Goal: Task Accomplishment & Management: Manage account settings

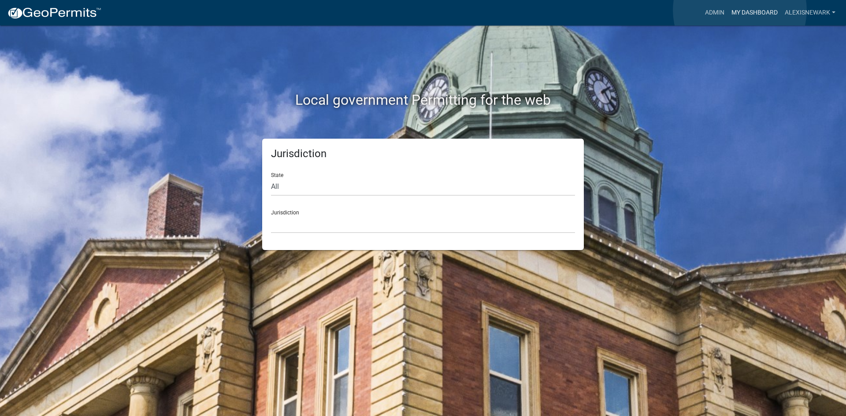
click at [676, 10] on link "My Dashboard" at bounding box center [754, 12] width 53 height 17
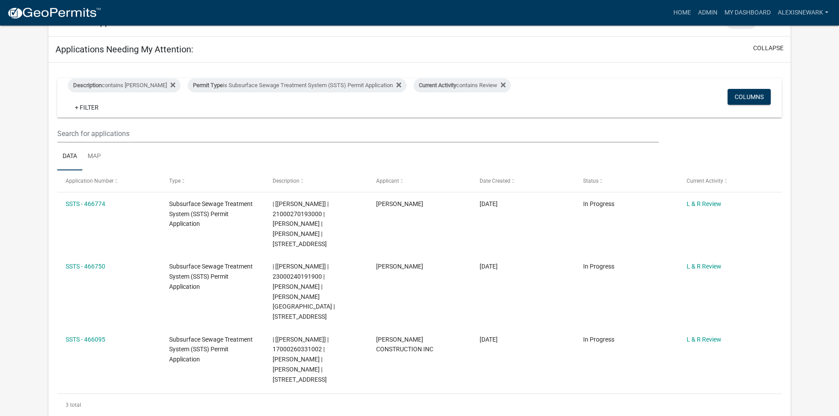
scroll to position [110, 0]
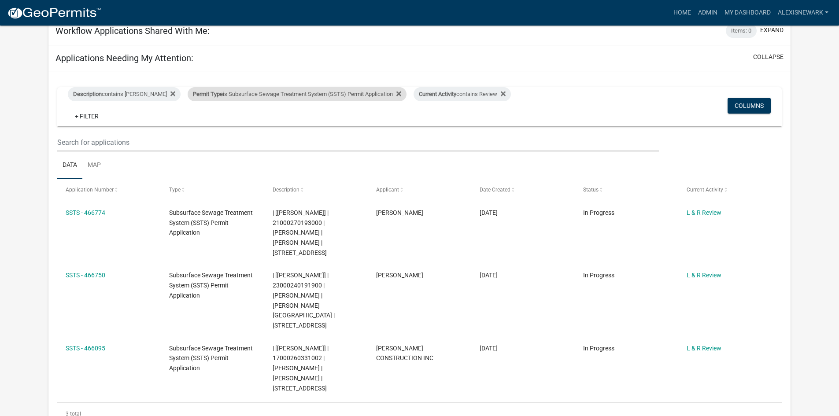
click at [303, 101] on div "Permit Type is Subsurface Sewage Treatment System (SSTS) Permit Application" at bounding box center [297, 94] width 219 height 14
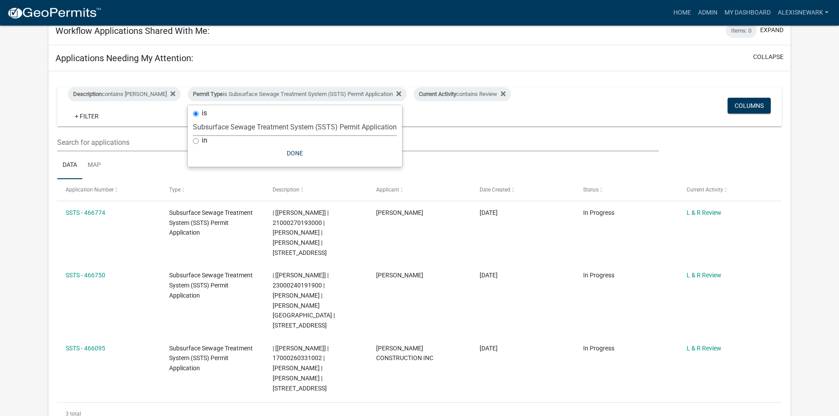
click at [306, 133] on select "Select an option Building Contractor / Excavators (Registration) Building Contr…" at bounding box center [295, 127] width 204 height 18
select select "79d4bf26-a84c-4898-8d16-9ebea2345fb4"
click at [193, 125] on select "Select an option Building Contractor / Excavators (Registration) Building Contr…" at bounding box center [295, 127] width 204 height 18
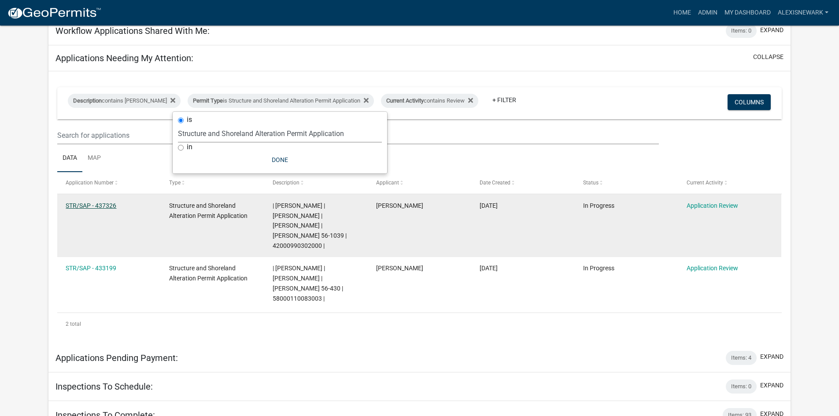
click at [100, 204] on link "STR/SAP - 437326" at bounding box center [91, 205] width 51 height 7
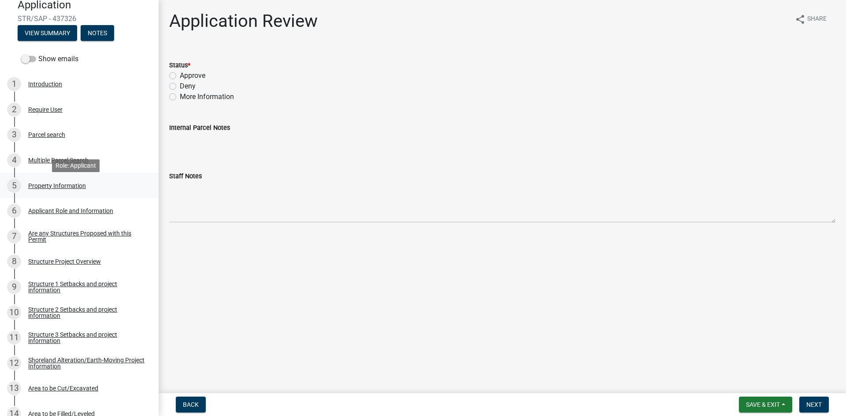
scroll to position [99, 0]
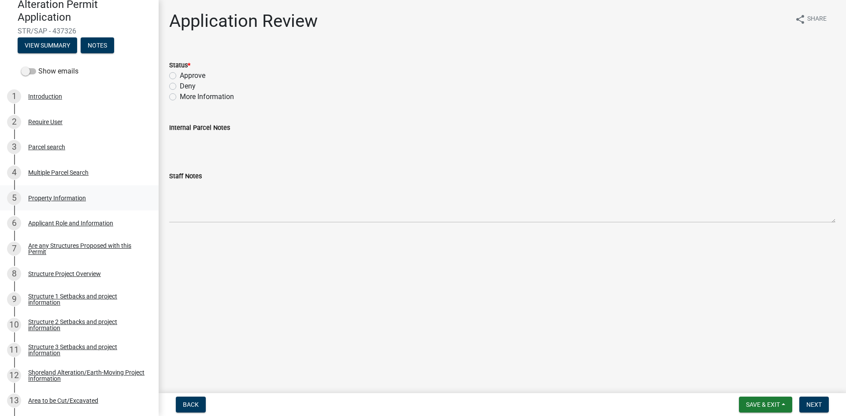
click at [93, 199] on div "5 Property Information" at bounding box center [75, 198] width 137 height 14
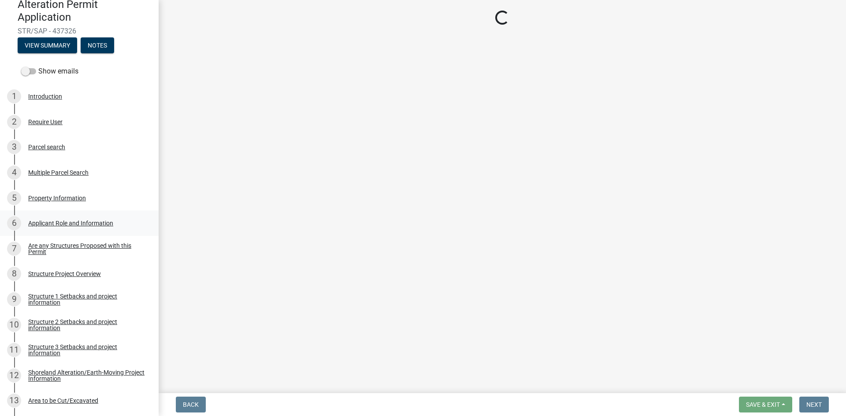
select select "12f23e88-0ad4-4c4b-9d23-2c3ee887c210"
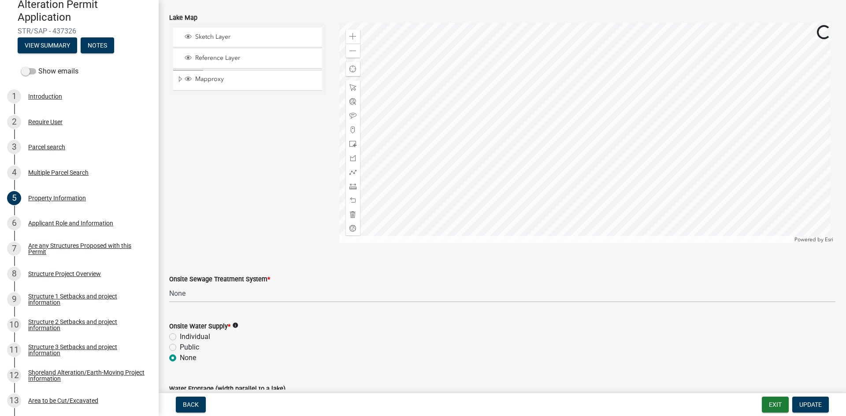
scroll to position [504, 0]
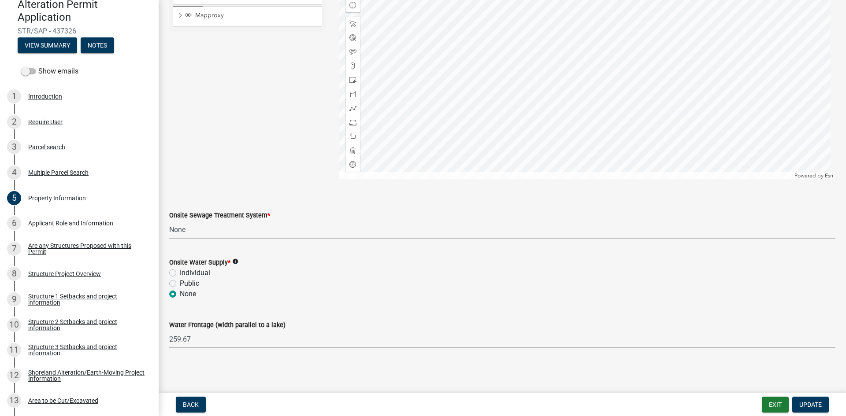
drag, startPoint x: 243, startPoint y: 225, endPoint x: 255, endPoint y: 236, distance: 16.8
click at [243, 225] on select "Select Item... L&R Certificate of Compliance within 5yrs Compliance Inspection …" at bounding box center [502, 230] width 666 height 18
click at [169, 221] on select "Select Item... L&R Certificate of Compliance within 5yrs Compliance Inspection …" at bounding box center [502, 230] width 666 height 18
select select "91995f90-6606-463b-bec3-c5862f147548"
click at [676, 363] on span "Update" at bounding box center [810, 404] width 22 height 7
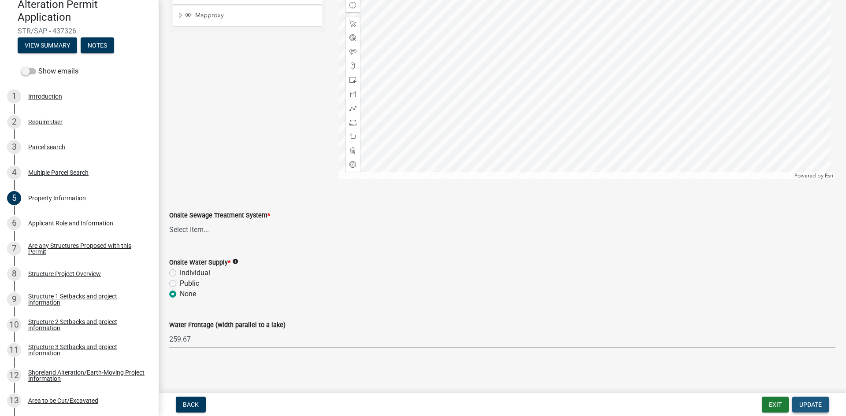
scroll to position [0, 0]
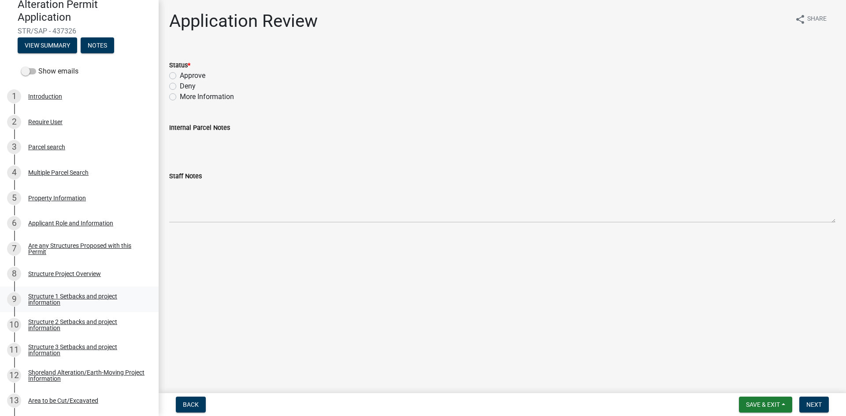
click at [121, 289] on link "9 Structure 1 Setbacks and project information" at bounding box center [79, 300] width 159 height 26
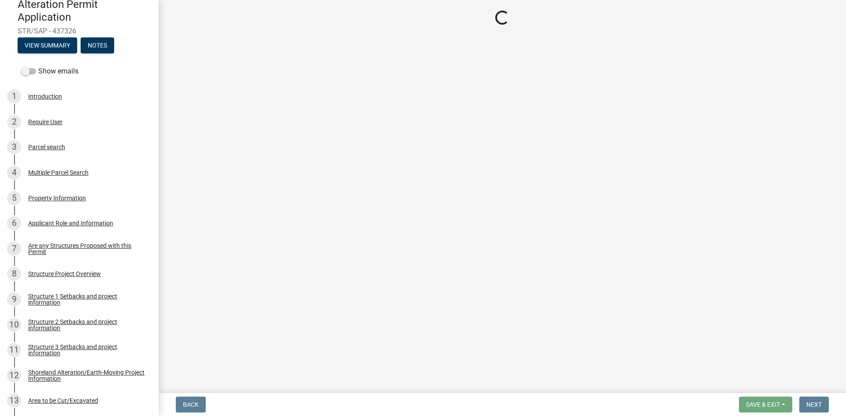
select select "c185e313-3403-4239-bd61-bb563c58a77a"
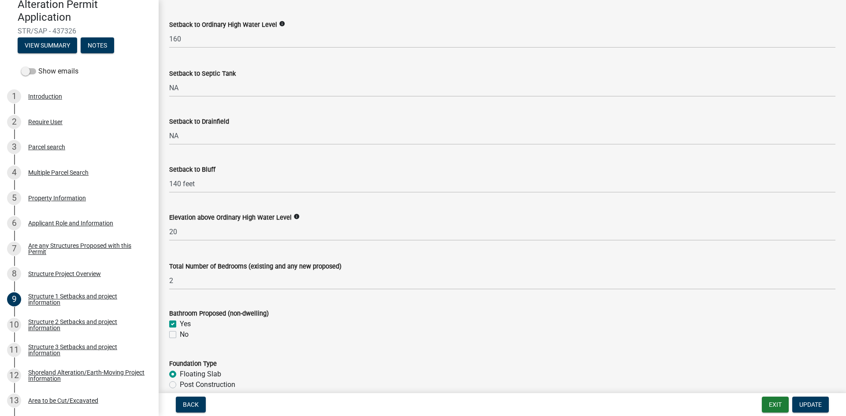
scroll to position [628, 0]
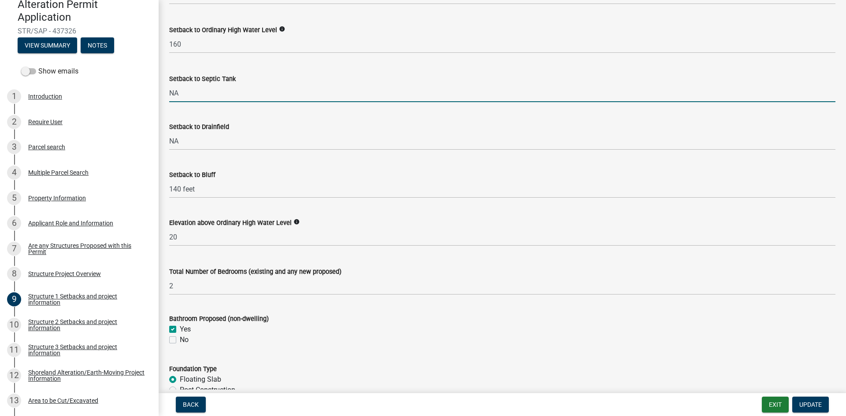
click at [182, 99] on input "NA" at bounding box center [502, 93] width 666 height 18
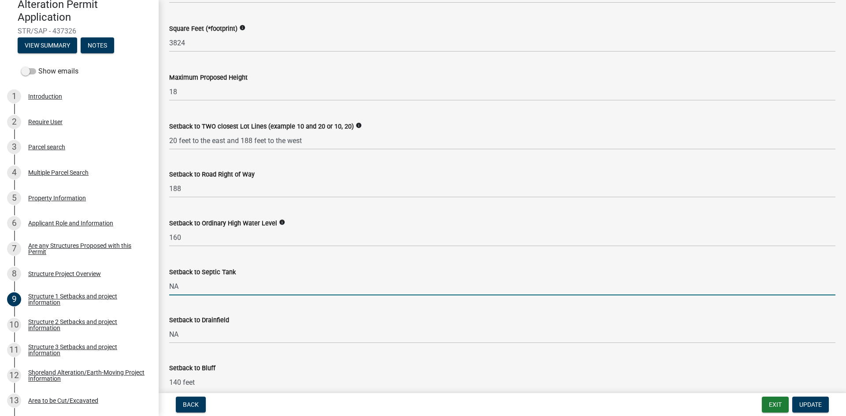
scroll to position [506, 0]
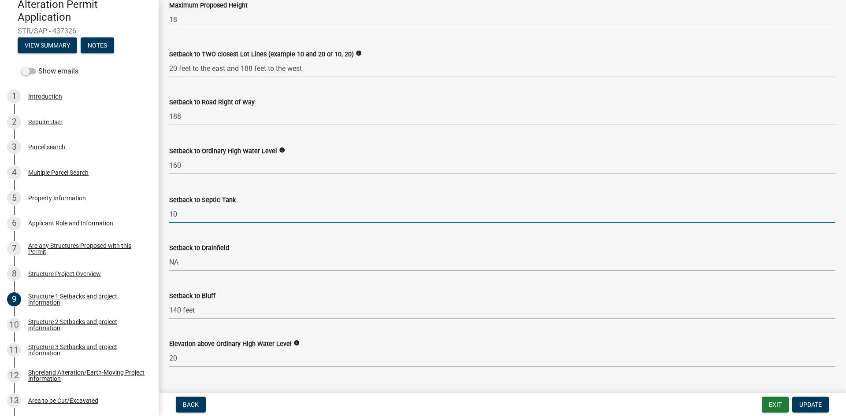
type input "10"
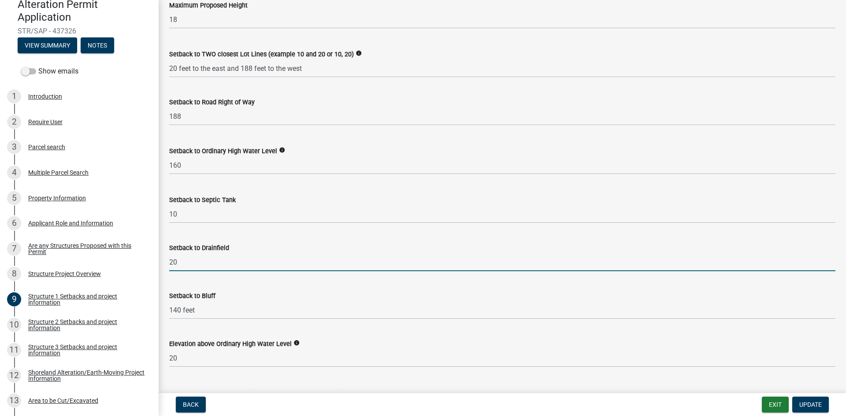
type input "20"
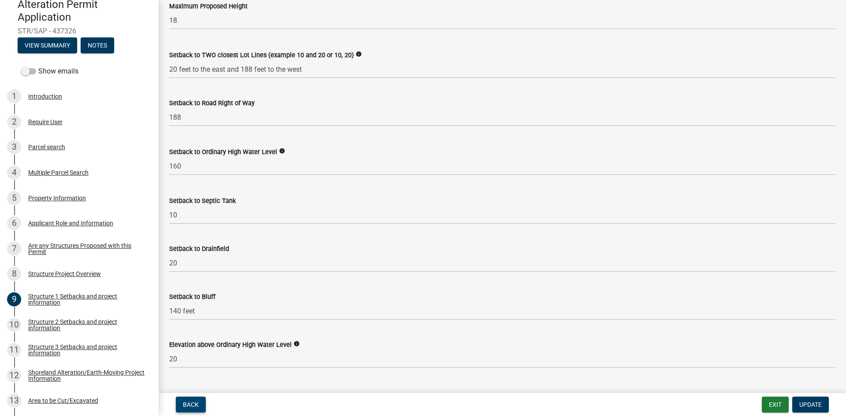
scroll to position [539, 0]
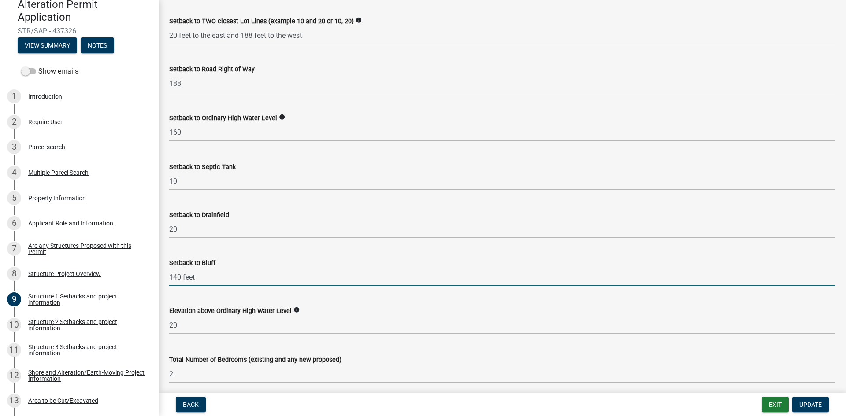
click at [280, 271] on input "140 feet" at bounding box center [502, 277] width 666 height 18
click at [204, 274] on input "140 feet" at bounding box center [502, 277] width 666 height 18
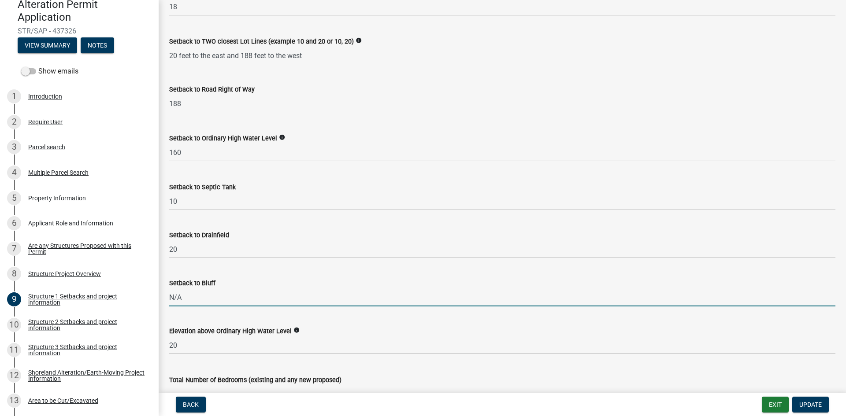
scroll to position [495, 0]
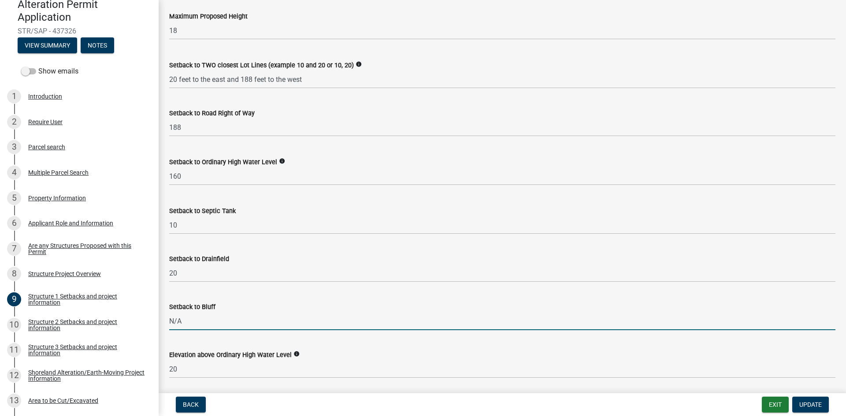
type input "N/A"
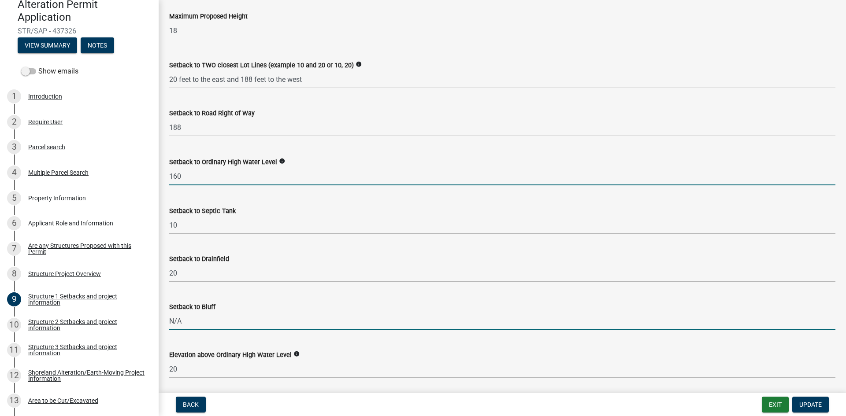
click at [295, 177] on input "160" at bounding box center [502, 176] width 666 height 18
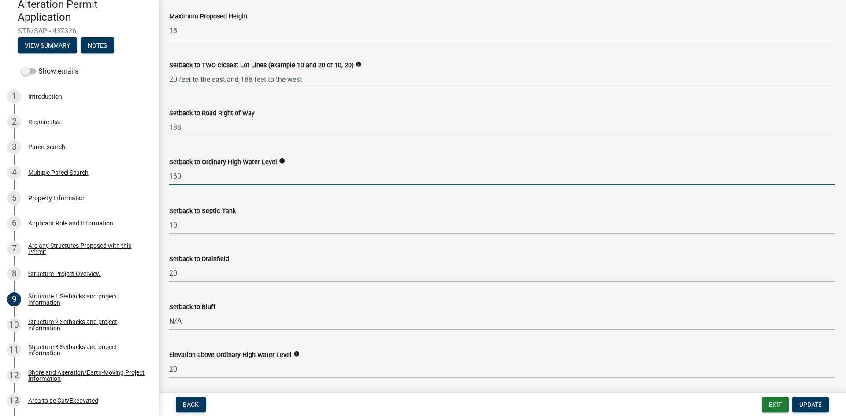
drag, startPoint x: 295, startPoint y: 177, endPoint x: 289, endPoint y: 181, distance: 7.0
click at [295, 177] on input "160" at bounding box center [502, 176] width 666 height 18
type input "200"
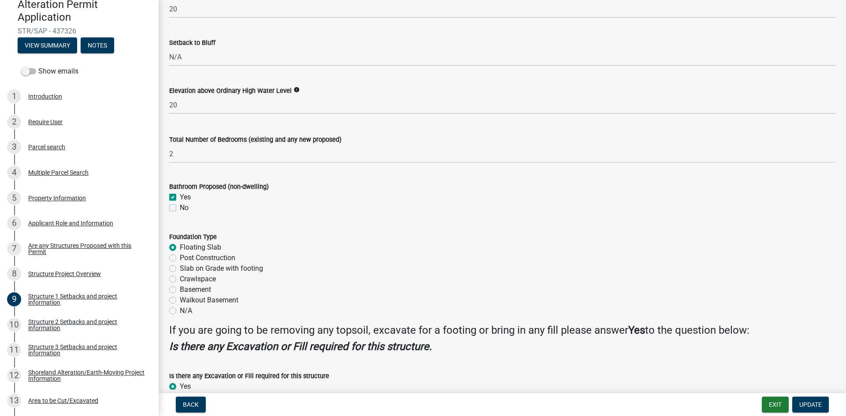
scroll to position [815, 0]
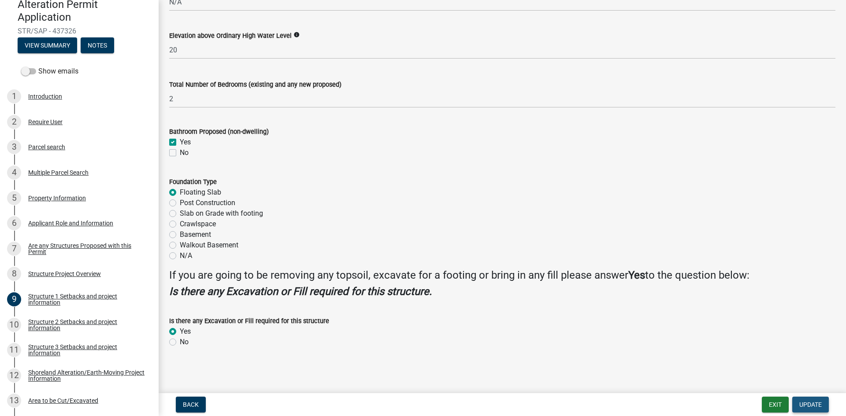
click at [676, 363] on span "Update" at bounding box center [810, 404] width 22 height 7
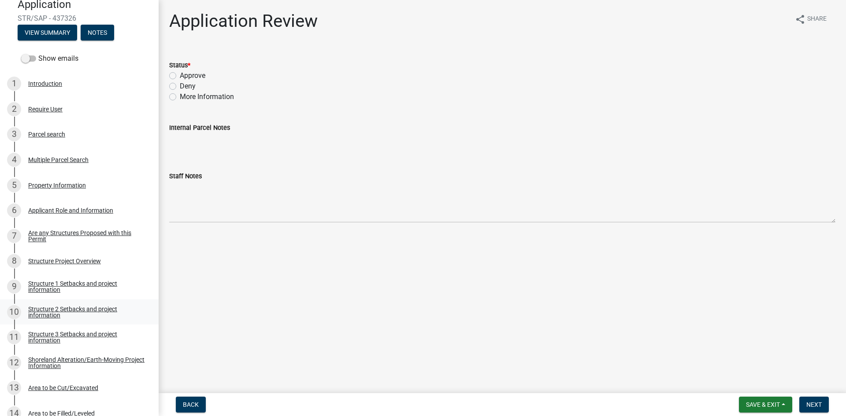
scroll to position [121, 0]
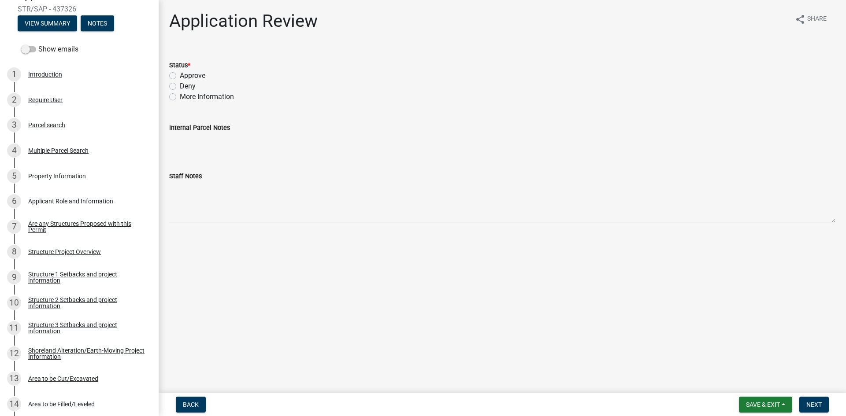
click at [180, 75] on label "Approve" at bounding box center [193, 75] width 26 height 11
click at [180, 75] on input "Approve" at bounding box center [183, 73] width 6 height 6
radio input "true"
click at [676, 363] on span "Next" at bounding box center [813, 404] width 15 height 7
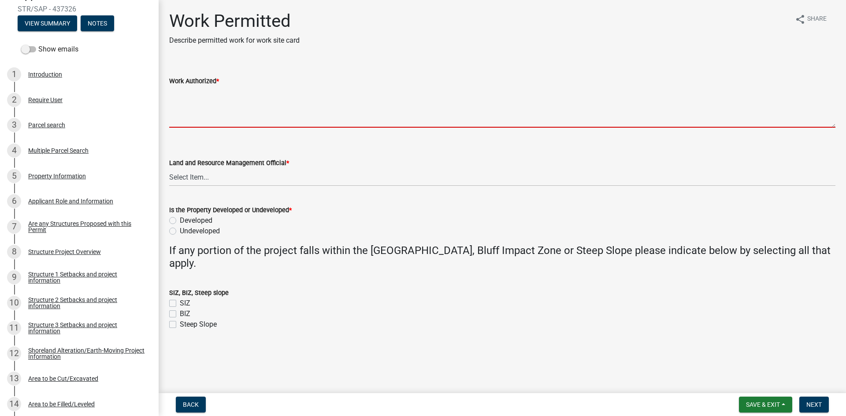
click at [236, 122] on textarea "Work Authorized *" at bounding box center [502, 106] width 666 height 41
paste textarea "Strip topsoil and level LxW area for new dwelling. Construct LxW dwelling. Back…"
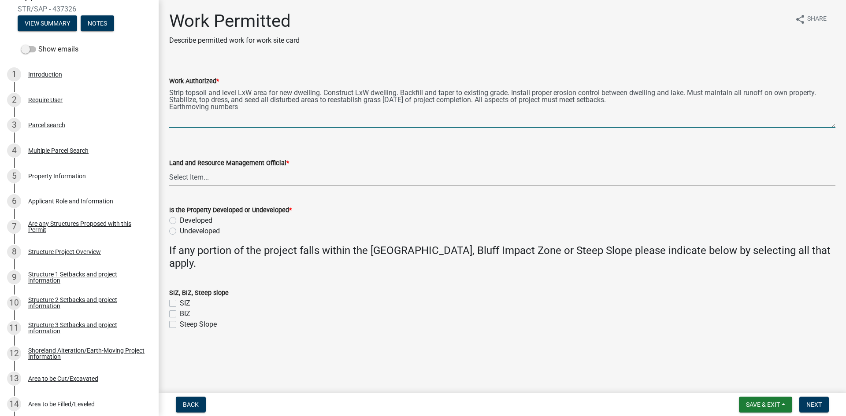
click at [242, 94] on textarea "Strip topsoil and level LxW area for new dwelling. Construct LxW dwelling. Back…" at bounding box center [502, 106] width 666 height 41
click at [381, 94] on textarea "Strip topsoil and level 52 ft x 60 ft area for new dwelling. Construct LxW dwel…" at bounding box center [502, 106] width 666 height 41
click at [676, 104] on textarea "Strip topsoil and level 52 ft x 60 ft area for new dwelling. Construct 52 ft x …" at bounding box center [502, 106] width 666 height 41
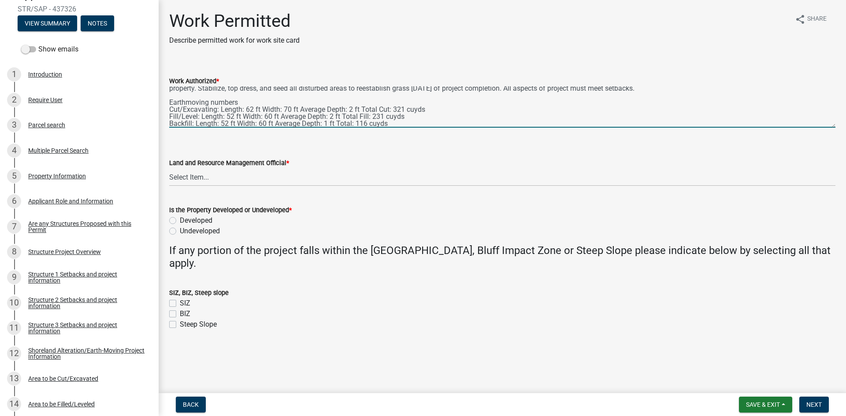
scroll to position [18, 0]
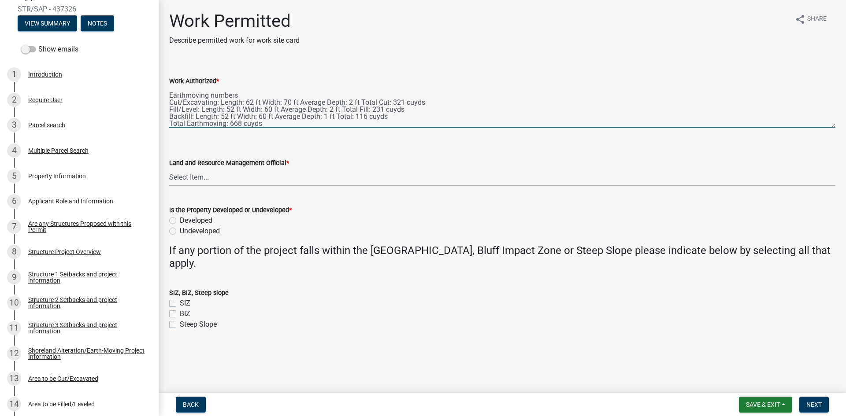
type textarea "Strip topsoil and level 52 ft x 60 ft area for new dwelling. Construct 52 ft x …"
click at [299, 189] on wm-data-entity-input "Land and Resource Management Official * Select Item... Alexis Newark Amy Busko …" at bounding box center [502, 164] width 666 height 59
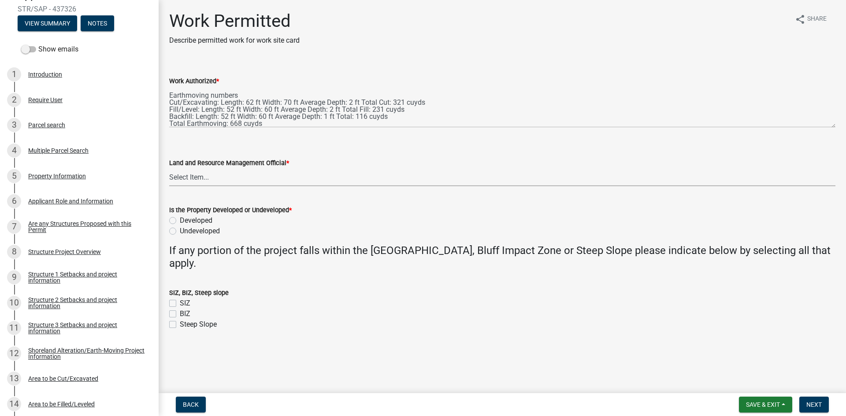
click at [297, 183] on select "Select Item... Alexis Newark Amy Busko Andrea Perales Brittany Tollefson Christ…" at bounding box center [502, 177] width 666 height 18
click at [169, 168] on select "Select Item... Alexis Newark Amy Busko Andrea Perales Brittany Tollefson Christ…" at bounding box center [502, 177] width 666 height 18
select select "f6a741f6-6d10-4601-9562-2e8ce244b7e0"
click at [196, 220] on label "Developed" at bounding box center [196, 220] width 33 height 11
click at [185, 220] on input "Developed" at bounding box center [183, 218] width 6 height 6
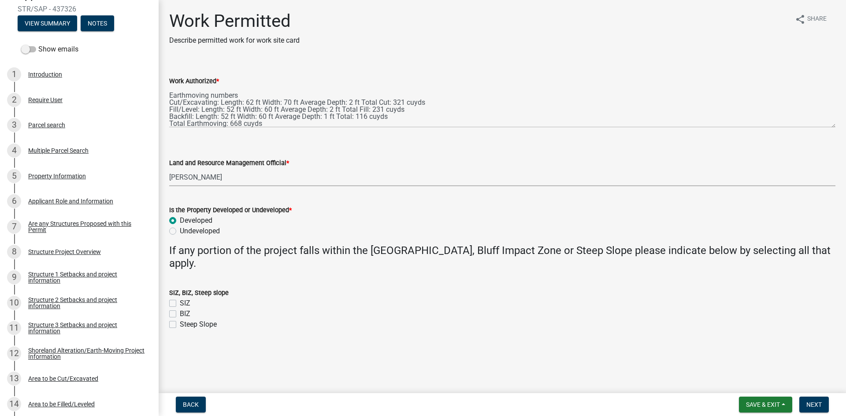
radio input "true"
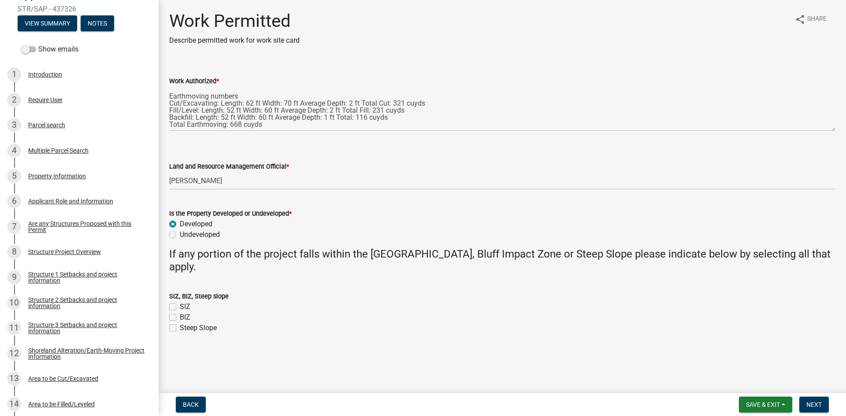
scroll to position [0, 0]
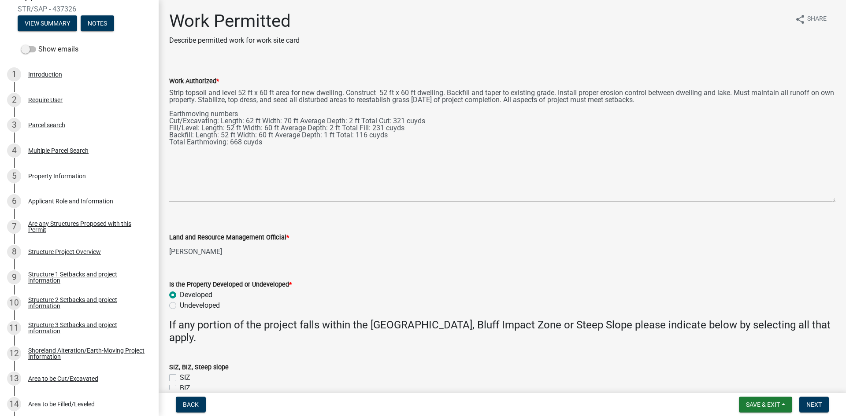
drag, startPoint x: 834, startPoint y: 126, endPoint x: 839, endPoint y: 201, distance: 74.6
click at [676, 201] on main "Work Permitted Describe permitted work for work site card share Share Work Auth…" at bounding box center [502, 195] width 687 height 390
click at [218, 305] on label "Undeveloped" at bounding box center [200, 305] width 40 height 11
click at [185, 305] on input "Undeveloped" at bounding box center [183, 303] width 6 height 6
radio input "true"
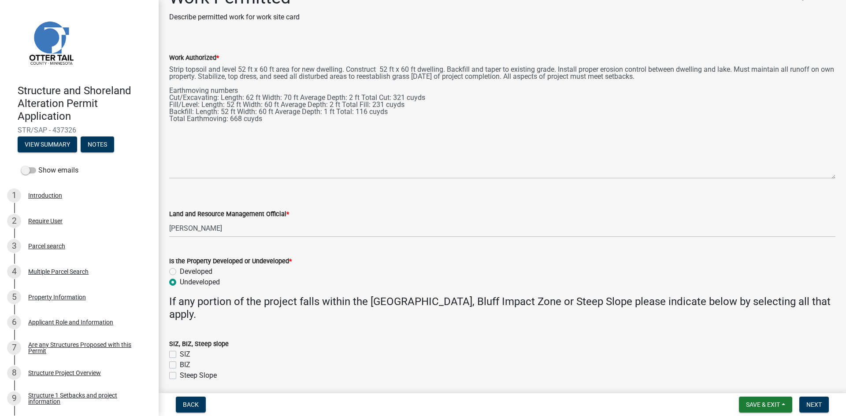
scroll to position [57, 0]
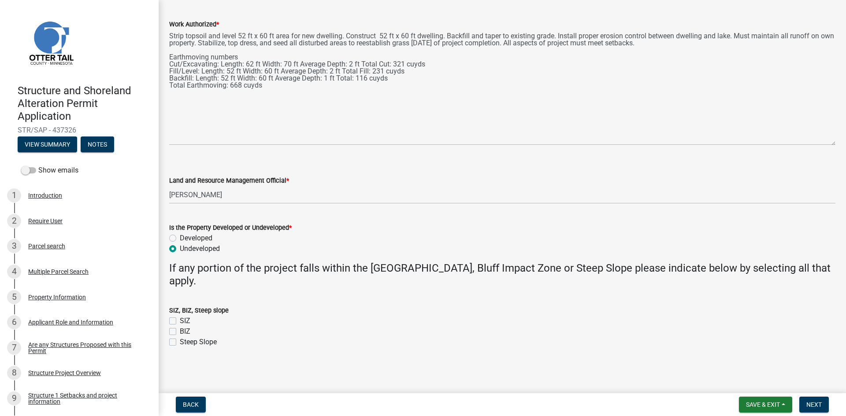
click at [676, 363] on nav "Back Save & Exit Save Save & Exit Next" at bounding box center [502, 404] width 687 height 23
click at [676, 363] on span "Next" at bounding box center [813, 404] width 15 height 7
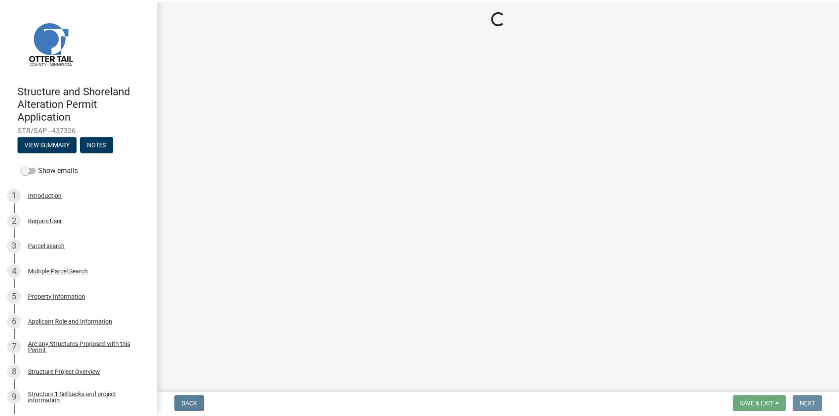
scroll to position [0, 0]
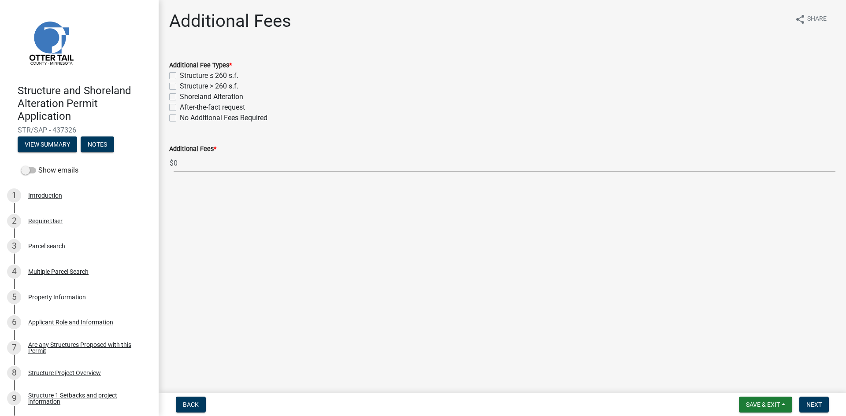
click at [180, 95] on label "Shoreland Alteration" at bounding box center [211, 97] width 63 height 11
click at [180, 95] on input "Shoreland Alteration" at bounding box center [183, 95] width 6 height 6
checkbox input "true"
checkbox input "false"
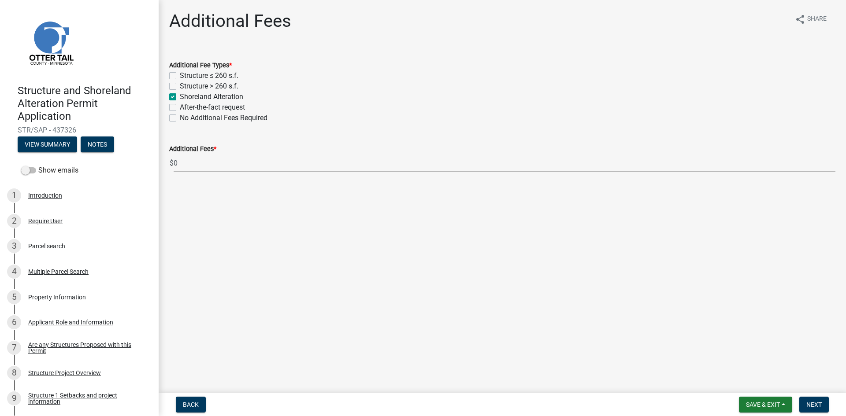
checkbox input "true"
checkbox input "false"
click at [176, 87] on div "Structure > 260 s.f." at bounding box center [502, 86] width 666 height 11
click at [180, 87] on label "Structure > 260 s.f." at bounding box center [209, 86] width 59 height 11
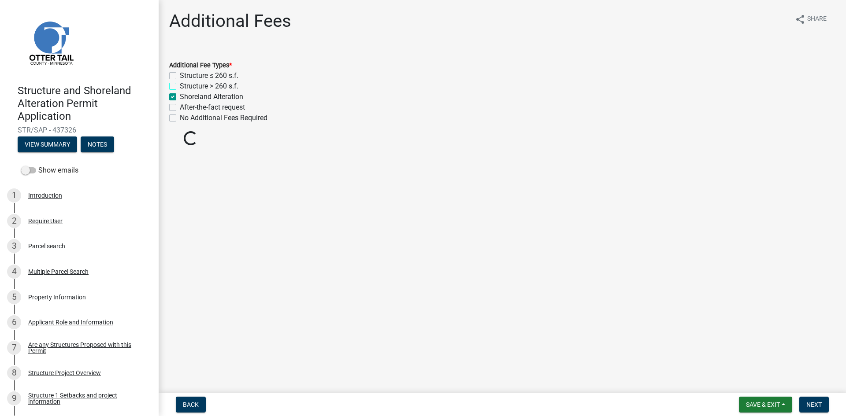
click at [180, 87] on input "Structure > 260 s.f." at bounding box center [183, 84] width 6 height 6
checkbox input "true"
checkbox input "false"
checkbox input "true"
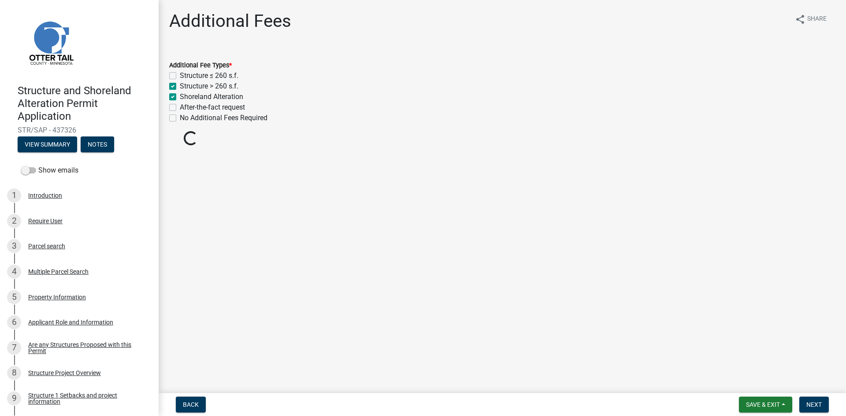
checkbox input "false"
click at [676, 363] on span "Next" at bounding box center [813, 404] width 15 height 7
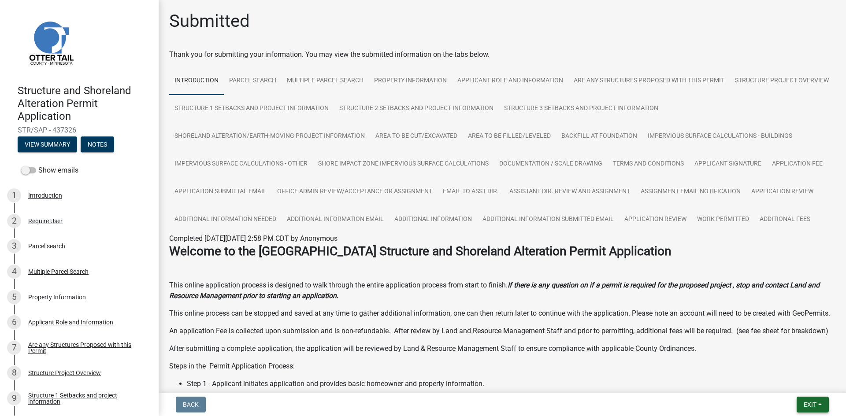
click at [676, 363] on span "Exit" at bounding box center [809, 404] width 13 height 7
click at [676, 363] on button "Save & Exit" at bounding box center [793, 381] width 70 height 21
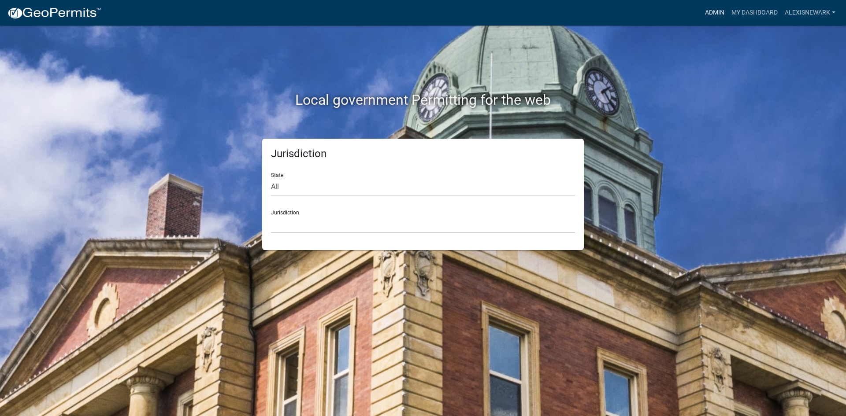
click at [708, 7] on link "Admin" at bounding box center [714, 12] width 26 height 17
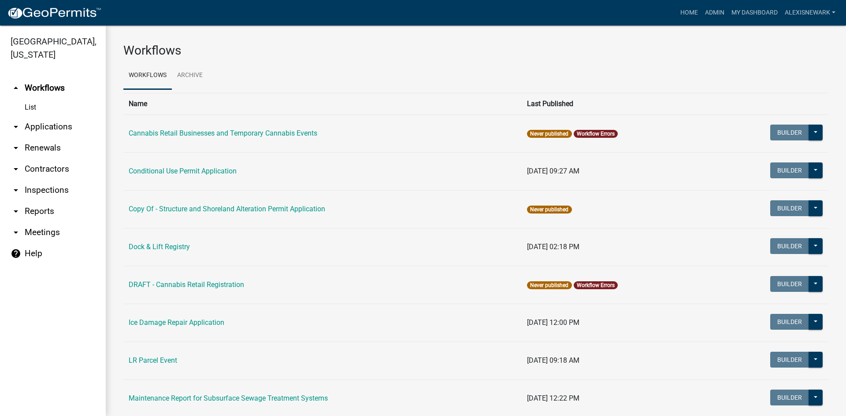
click at [80, 137] on link "arrow_drop_down Applications" at bounding box center [53, 126] width 106 height 21
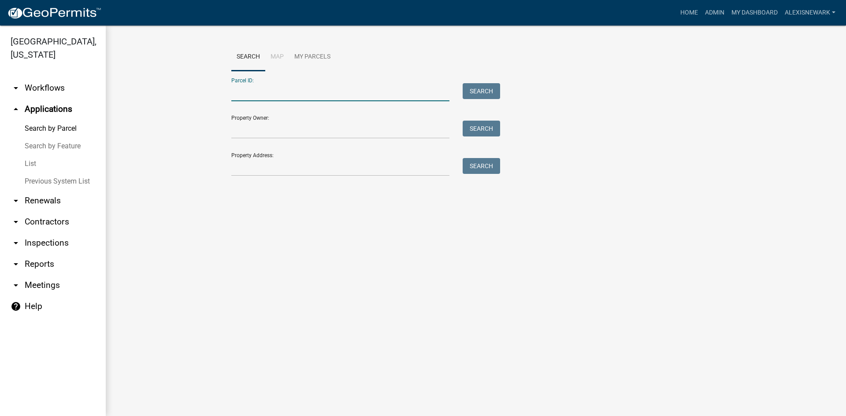
click at [244, 96] on input "Parcel ID:" at bounding box center [340, 92] width 218 height 18
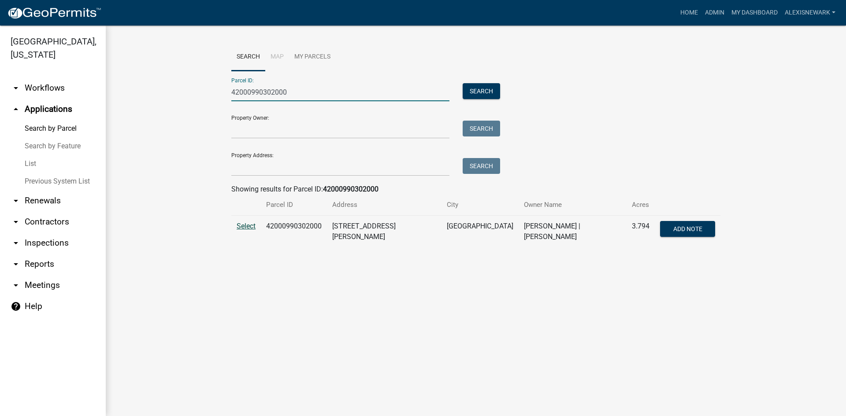
click at [249, 224] on span "Select" at bounding box center [245, 226] width 19 height 8
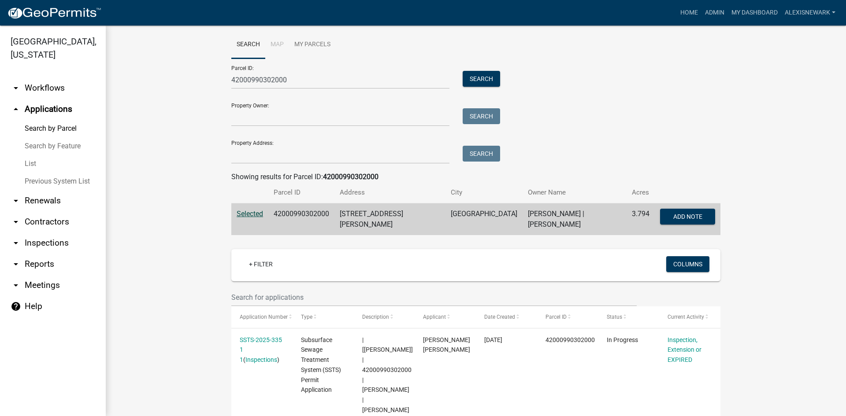
scroll to position [11, 0]
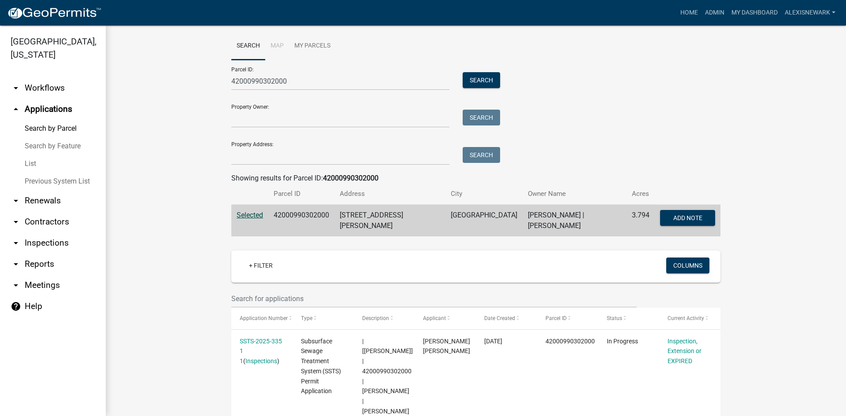
click at [307, 216] on td "42000990302000" at bounding box center [301, 221] width 66 height 32
copy td "42000990302000"
click at [283, 79] on input "42000990302000" at bounding box center [340, 81] width 218 height 18
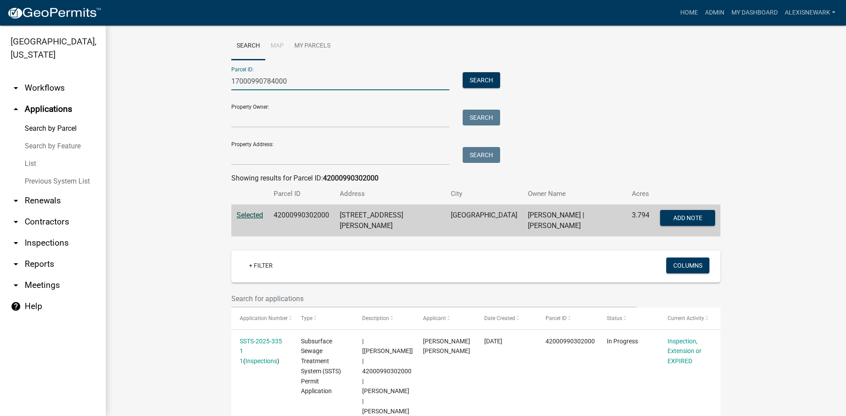
scroll to position [0, 0]
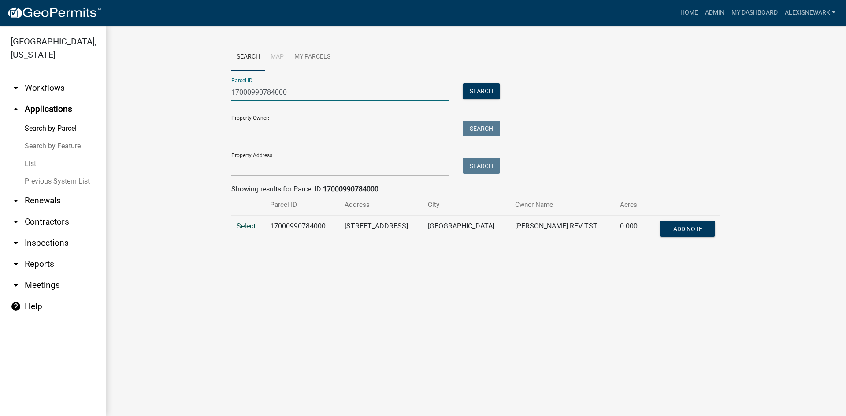
type input "17000990784000"
click at [243, 226] on span "Select" at bounding box center [245, 226] width 19 height 8
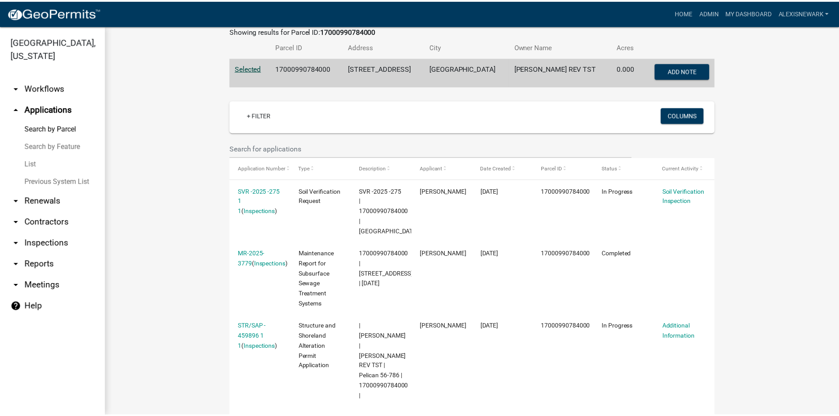
scroll to position [209, 0]
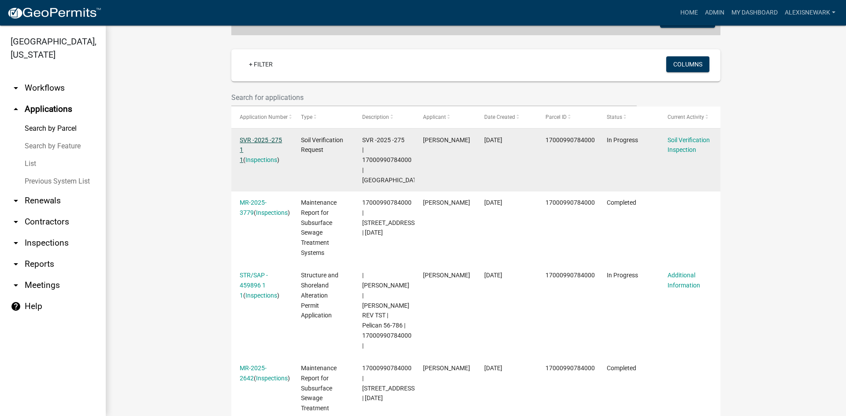
click at [261, 141] on link "SVR -2025 -275 1 1" at bounding box center [261, 150] width 42 height 27
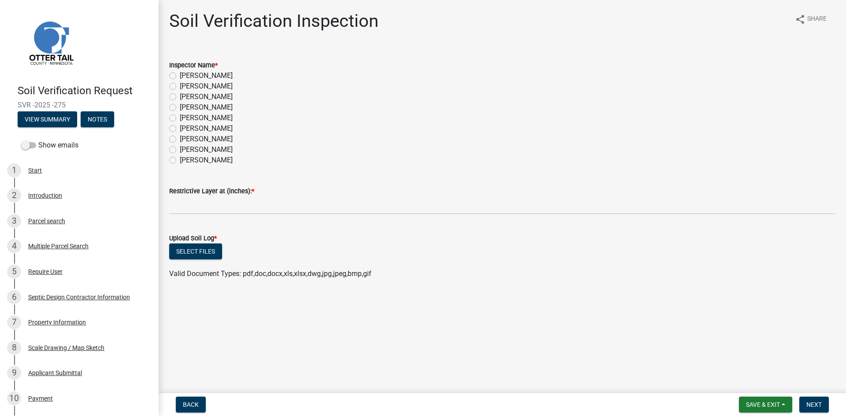
click at [199, 77] on label "Alexis Newark" at bounding box center [206, 75] width 53 height 11
click at [185, 76] on input "Alexis Newark" at bounding box center [183, 73] width 6 height 6
radio input "true"
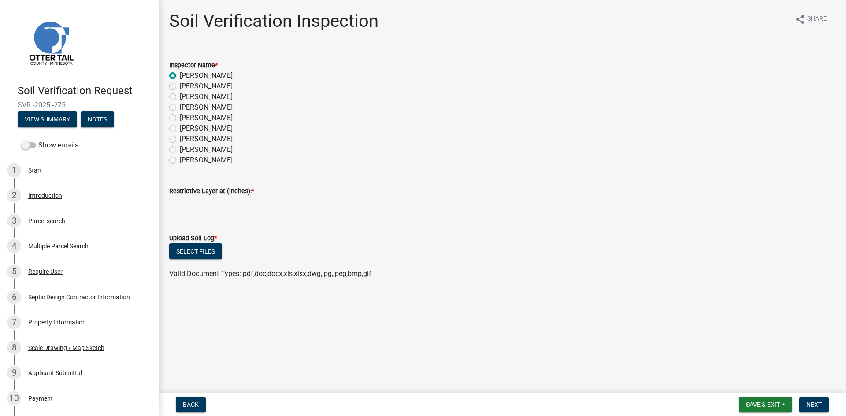
click at [239, 201] on input "text" at bounding box center [502, 205] width 666 height 18
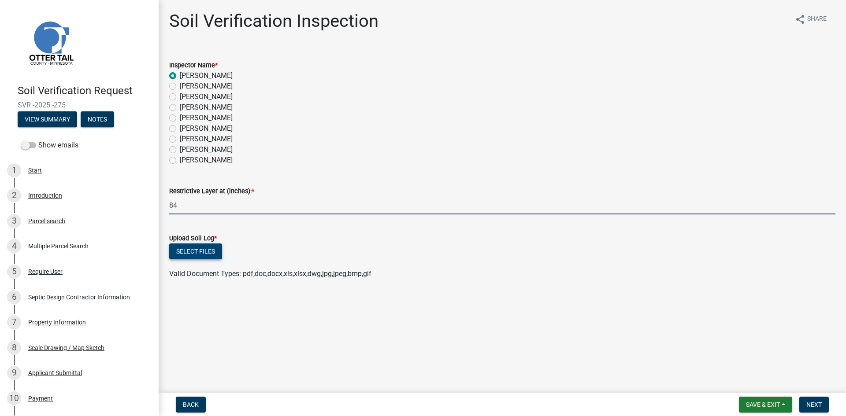
type input "84"
click at [200, 256] on button "Select files" at bounding box center [195, 252] width 53 height 16
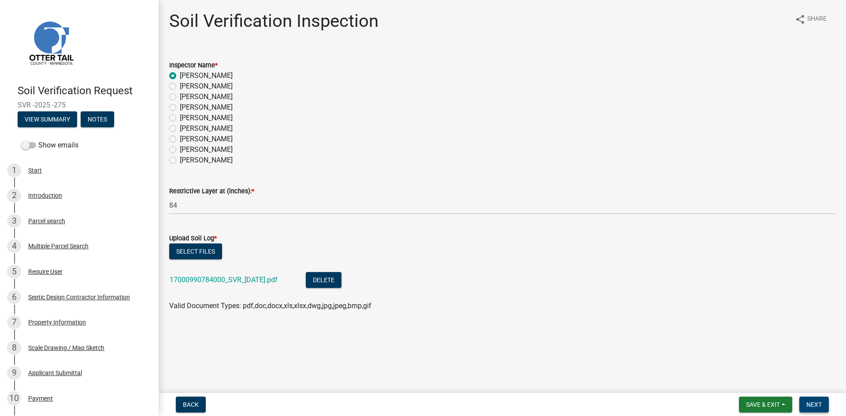
click at [824, 400] on button "Next" at bounding box center [814, 405] width 30 height 16
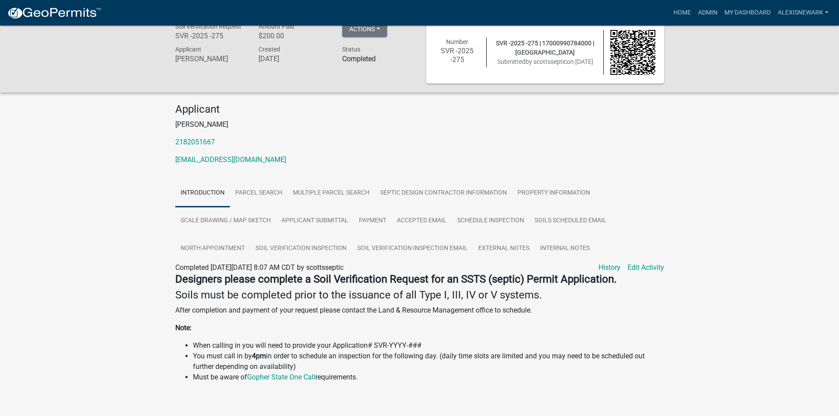
scroll to position [26, 0]
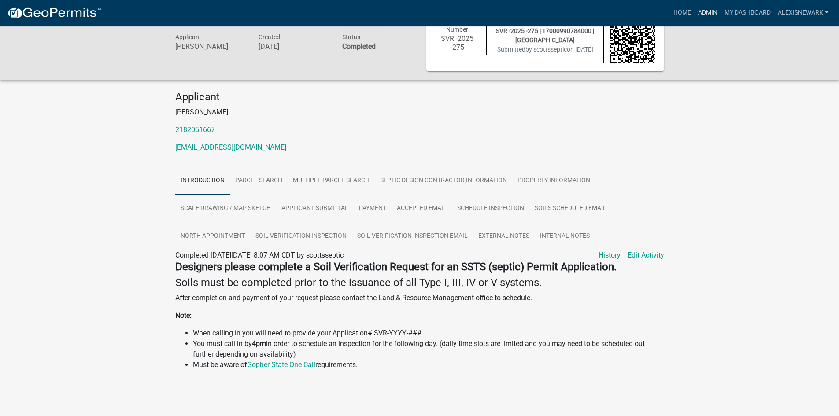
click at [701, 8] on link "Admin" at bounding box center [707, 12] width 26 height 17
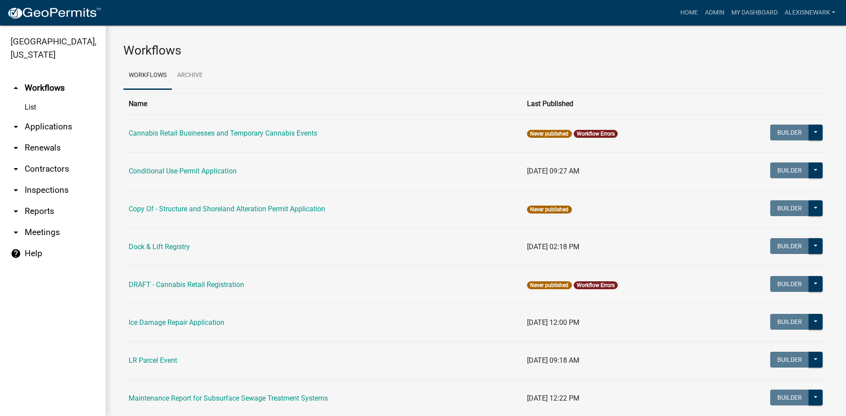
click at [66, 122] on link "arrow_drop_down Applications" at bounding box center [53, 126] width 106 height 21
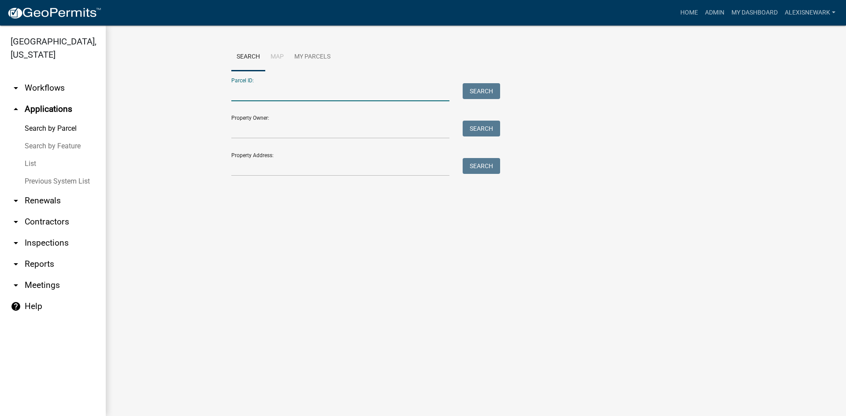
click at [257, 87] on input "Parcel ID:" at bounding box center [340, 92] width 218 height 18
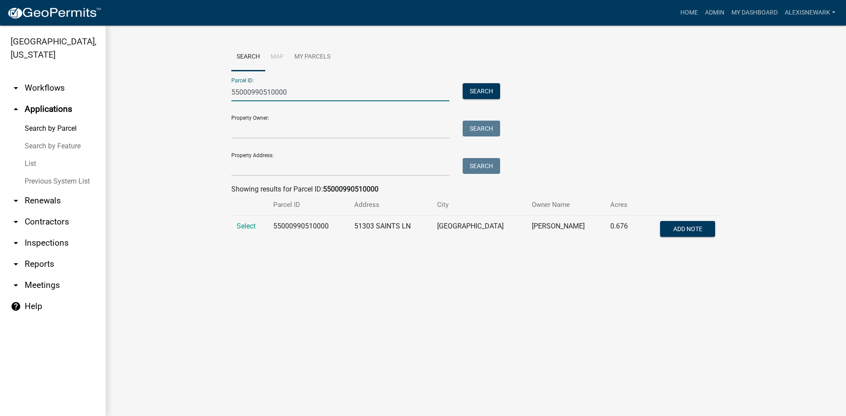
type input "55000990510000"
click at [243, 235] on td "Select" at bounding box center [249, 230] width 37 height 29
click at [245, 228] on span "Select" at bounding box center [245, 226] width 19 height 8
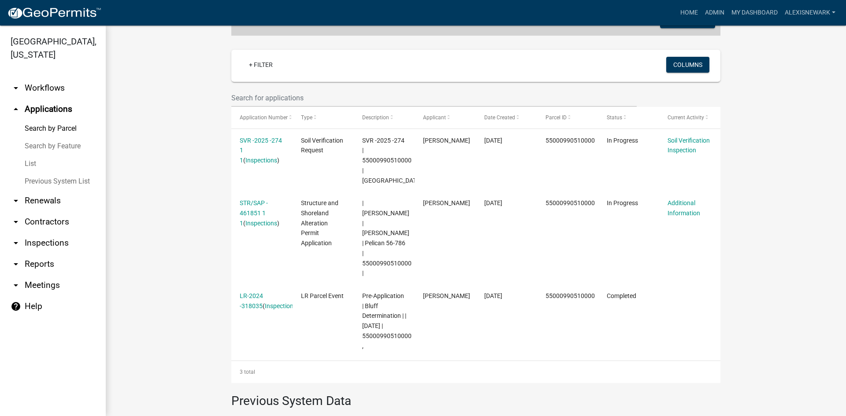
scroll to position [209, 0]
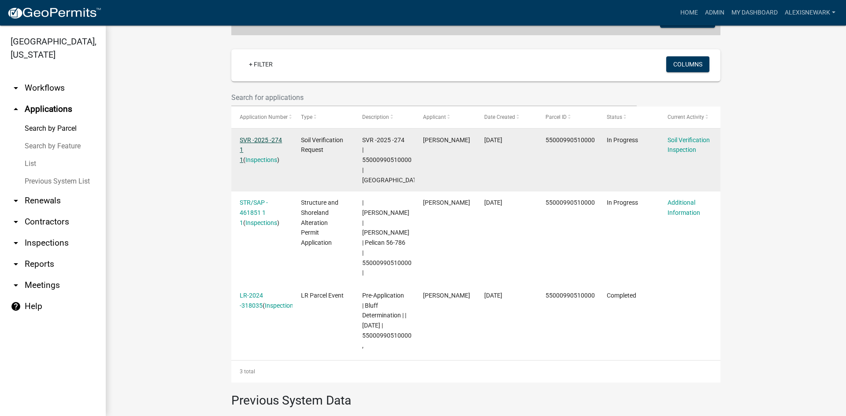
click at [262, 138] on link "SVR -2025 -274 1 1" at bounding box center [261, 150] width 42 height 27
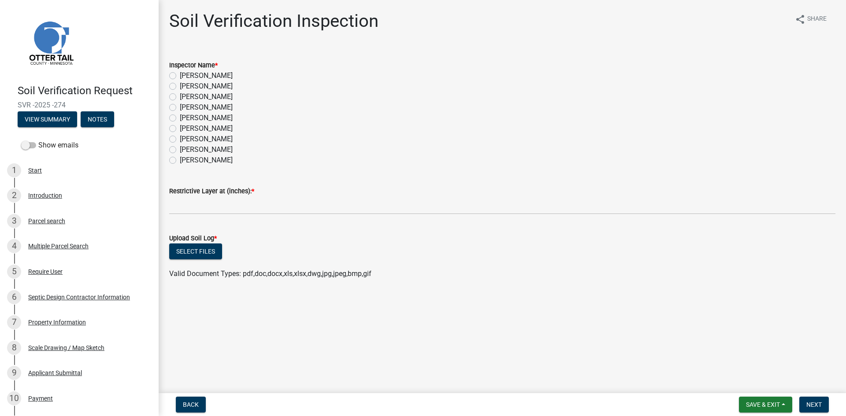
click at [225, 76] on div "[PERSON_NAME]" at bounding box center [502, 75] width 666 height 11
click at [210, 76] on label "[PERSON_NAME]" at bounding box center [206, 75] width 53 height 11
click at [185, 76] on input "[PERSON_NAME]" at bounding box center [183, 73] width 6 height 6
radio input "true"
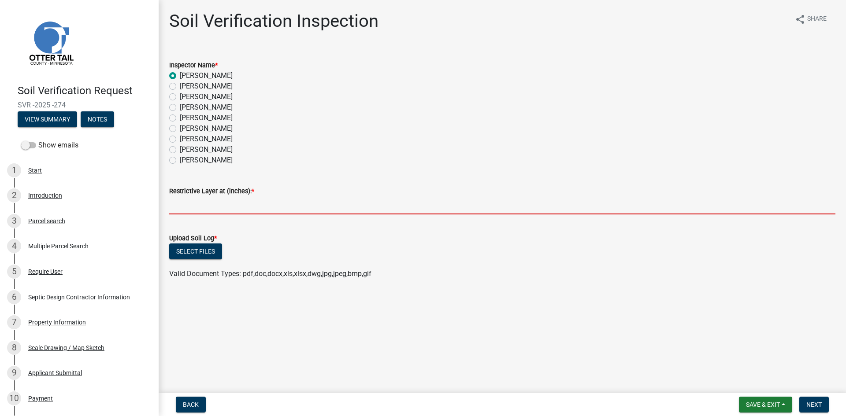
click at [253, 203] on input "text" at bounding box center [502, 205] width 666 height 18
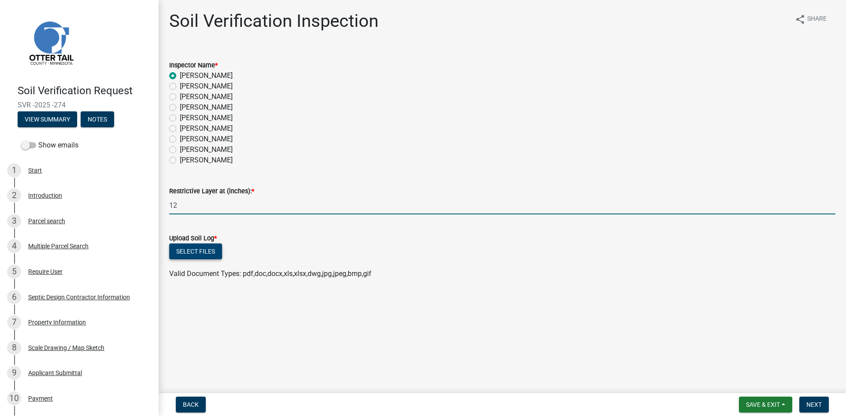
type input "12"
click at [194, 249] on button "Select files" at bounding box center [195, 252] width 53 height 16
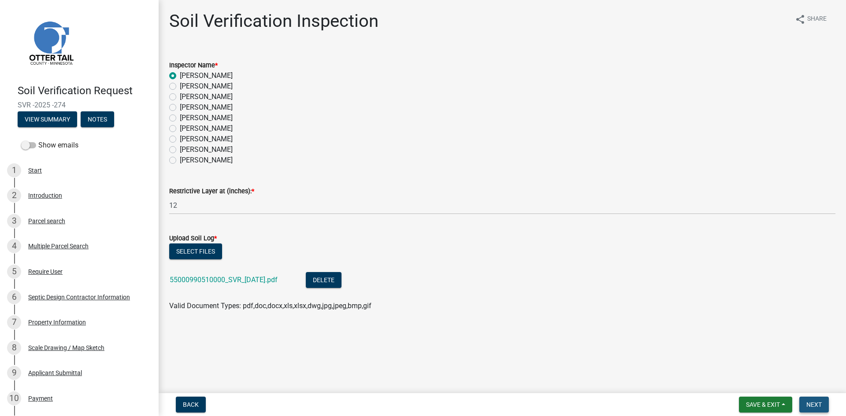
click at [824, 405] on button "Next" at bounding box center [814, 405] width 30 height 16
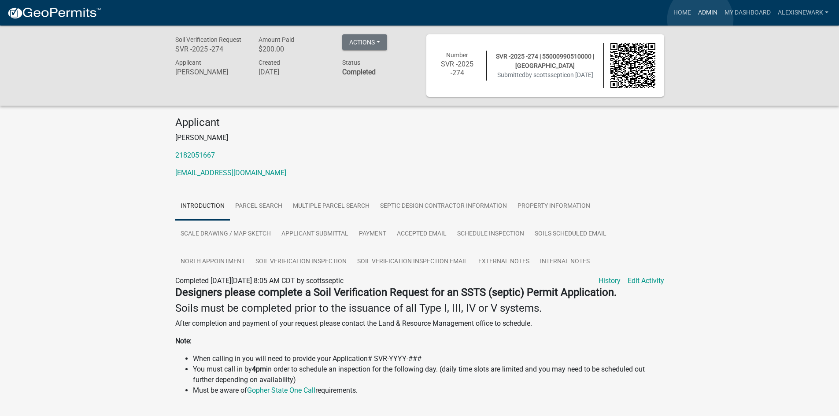
click at [700, 19] on link "Admin" at bounding box center [707, 12] width 26 height 17
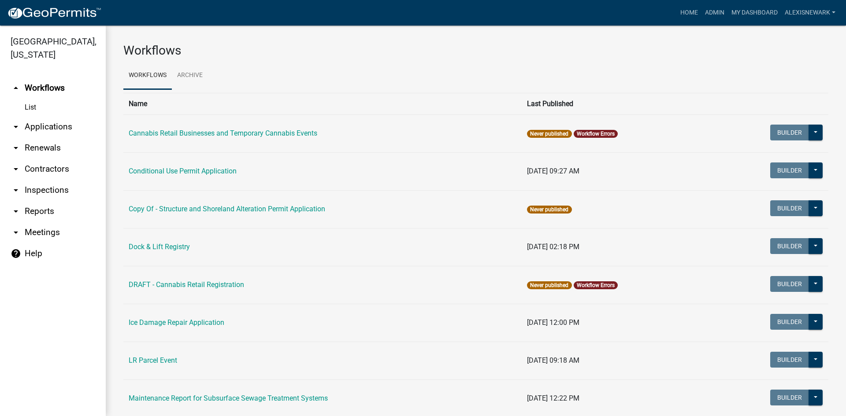
click at [56, 128] on link "arrow_drop_down Applications" at bounding box center [53, 126] width 106 height 21
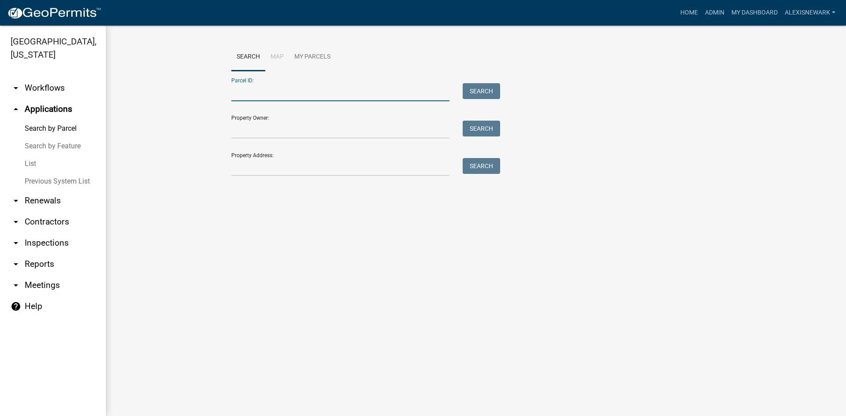
click at [260, 86] on input "Parcel ID:" at bounding box center [340, 92] width 218 height 18
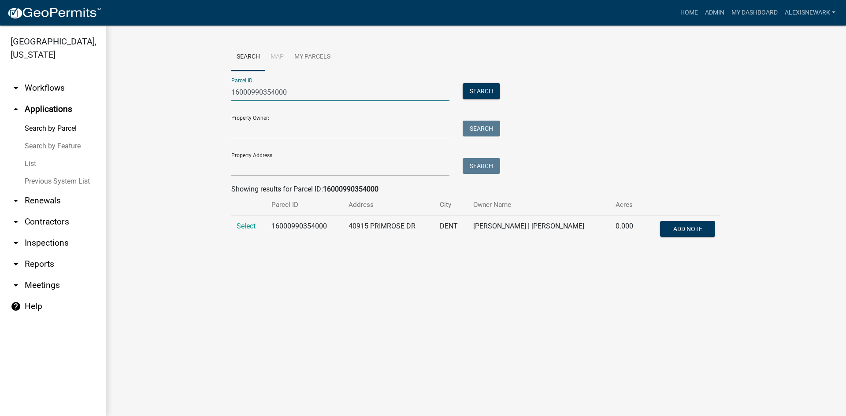
type input "16000990354000"
click at [257, 227] on td "Select" at bounding box center [248, 230] width 35 height 29
click at [242, 227] on span "Select" at bounding box center [245, 226] width 19 height 8
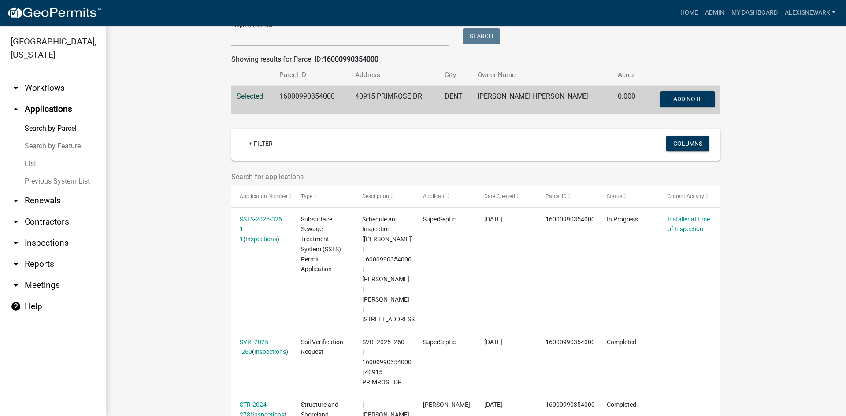
scroll to position [165, 0]
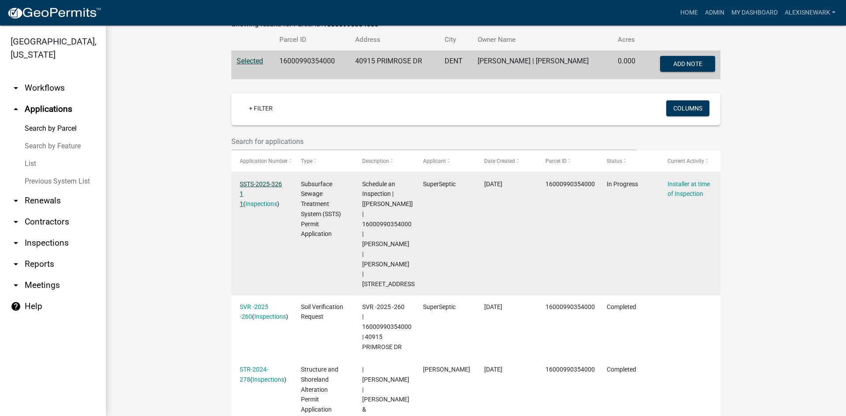
click at [244, 184] on link "SSTS-2025-326 1 1" at bounding box center [261, 194] width 42 height 27
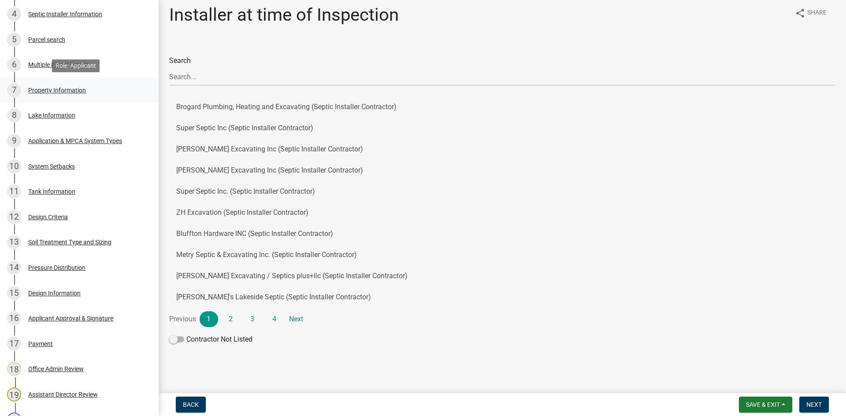
scroll to position [275, 0]
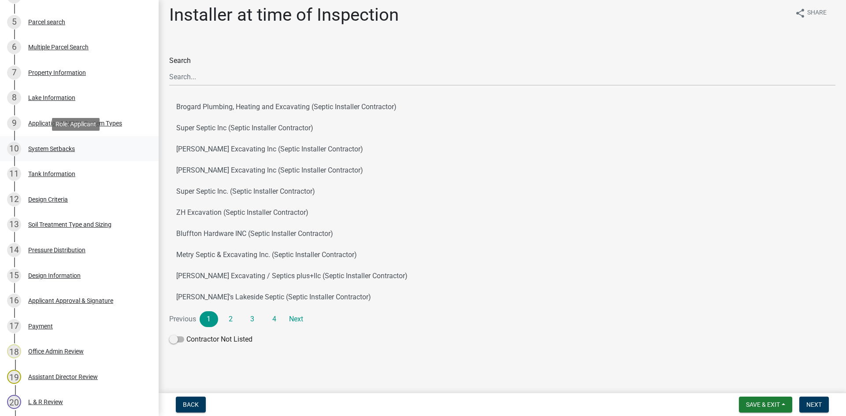
click at [97, 150] on div "10 System Setbacks" at bounding box center [75, 149] width 137 height 14
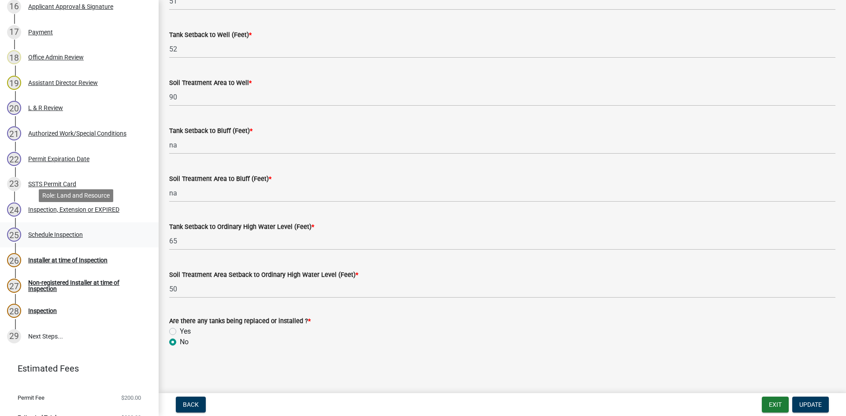
scroll to position [584, 0]
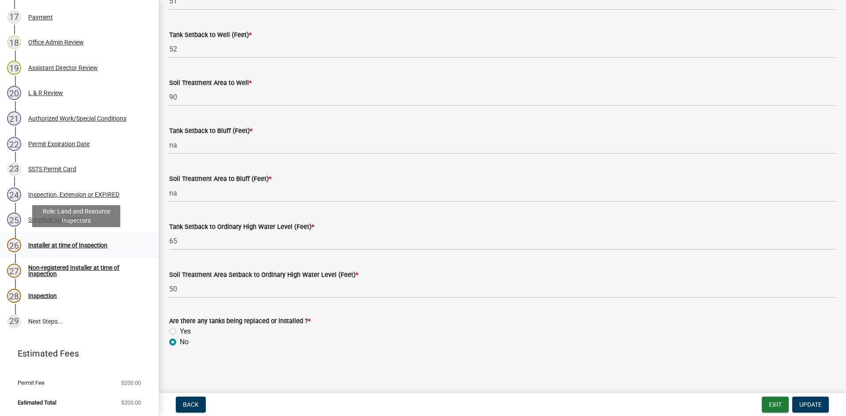
click at [66, 242] on div "Installer at time of Inspection" at bounding box center [67, 245] width 79 height 6
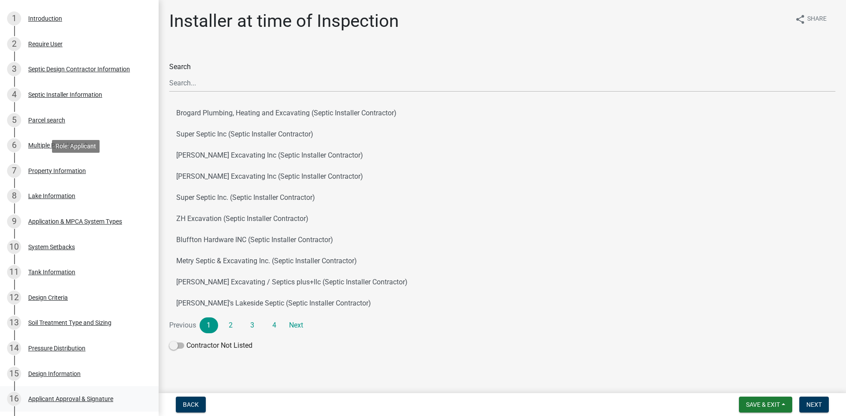
scroll to position [0, 0]
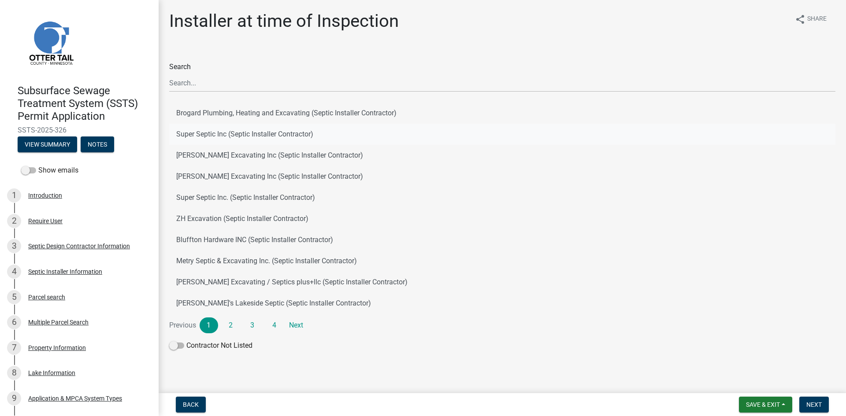
click at [243, 137] on button "Super Septic Inc (Septic Installer Contractor)" at bounding box center [502, 134] width 666 height 21
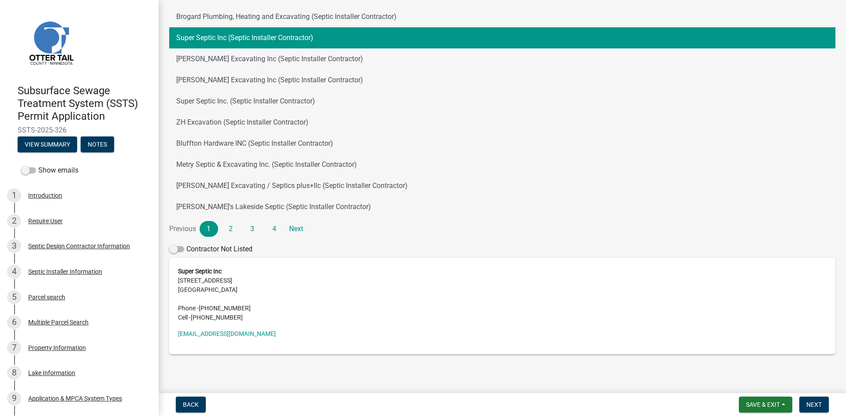
scroll to position [103, 0]
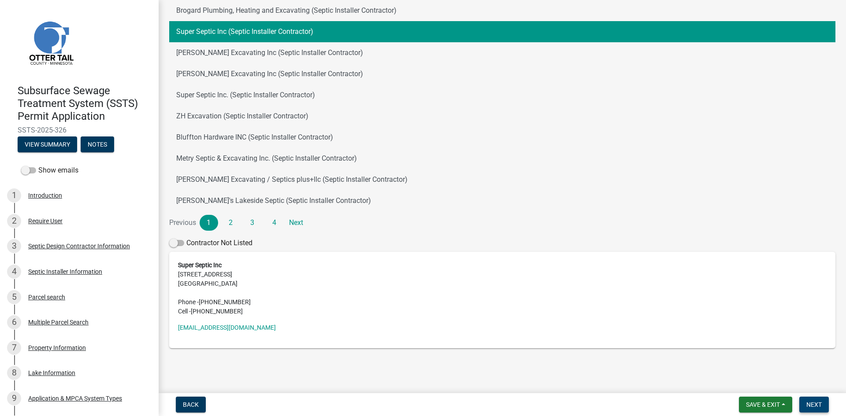
click at [800, 403] on button "Next" at bounding box center [814, 405] width 30 height 16
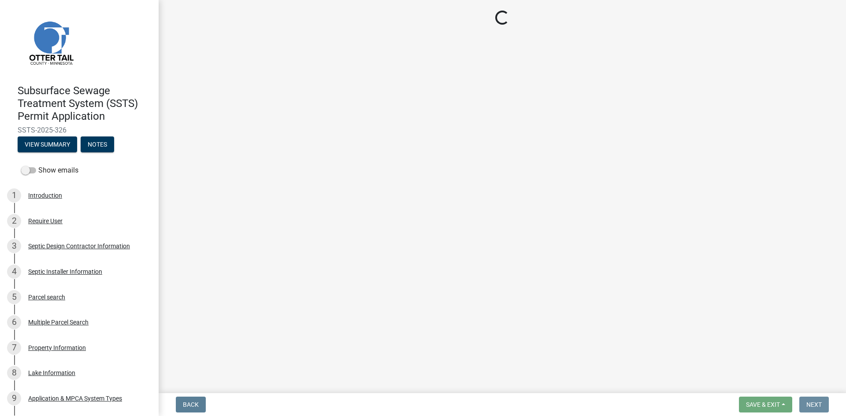
scroll to position [0, 0]
select select "710d5f49-2663-4e73-9718-d0c4e189f5ed"
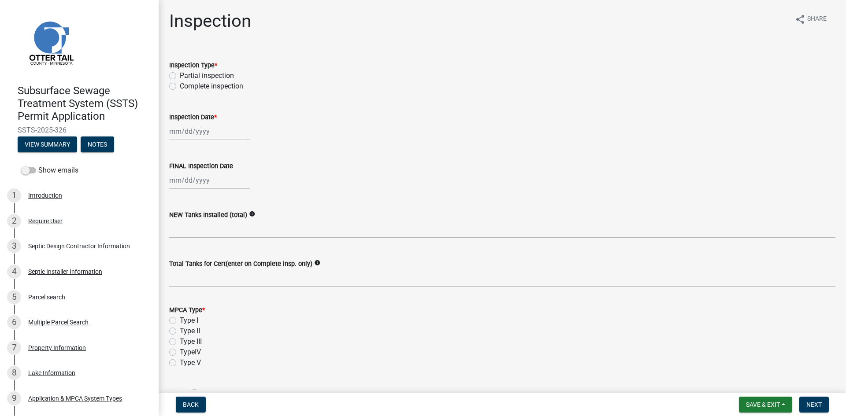
click at [208, 85] on label "Complete inspection" at bounding box center [211, 86] width 63 height 11
click at [185, 85] on input "Complete inspection" at bounding box center [183, 84] width 6 height 6
radio input "true"
click at [205, 136] on div at bounding box center [209, 131] width 81 height 18
select select "8"
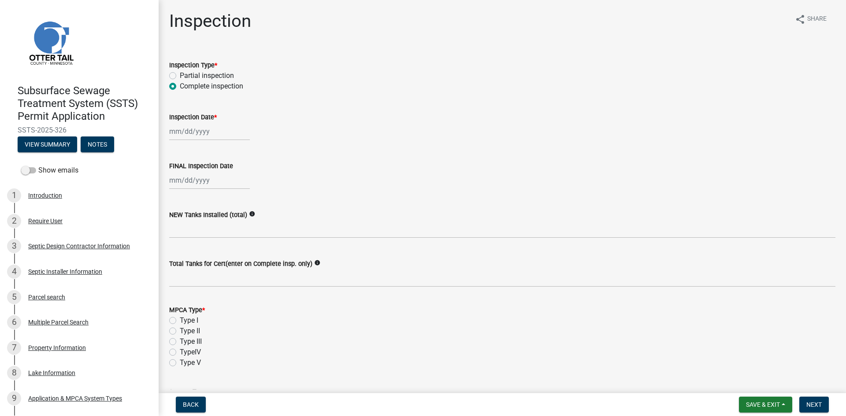
select select "2025"
click at [217, 216] on div "21" at bounding box center [220, 221] width 14 height 14
type input "08/21/2025"
click at [188, 174] on div at bounding box center [209, 180] width 81 height 18
select select "8"
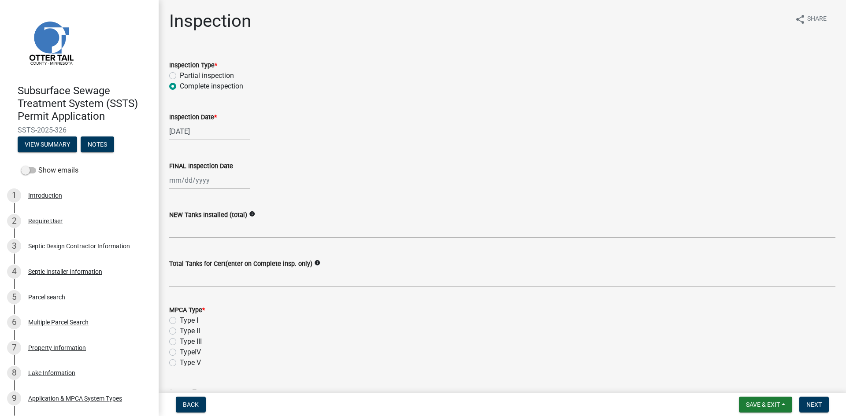
select select "2025"
click at [218, 270] on div "21" at bounding box center [220, 269] width 14 height 14
type input "08/21/2025"
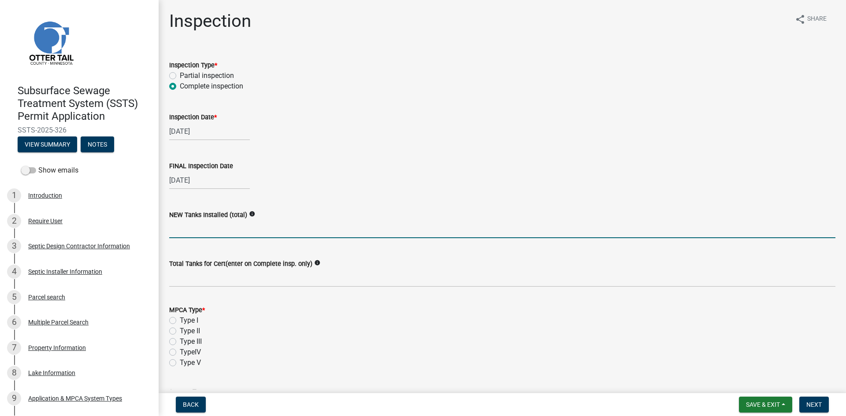
click at [212, 230] on input "text" at bounding box center [502, 229] width 666 height 18
type input "1"
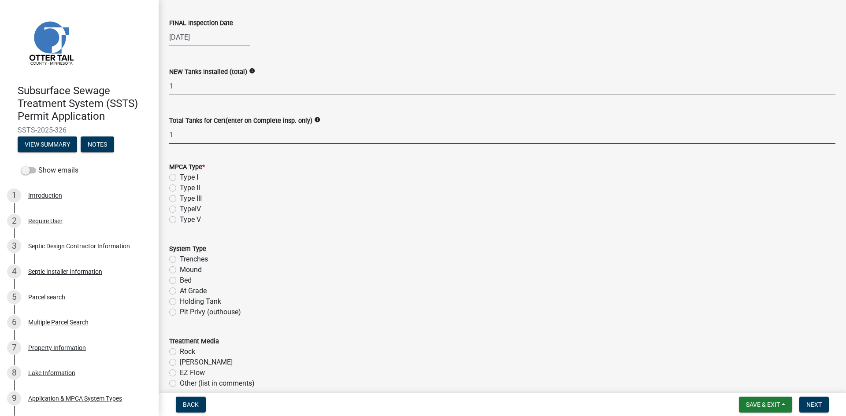
type input "1"
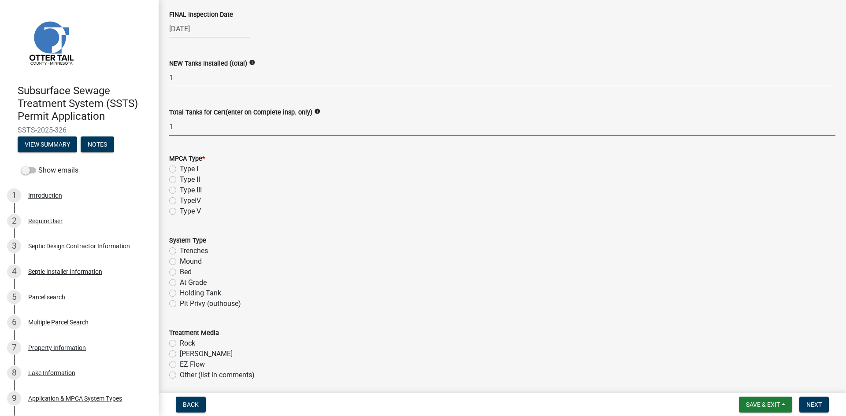
click at [183, 174] on div "MPCA Type * Type I Type II Type III TypeIV Type V" at bounding box center [502, 184] width 666 height 63
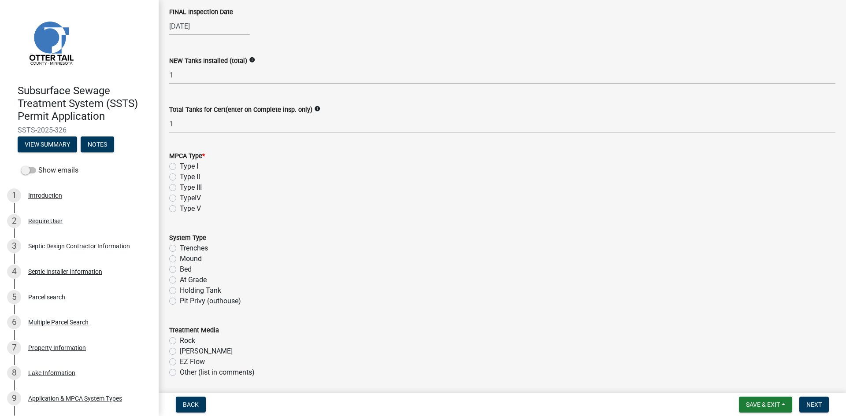
click at [188, 166] on label "Type I" at bounding box center [189, 166] width 18 height 11
click at [185, 166] on input "Type I" at bounding box center [183, 164] width 6 height 6
radio input "true"
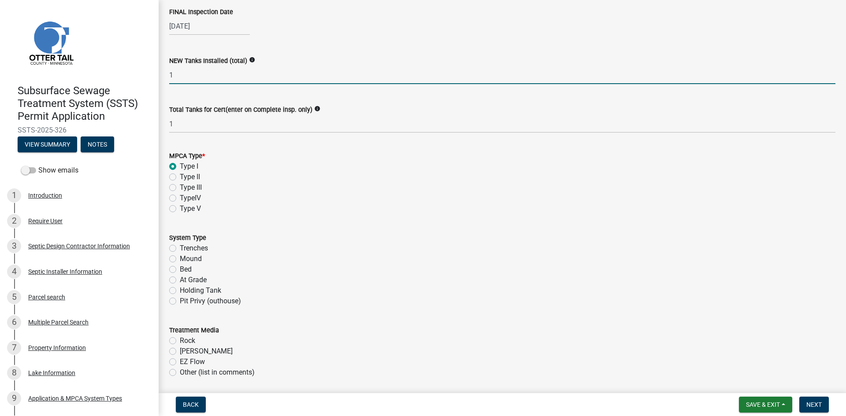
click at [178, 75] on input "1" at bounding box center [502, 75] width 666 height 18
type input "0"
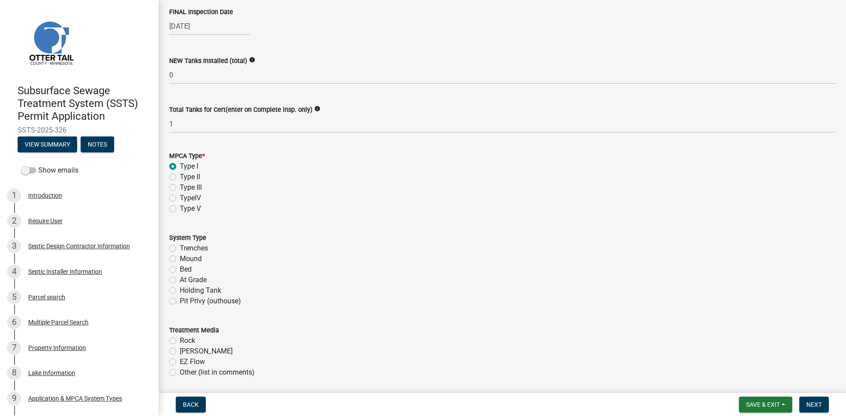
click at [186, 272] on label "Bed" at bounding box center [186, 269] width 12 height 11
click at [185, 270] on input "Bed" at bounding box center [183, 267] width 6 height 6
radio input "true"
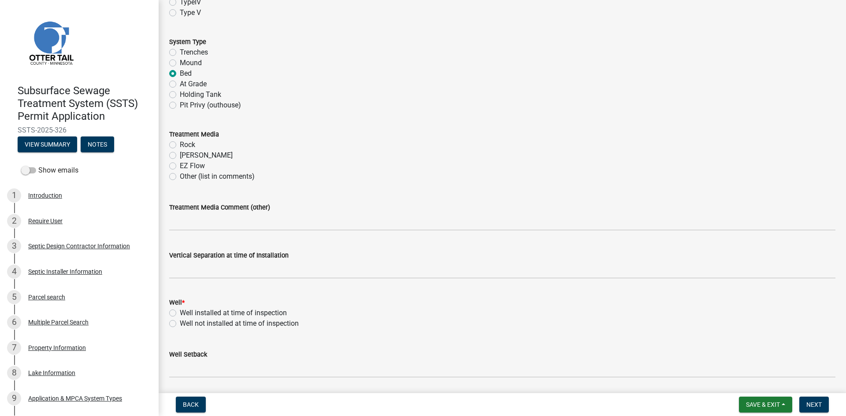
scroll to position [352, 0]
click at [188, 154] on label "Chambers" at bounding box center [206, 153] width 53 height 11
click at [185, 154] on input "Chambers" at bounding box center [183, 151] width 6 height 6
radio input "true"
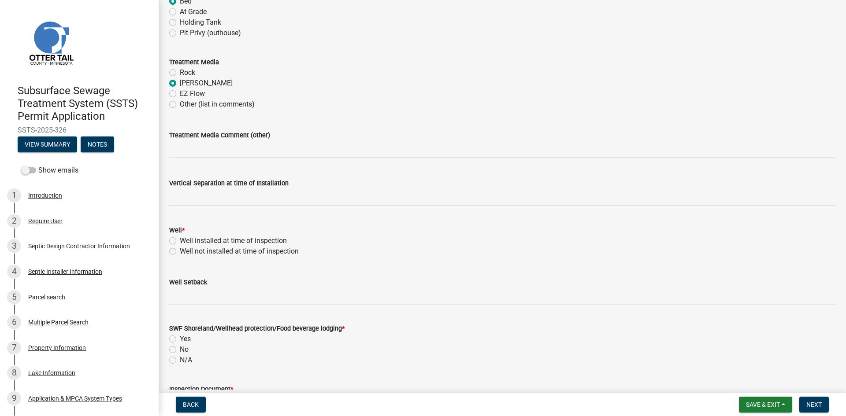
scroll to position [440, 0]
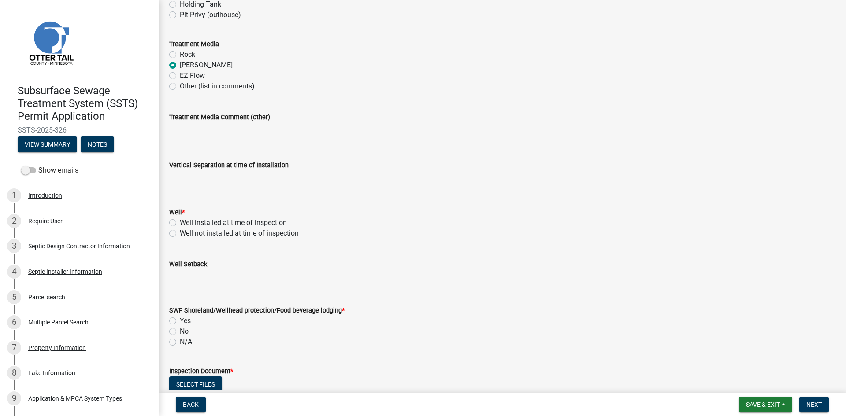
click at [211, 174] on input "text" at bounding box center [502, 179] width 666 height 18
type input "36"
click at [179, 224] on div "Well installed at time of inspection" at bounding box center [502, 223] width 666 height 11
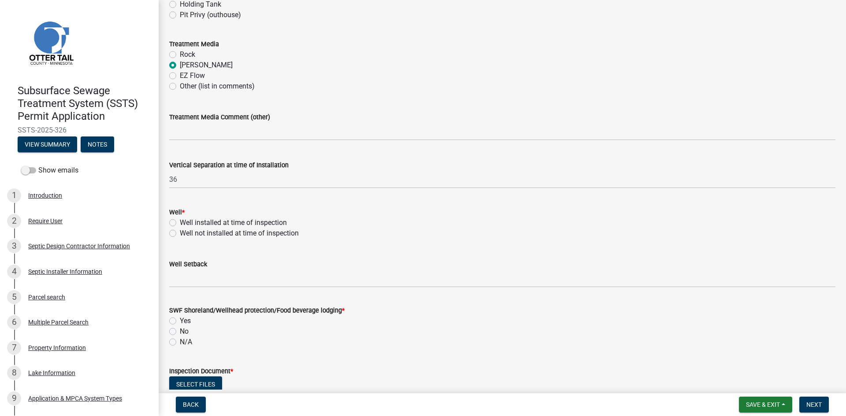
click at [180, 222] on label "Well installed at time of inspection" at bounding box center [233, 223] width 107 height 11
click at [180, 222] on input "Well installed at time of inspection" at bounding box center [183, 221] width 6 height 6
radio input "true"
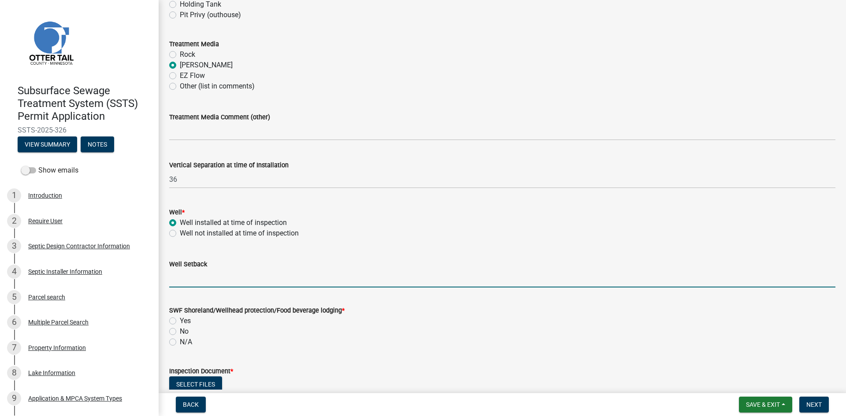
click at [192, 271] on input "Well Setback" at bounding box center [502, 279] width 666 height 18
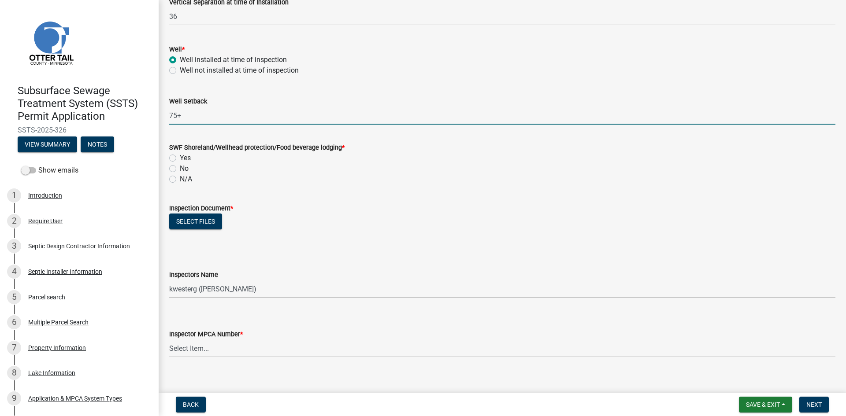
scroll to position [650, 0]
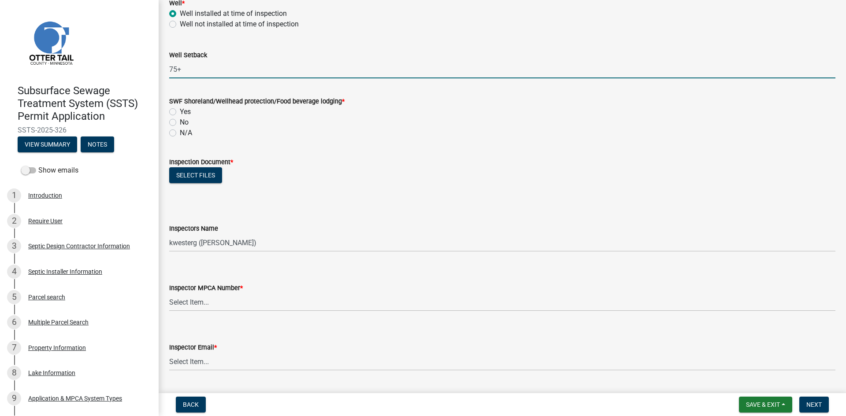
type input "75+"
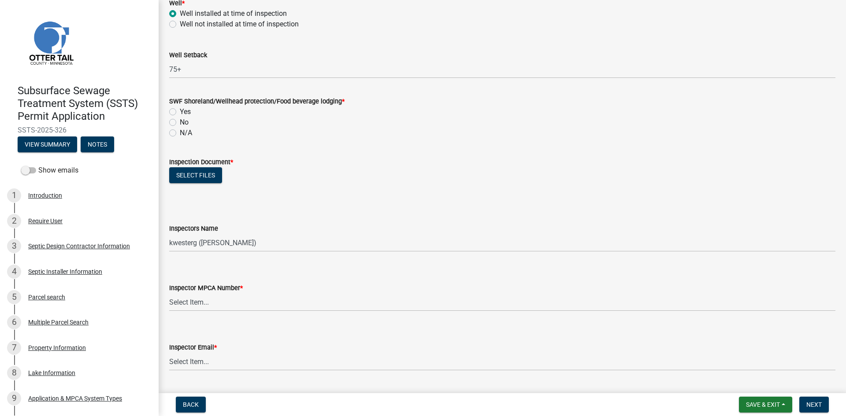
click at [179, 110] on div "Yes" at bounding box center [502, 112] width 666 height 11
click at [180, 111] on label "Yes" at bounding box center [185, 112] width 11 height 11
click at [180, 111] on input "Yes" at bounding box center [183, 110] width 6 height 6
radio input "true"
click at [205, 180] on button "Select files" at bounding box center [195, 175] width 53 height 16
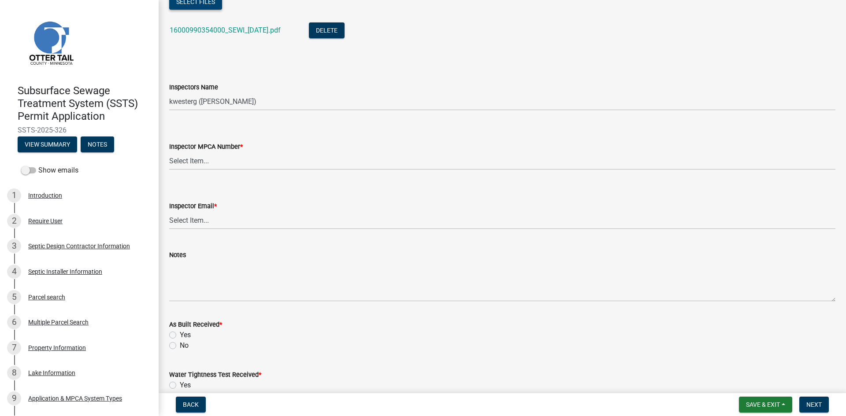
scroll to position [826, 0]
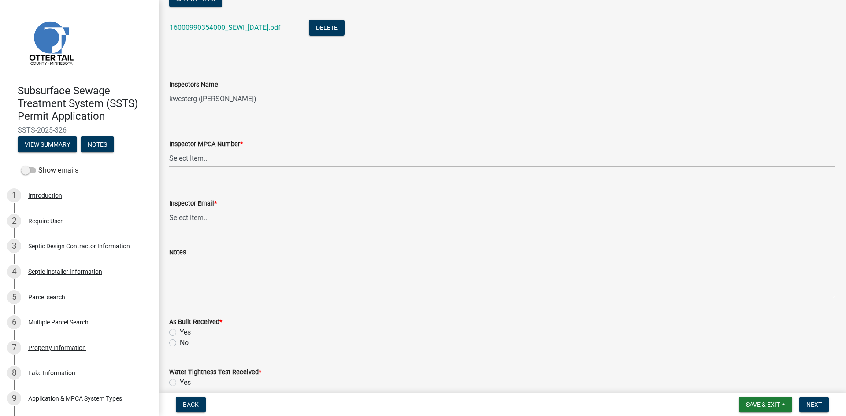
click at [253, 161] on select "Select Item... Alexis Newark (10415) Andrea Perales (924) Brittany Tollefson (1…" at bounding box center [502, 158] width 666 height 18
click at [169, 149] on select "Select Item... Alexis Newark (10415) Andrea Perales (924) Brittany Tollefson (1…" at bounding box center [502, 158] width 666 height 18
select select "d127207f-e6b2-42e2-ba4c-6918cdf94176"
drag, startPoint x: 254, startPoint y: 101, endPoint x: 255, endPoint y: 107, distance: 6.2
click at [254, 101] on select "Select Item... btollefson (Brittany Tollefson) alexisnewark (Alexis Newark) epl…" at bounding box center [502, 99] width 666 height 18
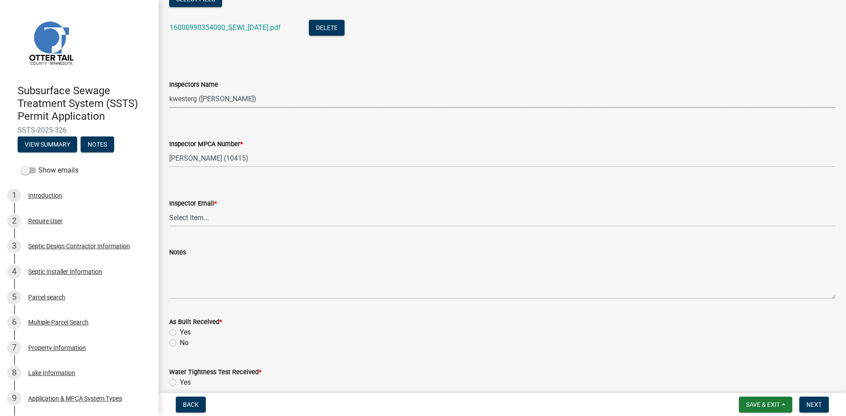
select select "540cdff0-8667-4a16-ad1f-2fbf1edb8379"
click at [169, 90] on select "Select Item... btollefson (Brittany Tollefson) alexisnewark (Alexis Newark) epl…" at bounding box center [502, 99] width 666 height 18
click at [225, 212] on select "Select Item... Alexis Newark (anewark@ottertailcounty.gov) Amy Busko (abusko@ot…" at bounding box center [502, 218] width 666 height 18
click at [169, 209] on select "Select Item... Alexis Newark (anewark@ottertailcounty.gov) Amy Busko (abusko@ot…" at bounding box center [502, 218] width 666 height 18
select select "46a67eee-2c7d-4579-9973-15a8b9f9d8c4"
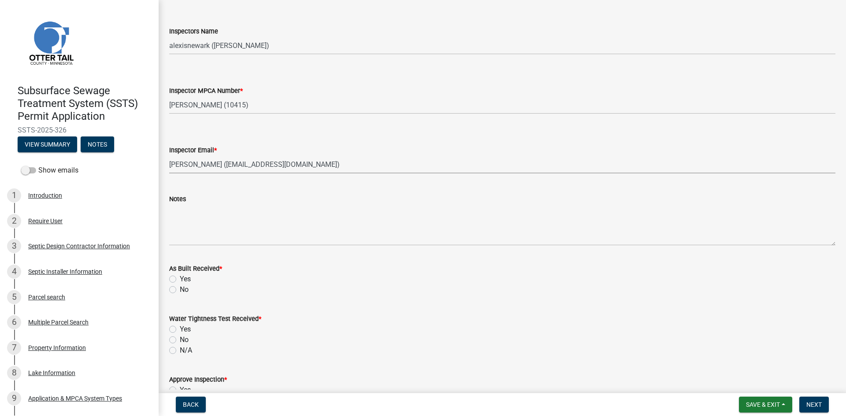
scroll to position [925, 0]
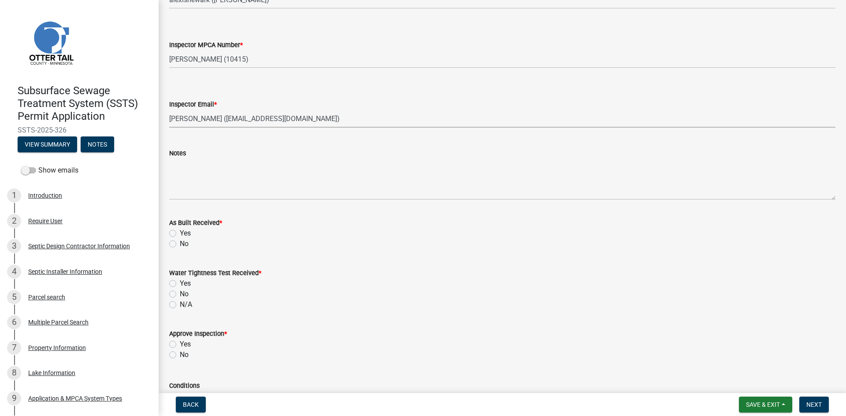
click at [189, 247] on div "No" at bounding box center [502, 244] width 666 height 11
click at [181, 241] on label "No" at bounding box center [184, 244] width 9 height 11
click at [181, 241] on input "No" at bounding box center [183, 242] width 6 height 6
radio input "true"
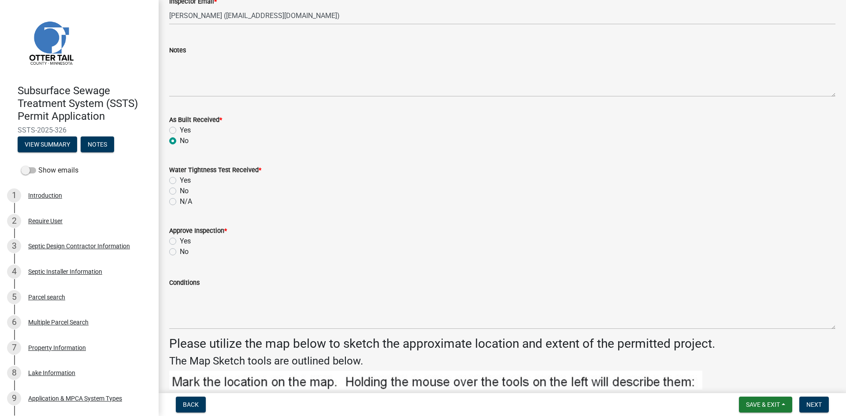
scroll to position [1035, 0]
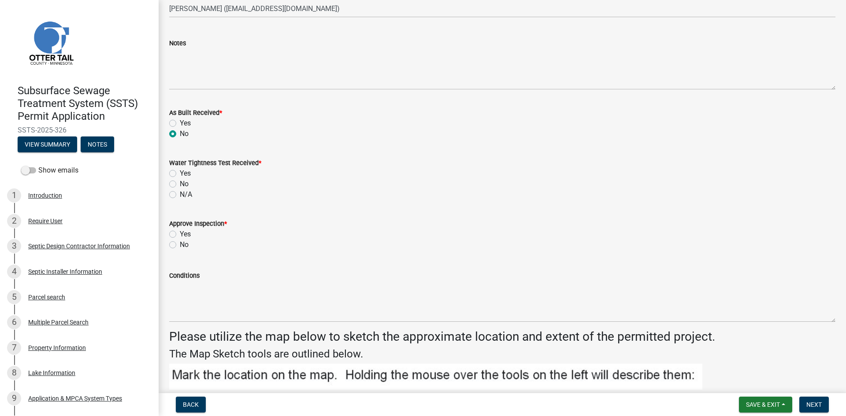
click at [182, 194] on label "N/A" at bounding box center [186, 194] width 12 height 11
click at [182, 194] on input "N/A" at bounding box center [183, 192] width 6 height 6
radio input "true"
click at [188, 234] on label "Yes" at bounding box center [185, 234] width 11 height 11
click at [185, 234] on input "Yes" at bounding box center [183, 232] width 6 height 6
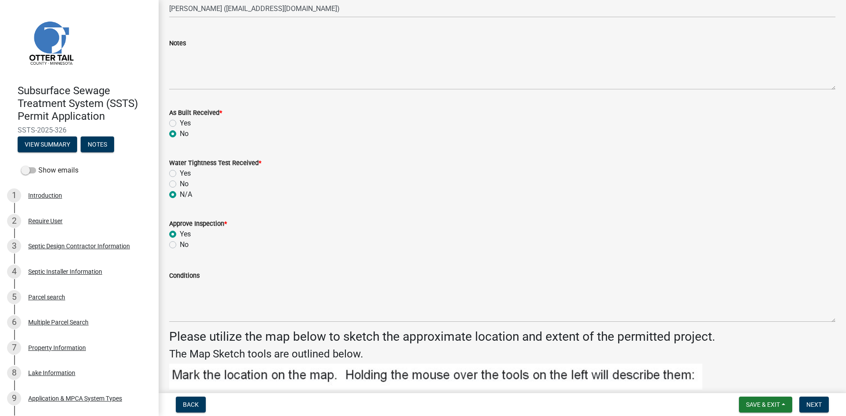
radio input "true"
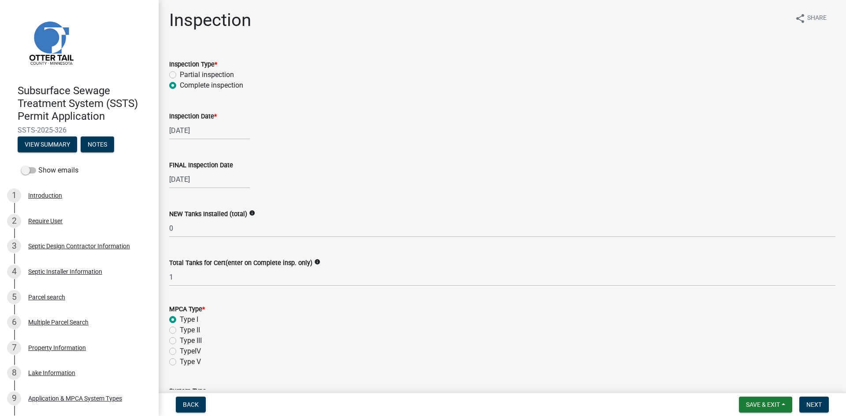
scroll to position [0, 0]
click at [820, 406] on span "Next" at bounding box center [813, 404] width 15 height 7
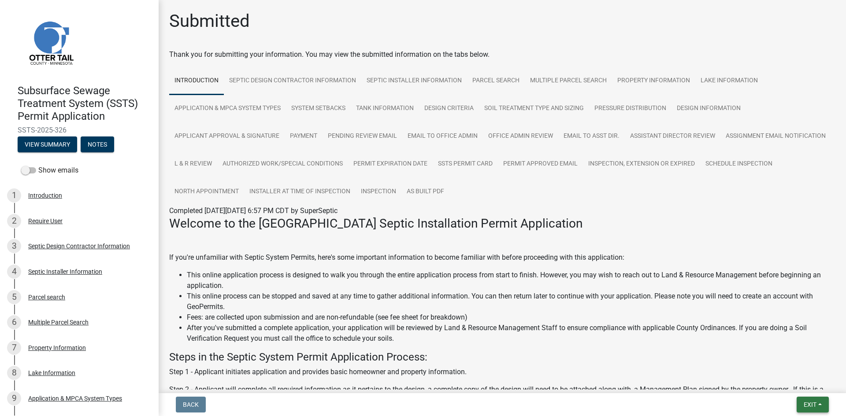
click at [809, 404] on span "Exit" at bounding box center [809, 404] width 13 height 7
click at [796, 380] on button "Save & Exit" at bounding box center [793, 381] width 70 height 21
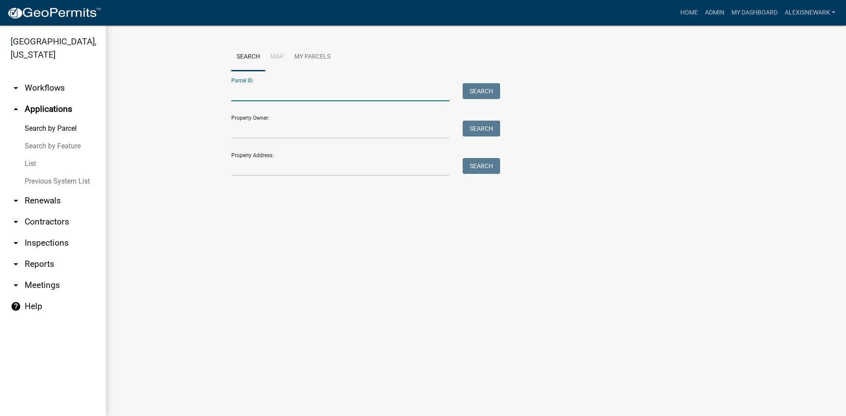
click at [280, 95] on input "Parcel ID:" at bounding box center [340, 92] width 218 height 18
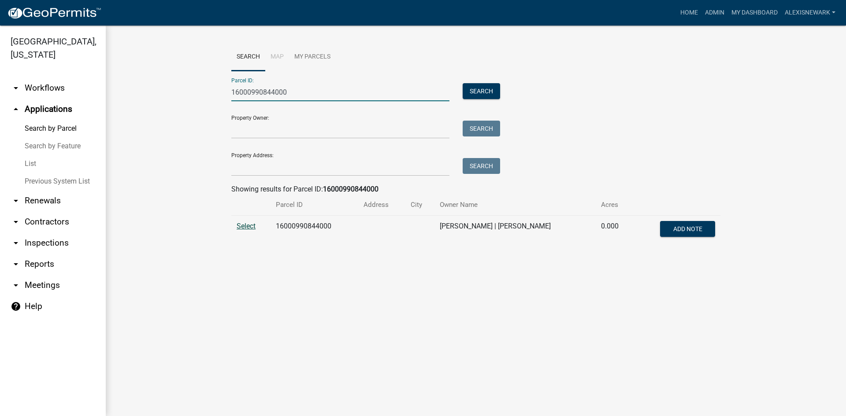
type input "16000990844000"
click at [247, 228] on span "Select" at bounding box center [245, 226] width 19 height 8
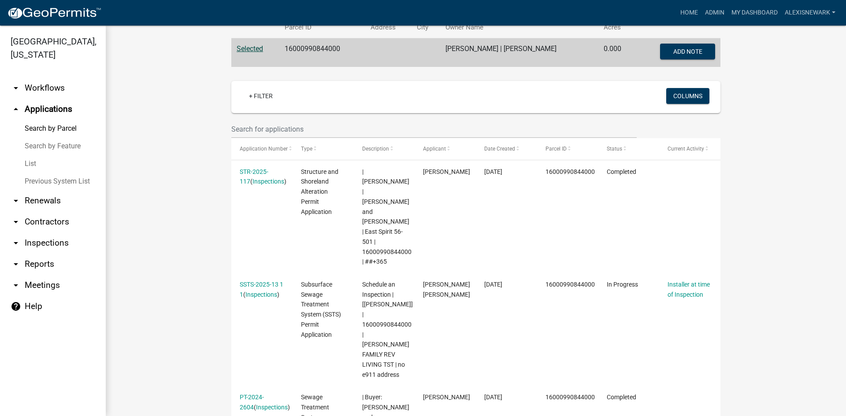
scroll to position [198, 0]
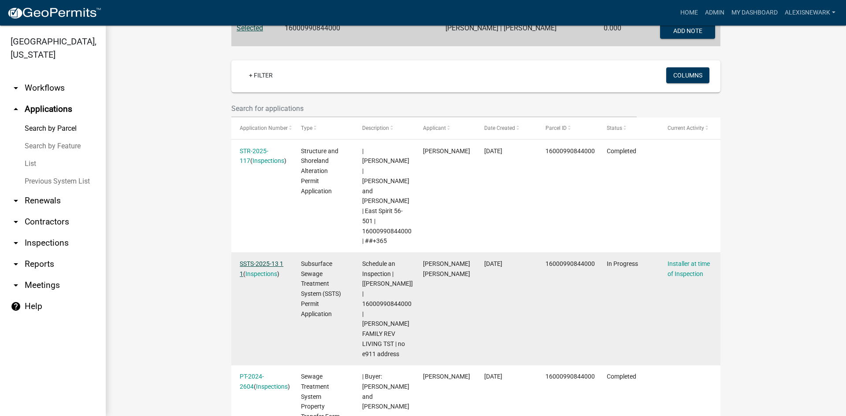
click at [258, 260] on link "SSTS-2025-13 1 1" at bounding box center [262, 268] width 44 height 17
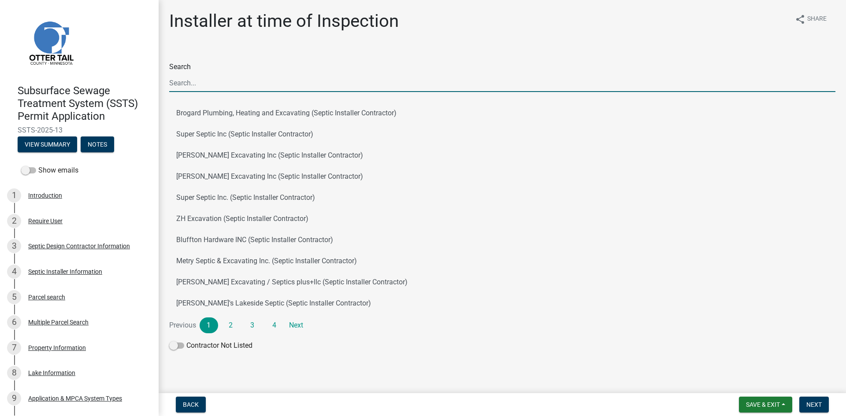
click at [225, 82] on input "Search" at bounding box center [502, 83] width 666 height 18
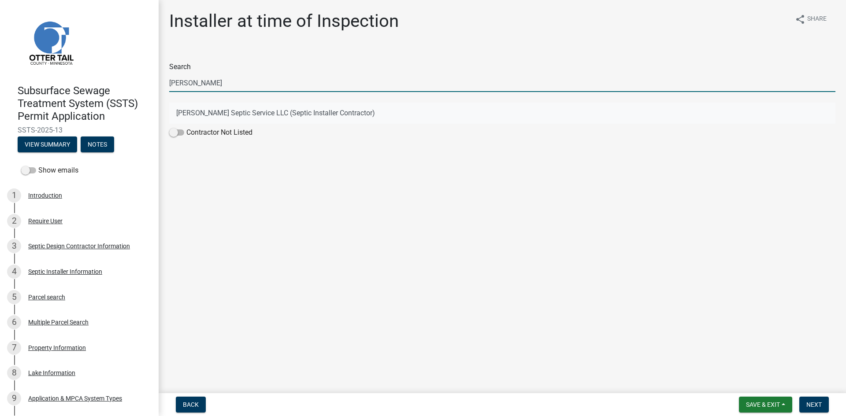
type input "ross"
click at [218, 106] on button "Ross Seifert Septic Service LLC (Septic Installer Contractor)" at bounding box center [502, 113] width 666 height 21
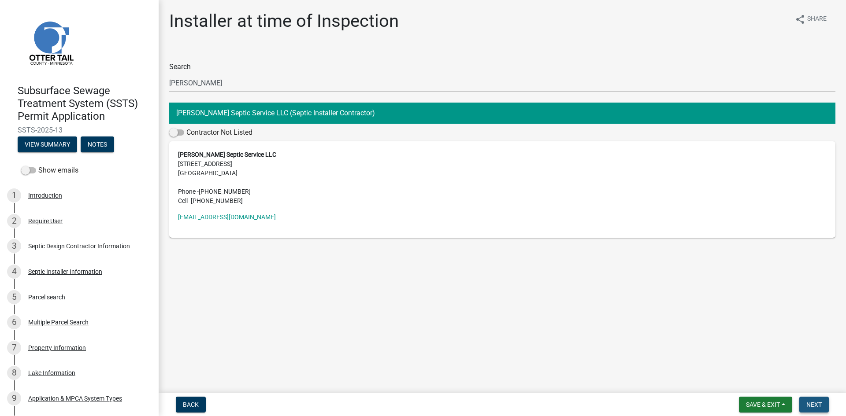
click at [820, 400] on button "Next" at bounding box center [814, 405] width 30 height 16
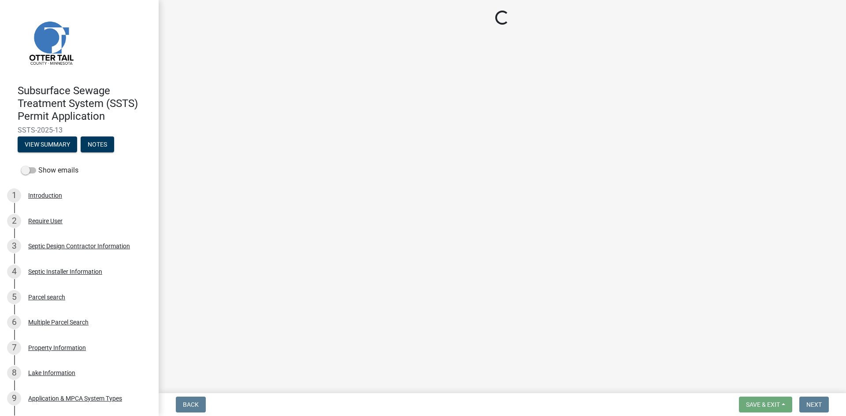
select select "710d5f49-2663-4e73-9718-d0c4e189f5ed"
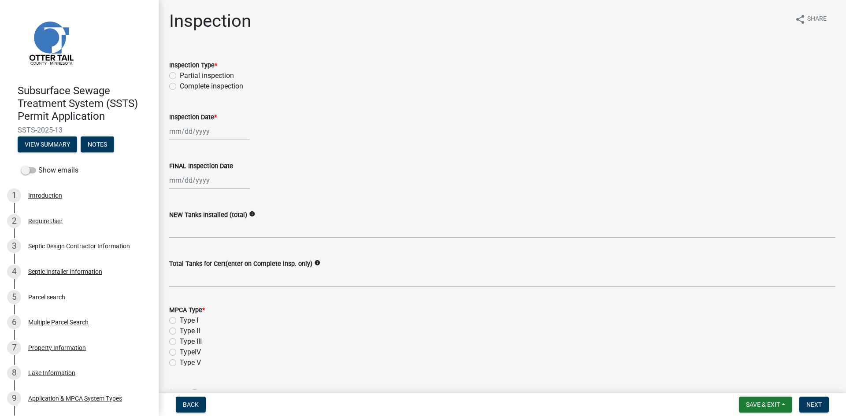
click at [229, 85] on label "Complete inspection" at bounding box center [211, 86] width 63 height 11
click at [185, 85] on input "Complete inspection" at bounding box center [183, 84] width 6 height 6
radio input "true"
click at [196, 128] on div at bounding box center [209, 131] width 81 height 18
select select "8"
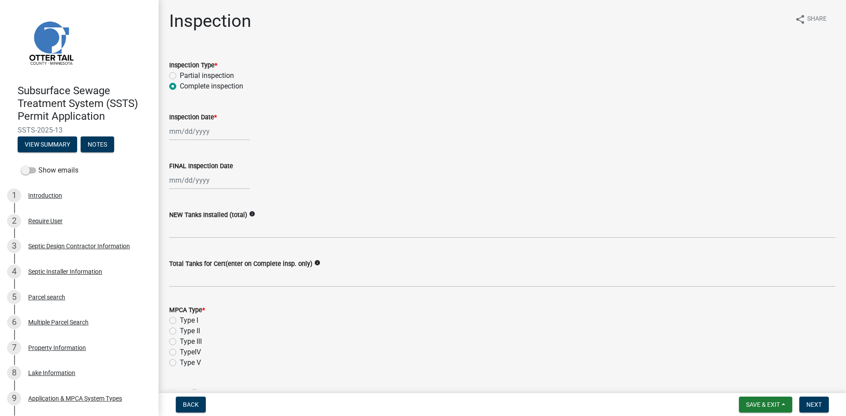
select select "2025"
click at [221, 217] on div "21" at bounding box center [220, 221] width 14 height 14
type input "08/21/2025"
select select "8"
select select "2025"
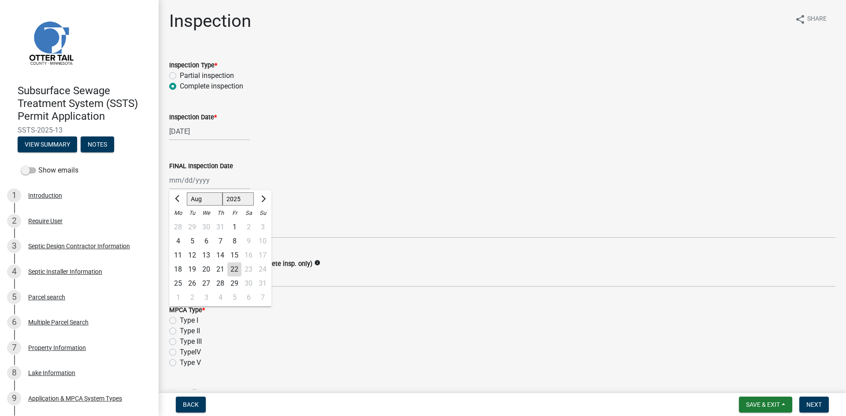
drag, startPoint x: 199, startPoint y: 185, endPoint x: 202, endPoint y: 188, distance: 4.7
click at [199, 185] on div "Jan Feb Mar Apr May Jun Jul Aug Sep Oct Nov Dec 1525 1526 1527 1528 1529 1530 1…" at bounding box center [209, 180] width 81 height 18
click at [219, 268] on div "21" at bounding box center [220, 269] width 14 height 14
type input "08/21/2025"
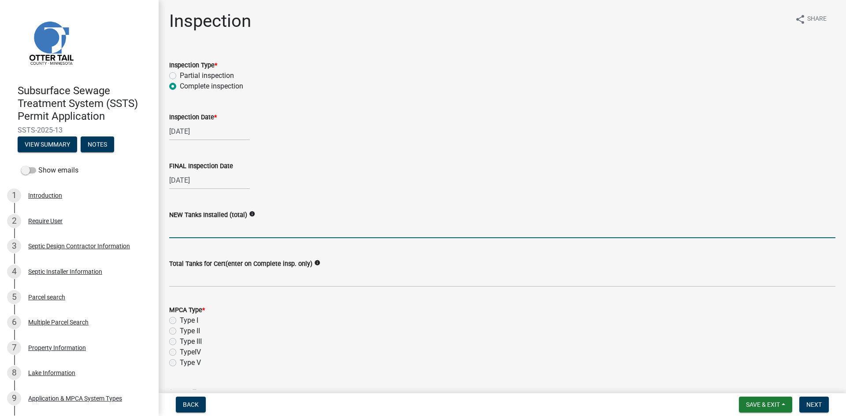
click at [209, 229] on input "text" at bounding box center [502, 229] width 666 height 18
type input "1"
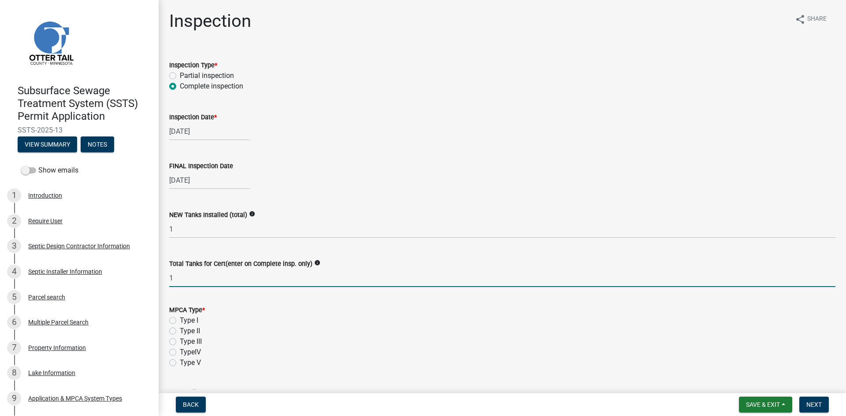
type input "1"
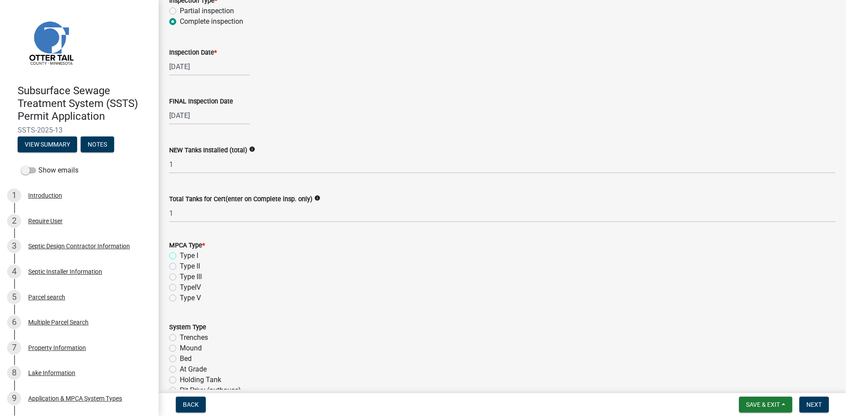
scroll to position [66, 0]
click at [180, 255] on label "Type I" at bounding box center [189, 254] width 18 height 11
click at [180, 255] on input "Type I" at bounding box center [183, 252] width 6 height 6
radio input "true"
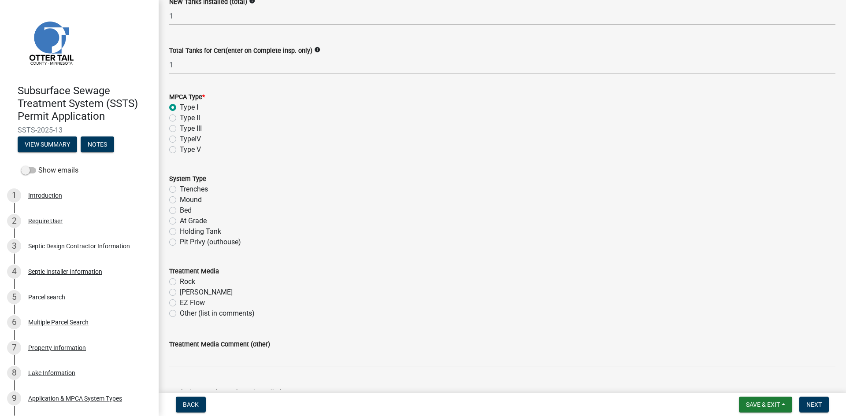
scroll to position [220, 0]
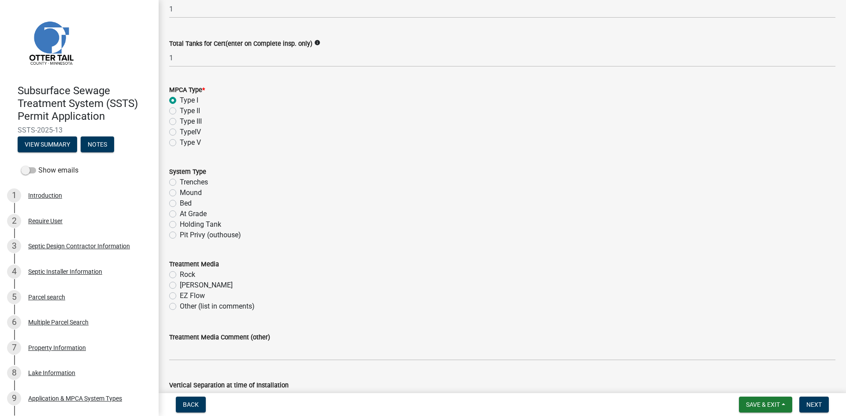
click at [200, 193] on label "Mound" at bounding box center [191, 193] width 22 height 11
click at [185, 193] on input "Mound" at bounding box center [183, 191] width 6 height 6
radio input "true"
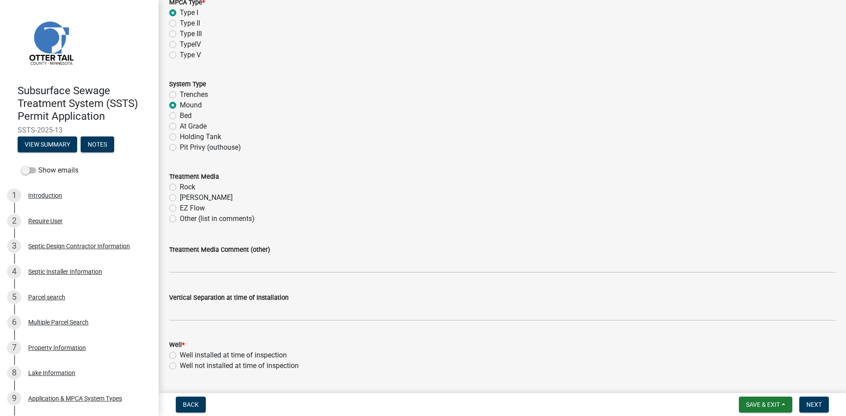
scroll to position [330, 0]
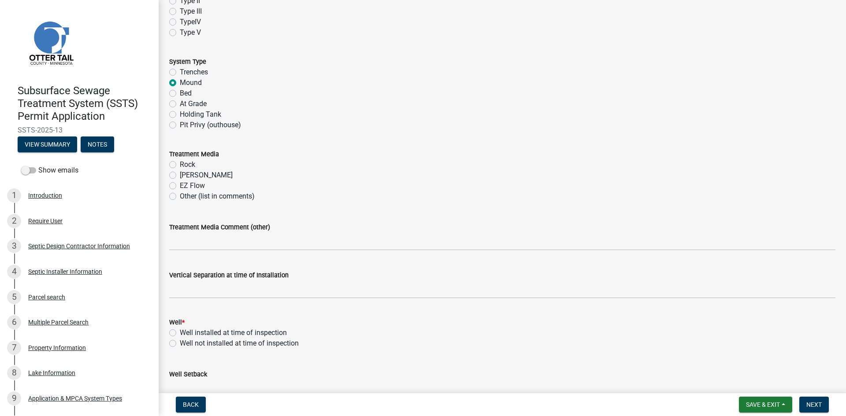
click at [196, 171] on label "Chambers" at bounding box center [206, 175] width 53 height 11
click at [185, 171] on input "Chambers" at bounding box center [183, 173] width 6 height 6
radio input "true"
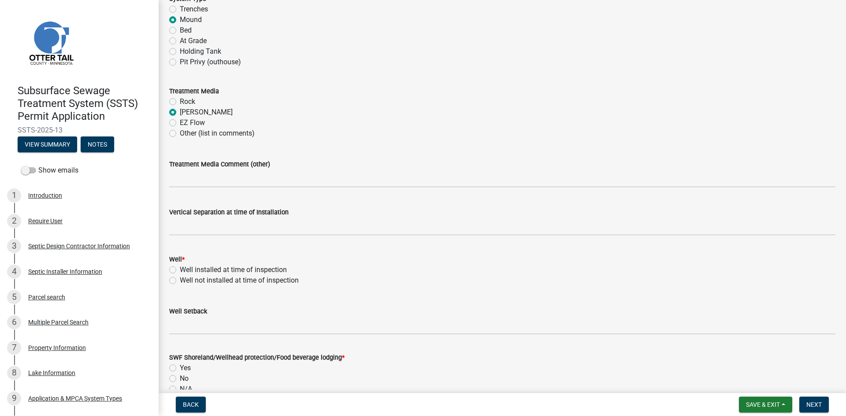
scroll to position [396, 0]
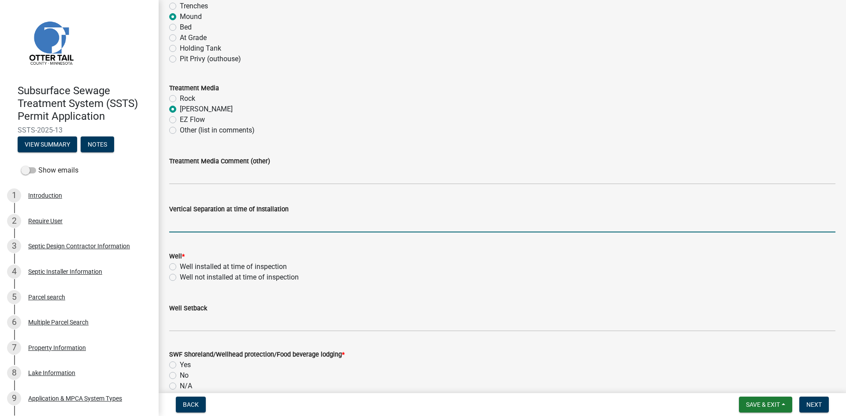
click at [211, 218] on input "text" at bounding box center [502, 223] width 666 height 18
type input "37"
click at [218, 265] on label "Well installed at time of inspection" at bounding box center [233, 267] width 107 height 11
click at [185, 265] on input "Well installed at time of inspection" at bounding box center [183, 265] width 6 height 6
radio input "true"
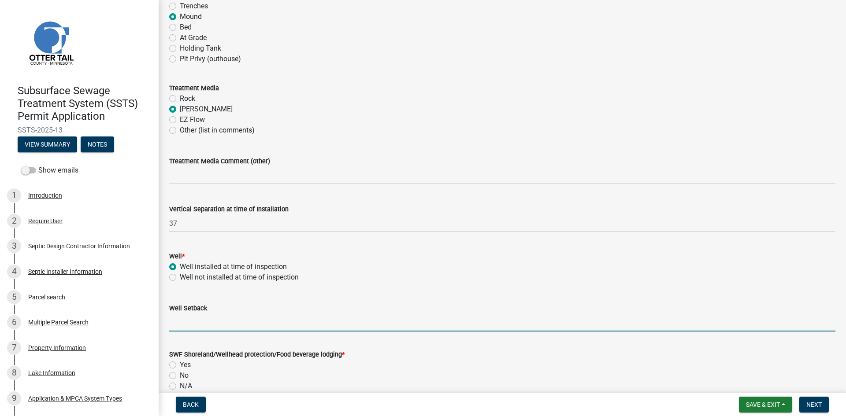
click at [196, 320] on input "Well Setback" at bounding box center [502, 323] width 666 height 18
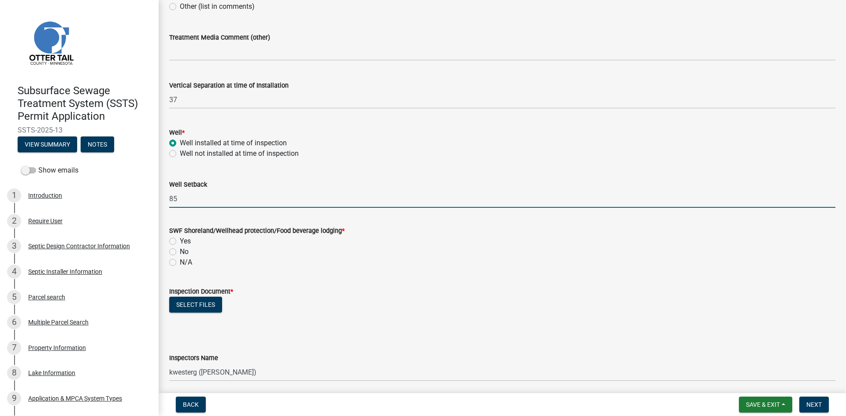
scroll to position [550, 0]
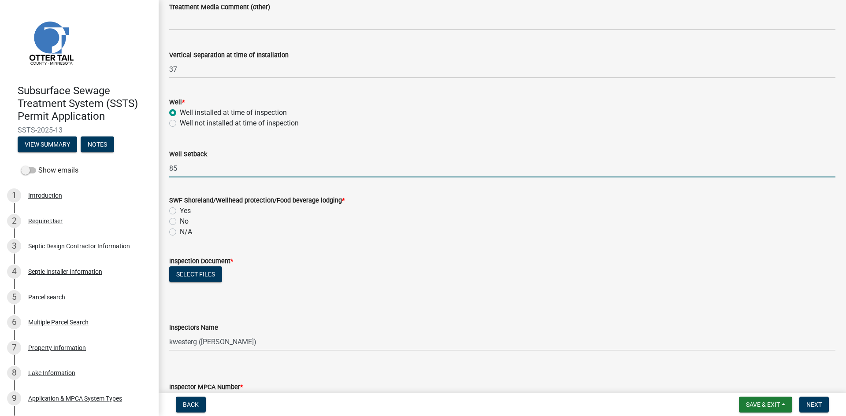
type input "85"
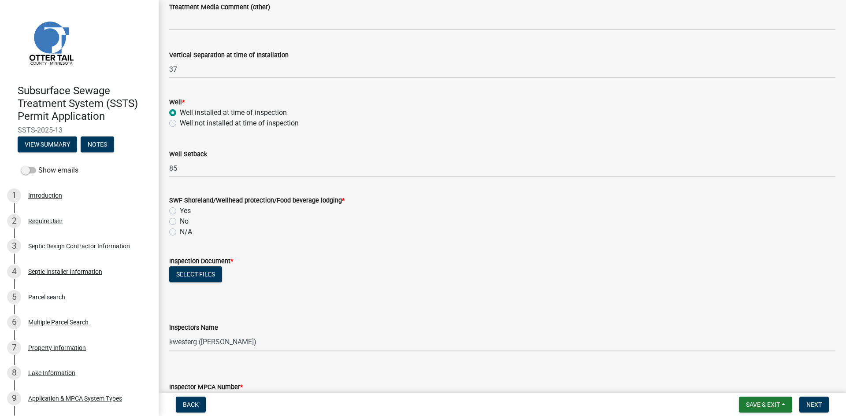
click at [184, 207] on label "Yes" at bounding box center [185, 211] width 11 height 11
click at [184, 207] on input "Yes" at bounding box center [183, 209] width 6 height 6
radio input "true"
click at [197, 281] on button "Select files" at bounding box center [195, 274] width 53 height 16
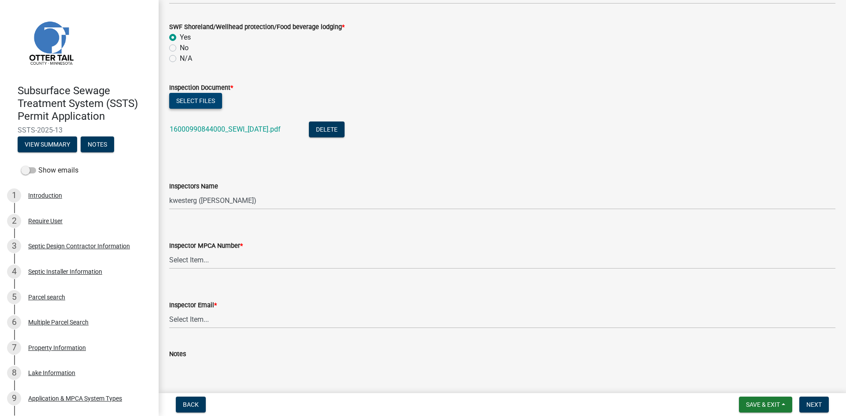
scroll to position [727, 0]
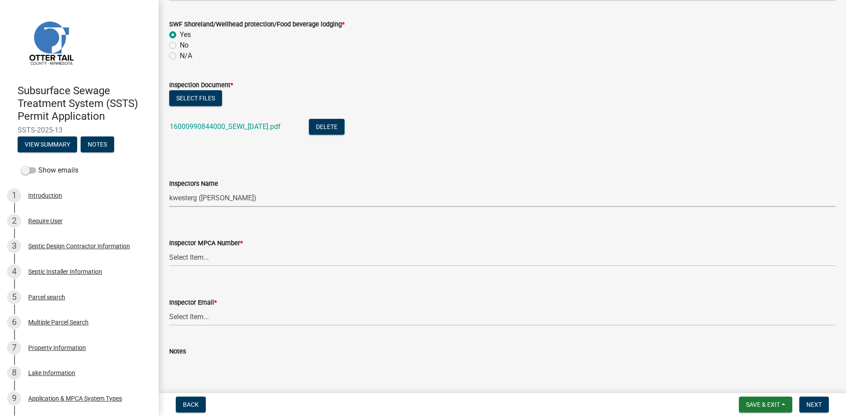
click at [234, 199] on select "Select Item... btollefson (Brittany Tollefson) alexisnewark (Alexis Newark) epl…" at bounding box center [502, 198] width 666 height 18
click at [169, 189] on select "Select Item... btollefson (Brittany Tollefson) alexisnewark (Alexis Newark) epl…" at bounding box center [502, 198] width 666 height 18
click at [229, 201] on select "Select Item... btollefson (Brittany Tollefson) alexisnewark (Alexis Newark) epl…" at bounding box center [502, 198] width 666 height 18
select select "540cdff0-8667-4a16-ad1f-2fbf1edb8379"
click at [169, 189] on select "Select Item... btollefson (Brittany Tollefson) alexisnewark (Alexis Newark) epl…" at bounding box center [502, 198] width 666 height 18
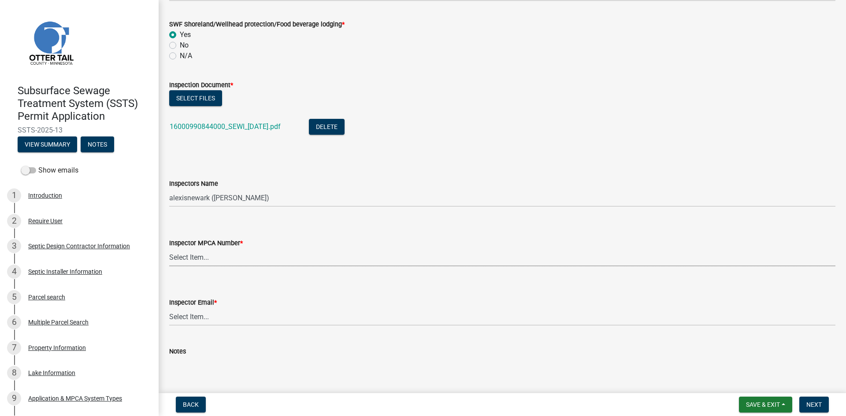
drag, startPoint x: 229, startPoint y: 258, endPoint x: 235, endPoint y: 260, distance: 5.9
click at [229, 258] on select "Select Item... Alexis Newark (10415) Andrea Perales (924) Brittany Tollefson (1…" at bounding box center [502, 257] width 666 height 18
click at [169, 248] on select "Select Item... Alexis Newark (10415) Andrea Perales (924) Brittany Tollefson (1…" at bounding box center [502, 257] width 666 height 18
select select "d127207f-e6b2-42e2-ba4c-6918cdf94176"
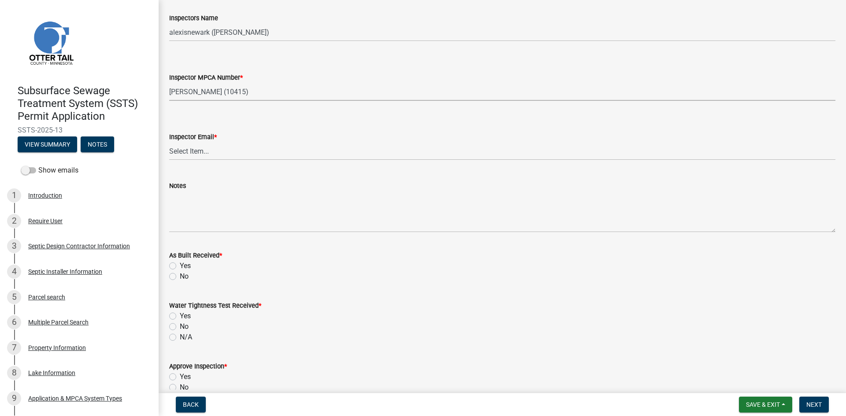
scroll to position [903, 0]
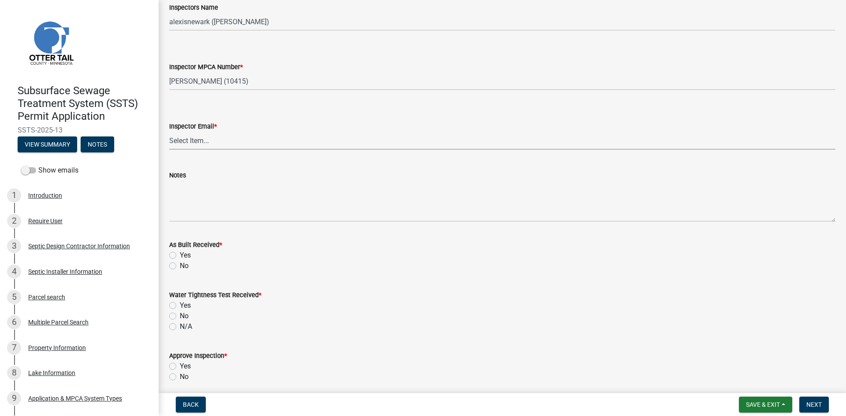
click at [206, 142] on select "Select Item... Alexis Newark (anewark@ottertailcounty.gov) Amy Busko (abusko@ot…" at bounding box center [502, 141] width 666 height 18
click at [169, 132] on select "Select Item... Alexis Newark (anewark@ottertailcounty.gov) Amy Busko (abusko@ot…" at bounding box center [502, 141] width 666 height 18
select select "46a67eee-2c7d-4579-9973-15a8b9f9d8c4"
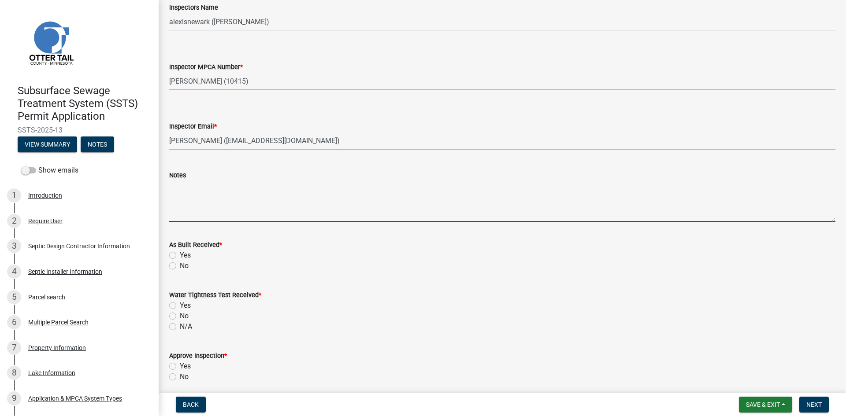
click at [208, 213] on textarea "Notes" at bounding box center [502, 201] width 666 height 41
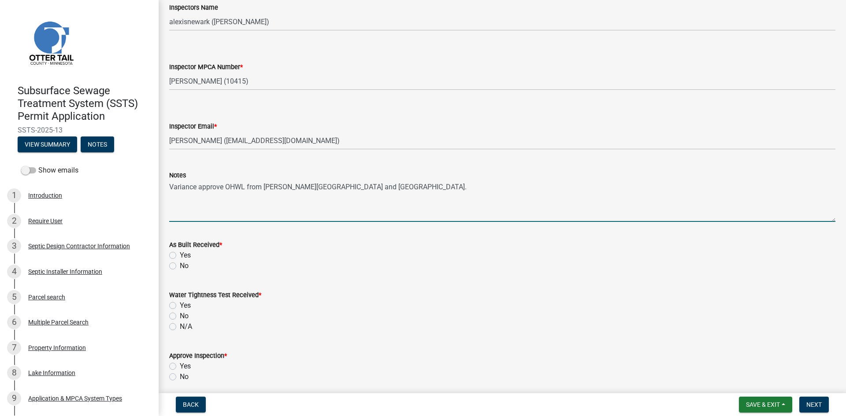
type textarea "Variance approve OHWL from Kemp lake and ROW."
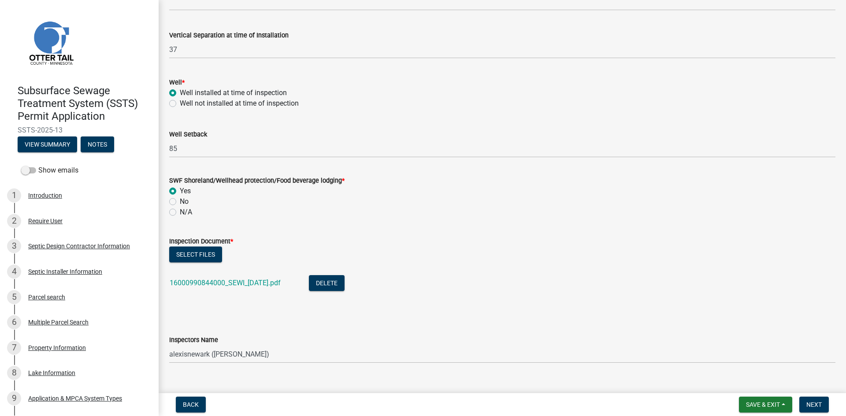
scroll to position [550, 0]
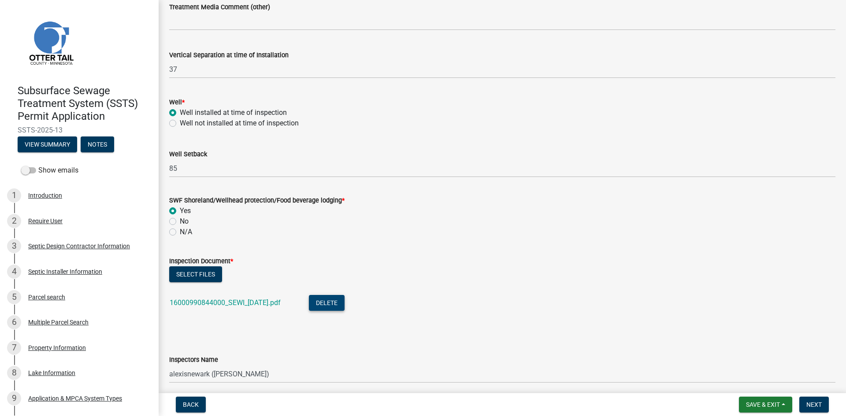
click at [344, 300] on button "Delete" at bounding box center [327, 303] width 36 height 16
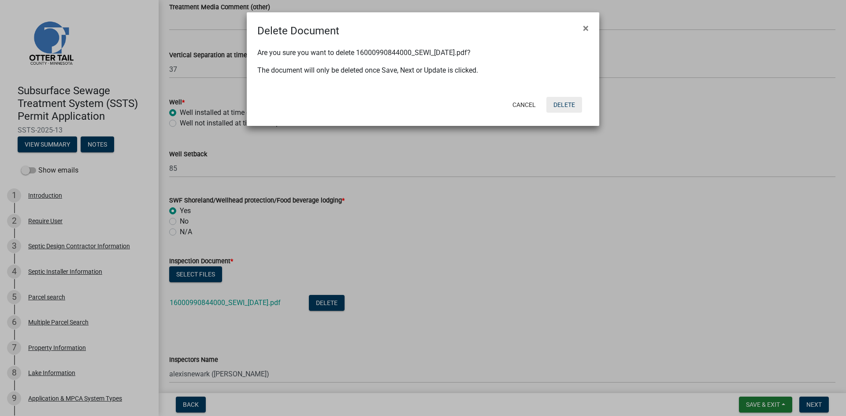
click at [574, 103] on button "Delete" at bounding box center [564, 105] width 36 height 16
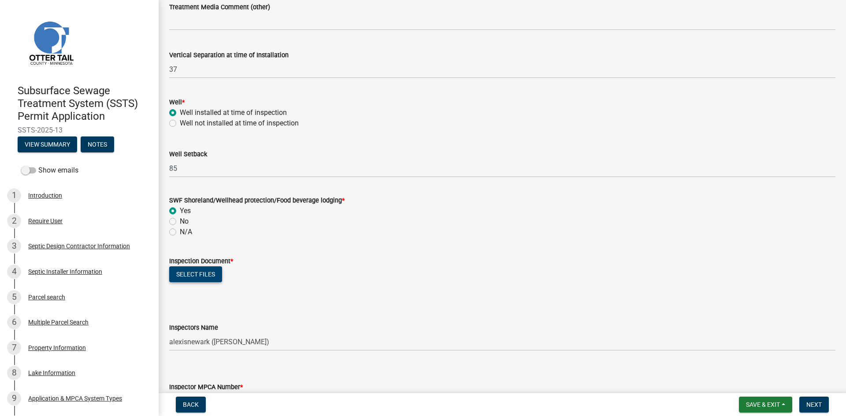
click at [190, 273] on button "Select files" at bounding box center [195, 274] width 53 height 16
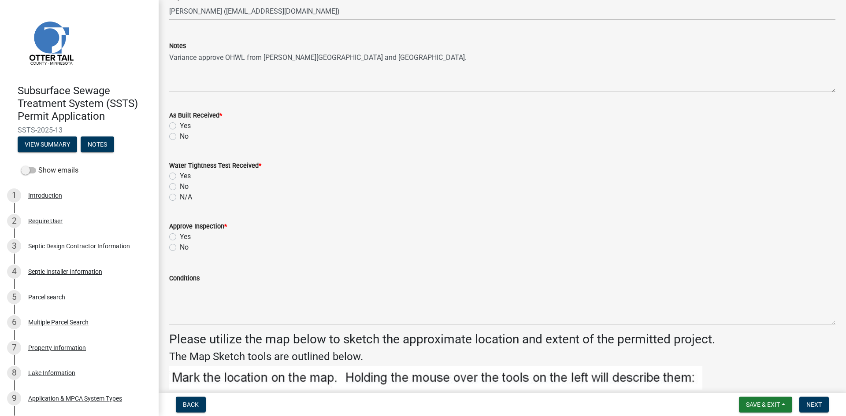
scroll to position [1035, 0]
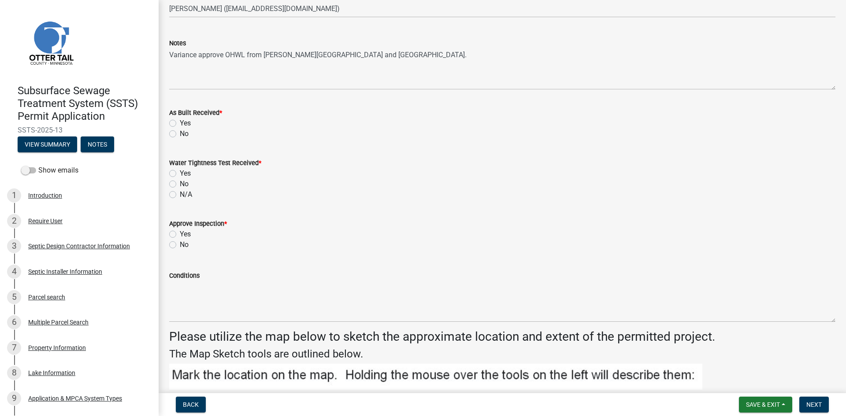
click at [189, 135] on div "No" at bounding box center [502, 134] width 666 height 11
click at [180, 131] on label "No" at bounding box center [184, 134] width 9 height 11
click at [180, 131] on input "No" at bounding box center [183, 132] width 6 height 6
radio input "true"
click at [180, 192] on label "N/A" at bounding box center [186, 194] width 12 height 11
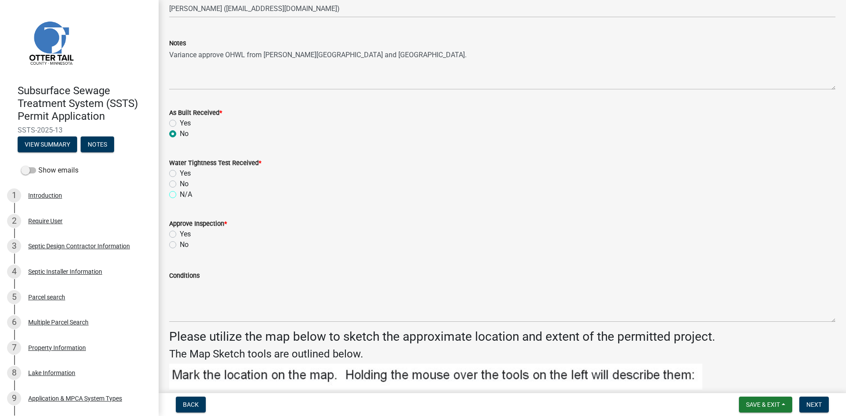
click at [180, 192] on input "N/A" at bounding box center [183, 192] width 6 height 6
radio input "true"
click at [180, 234] on label "Yes" at bounding box center [185, 234] width 11 height 11
click at [180, 234] on input "Yes" at bounding box center [183, 232] width 6 height 6
radio input "true"
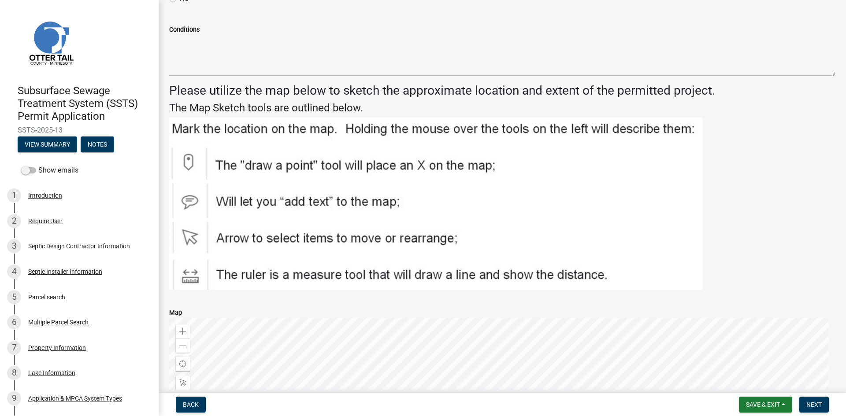
scroll to position [1288, 0]
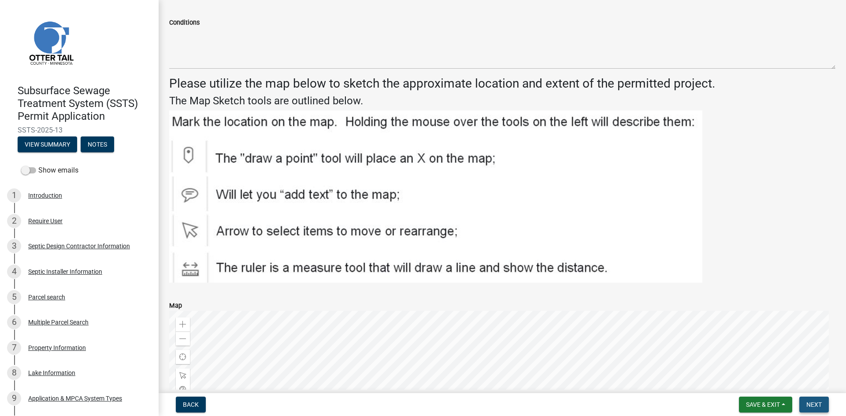
click at [816, 404] on span "Next" at bounding box center [813, 404] width 15 height 7
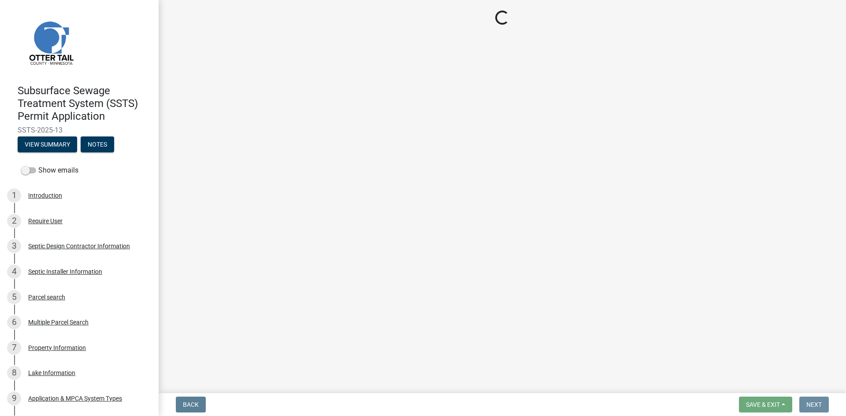
scroll to position [0, 0]
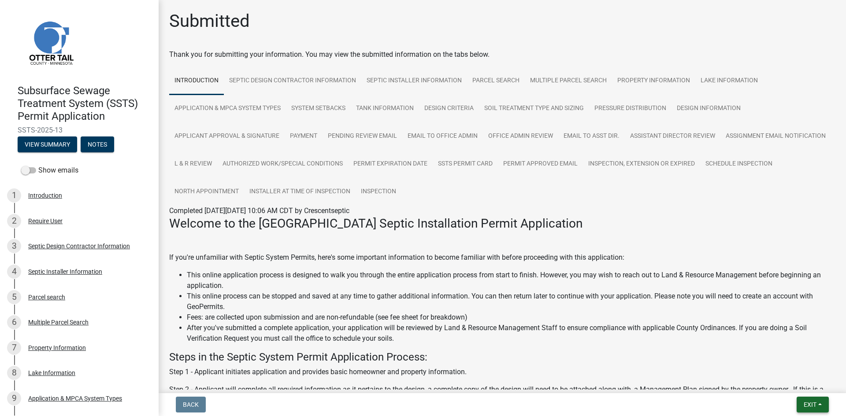
click at [801, 405] on button "Exit" at bounding box center [812, 405] width 32 height 16
click at [790, 384] on button "Save & Exit" at bounding box center [793, 381] width 70 height 21
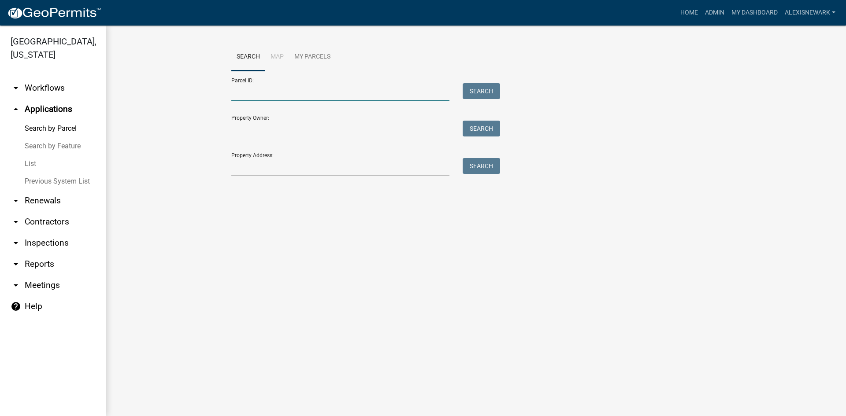
click at [253, 85] on input "Parcel ID:" at bounding box center [340, 92] width 218 height 18
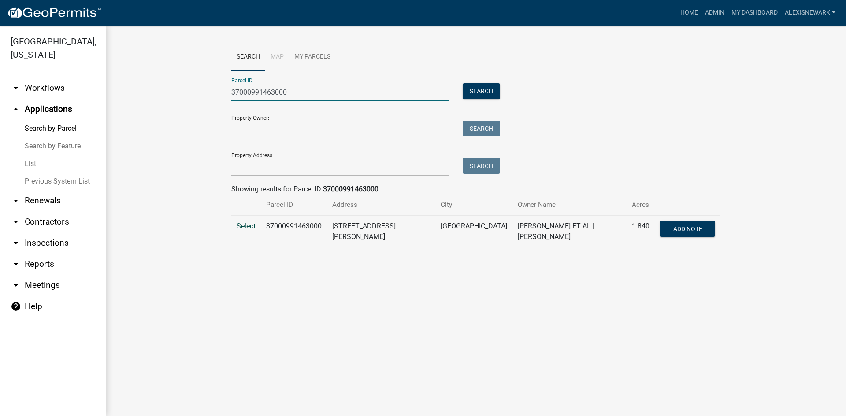
type input "37000991463000"
click at [249, 228] on span "Select" at bounding box center [245, 226] width 19 height 8
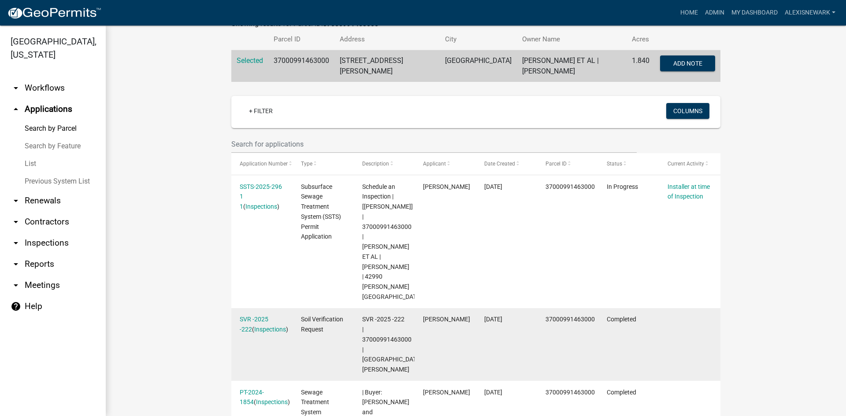
scroll to position [220, 0]
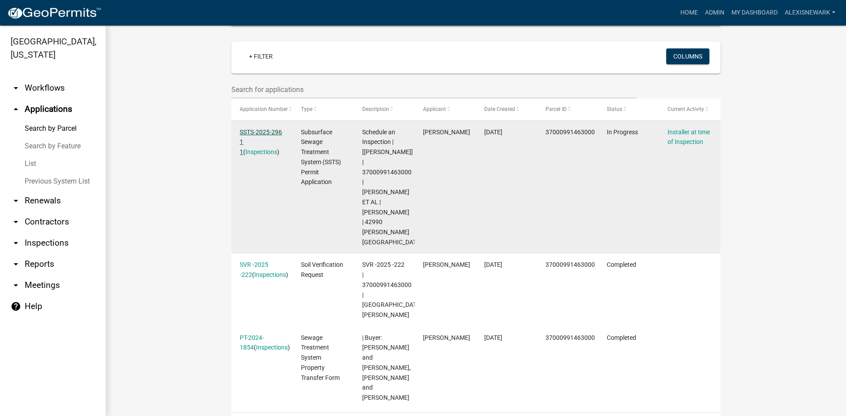
click at [258, 129] on link "SSTS-2025-296 1 1" at bounding box center [261, 142] width 42 height 27
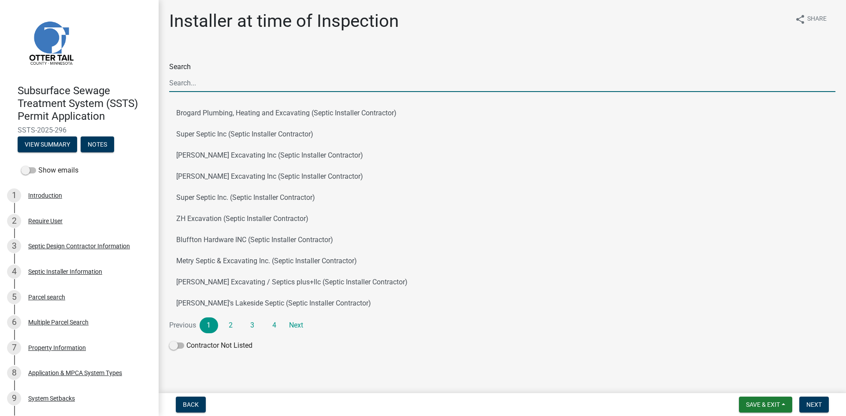
click at [192, 83] on input "Search" at bounding box center [502, 83] width 666 height 18
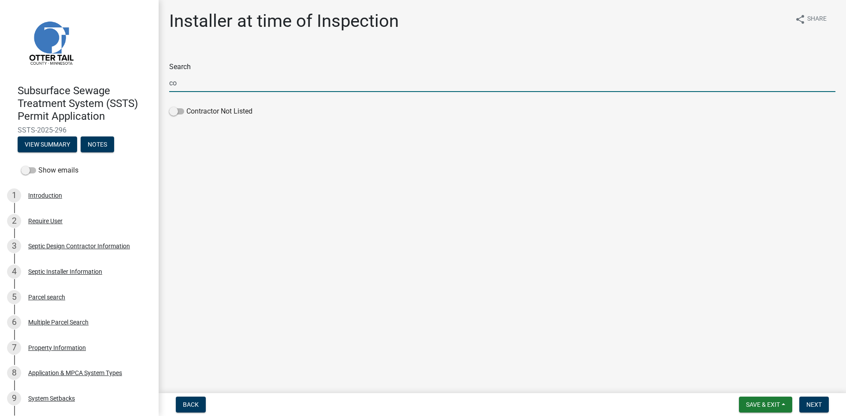
type input "c"
type input "me"
click at [308, 115] on button "Metry Septic & Excavating Inc. (Septic Installer Contractor)" at bounding box center [502, 113] width 666 height 21
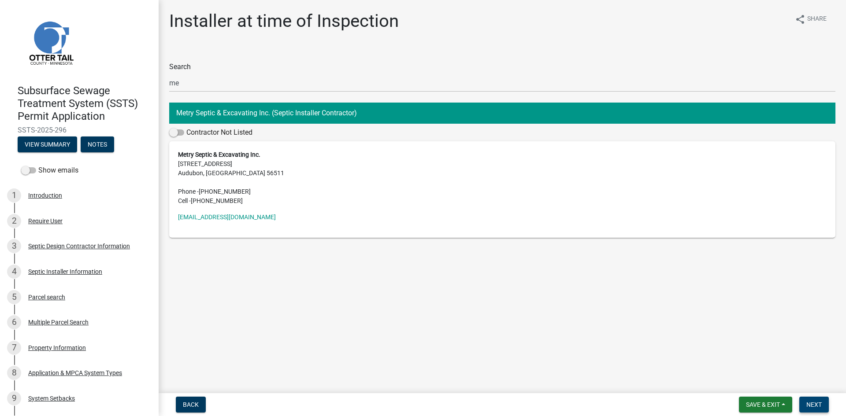
click at [812, 399] on button "Next" at bounding box center [814, 405] width 30 height 16
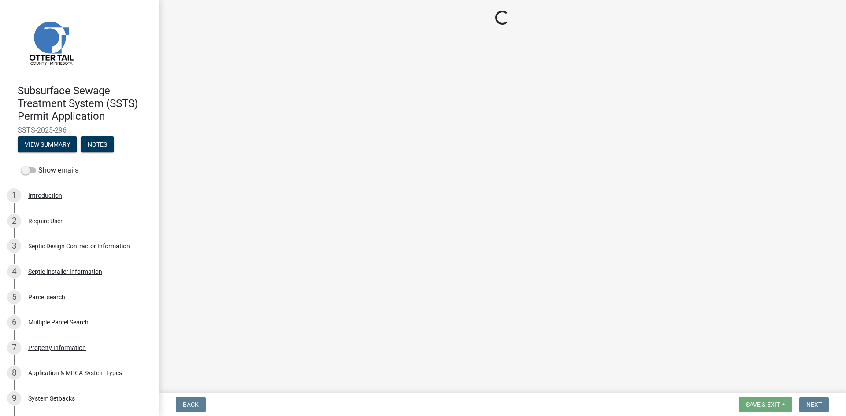
select select "710d5f49-2663-4e73-9718-d0c4e189f5ed"
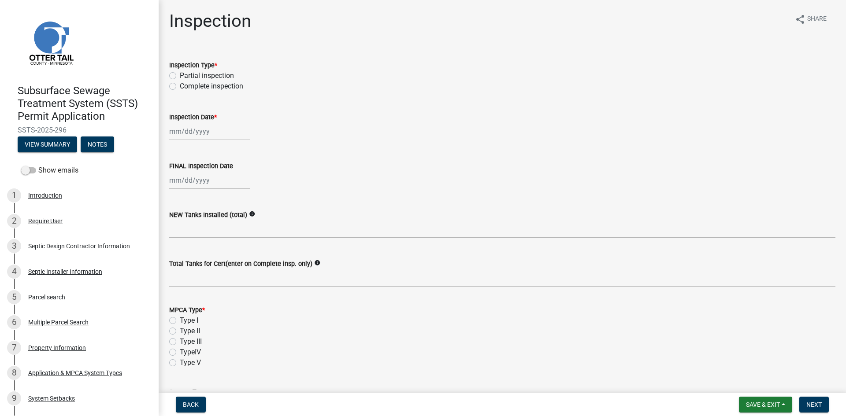
click at [199, 82] on label "Complete inspection" at bounding box center [211, 86] width 63 height 11
click at [185, 82] on input "Complete inspection" at bounding box center [183, 84] width 6 height 6
radio input "true"
select select "8"
select select "2025"
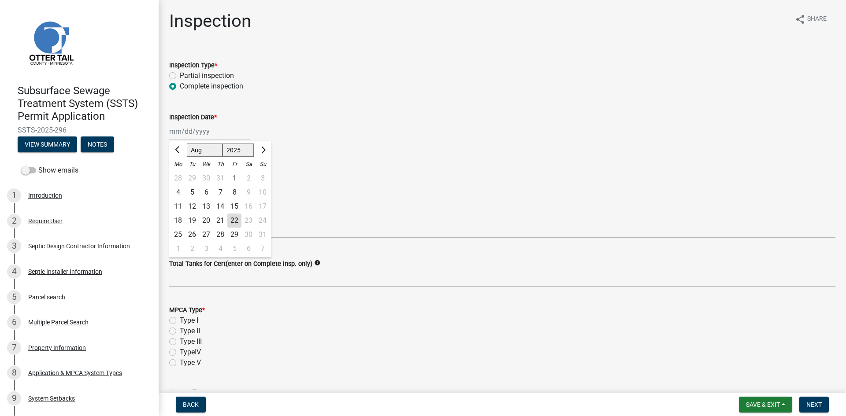
click at [198, 128] on div "Jan Feb Mar Apr May Jun Jul Aug Sep Oct Nov Dec 1525 1526 1527 1528 1529 1530 1…" at bounding box center [209, 131] width 81 height 18
click at [218, 215] on div "21" at bounding box center [220, 221] width 14 height 14
type input "08/21/2025"
click at [198, 180] on div at bounding box center [209, 180] width 81 height 18
select select "8"
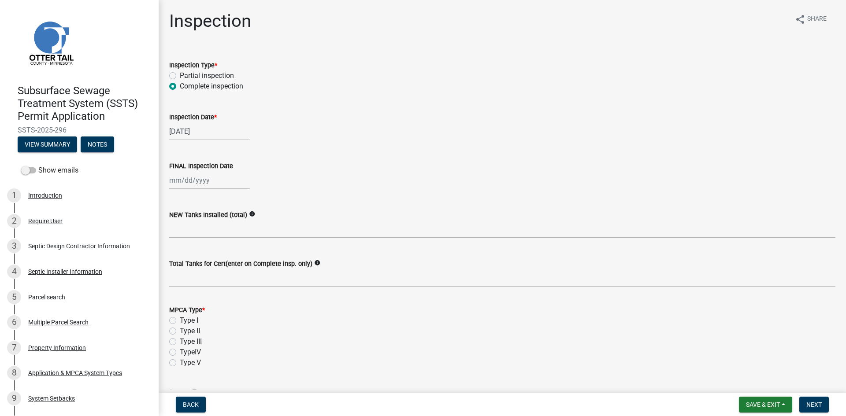
select select "2025"
click at [220, 266] on div "21" at bounding box center [220, 269] width 14 height 14
type input "08/21/2025"
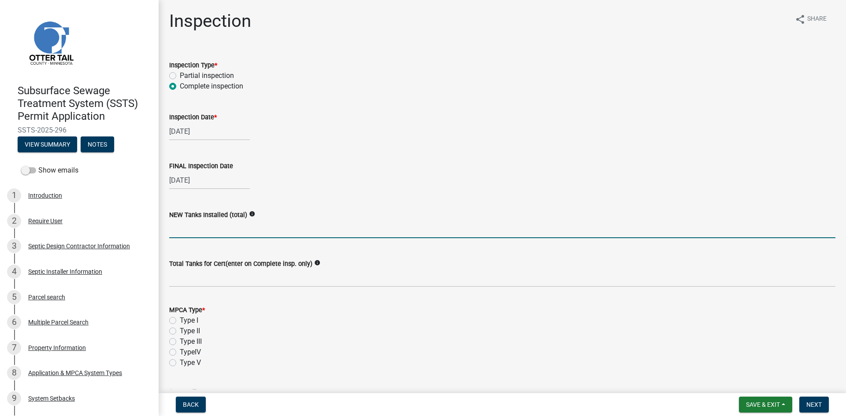
click at [203, 228] on input "text" at bounding box center [502, 229] width 666 height 18
type input "1"
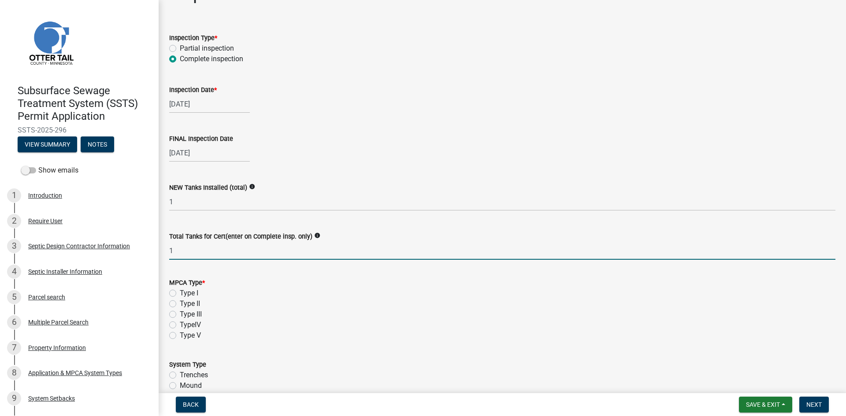
scroll to position [110, 0]
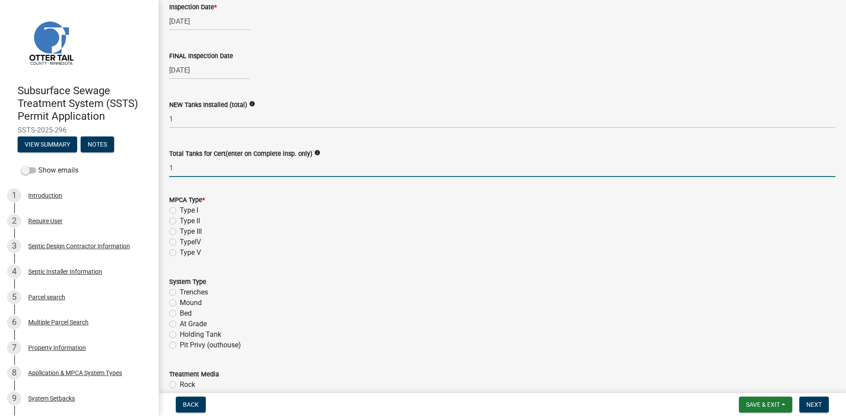
type input "1"
click at [190, 212] on label "Type I" at bounding box center [189, 210] width 18 height 11
click at [185, 211] on input "Type I" at bounding box center [183, 208] width 6 height 6
radio input "true"
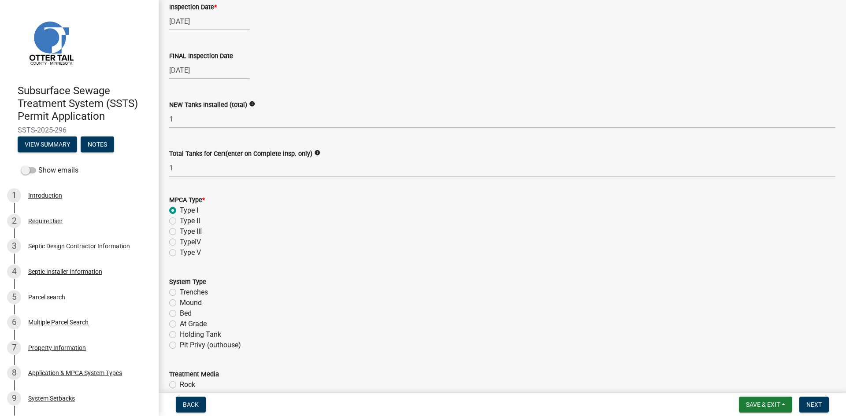
click at [193, 293] on label "Trenches" at bounding box center [194, 292] width 28 height 11
click at [185, 293] on input "Trenches" at bounding box center [183, 290] width 6 height 6
radio input "true"
click at [192, 300] on label "Mound" at bounding box center [191, 303] width 22 height 11
click at [185, 300] on input "Mound" at bounding box center [183, 301] width 6 height 6
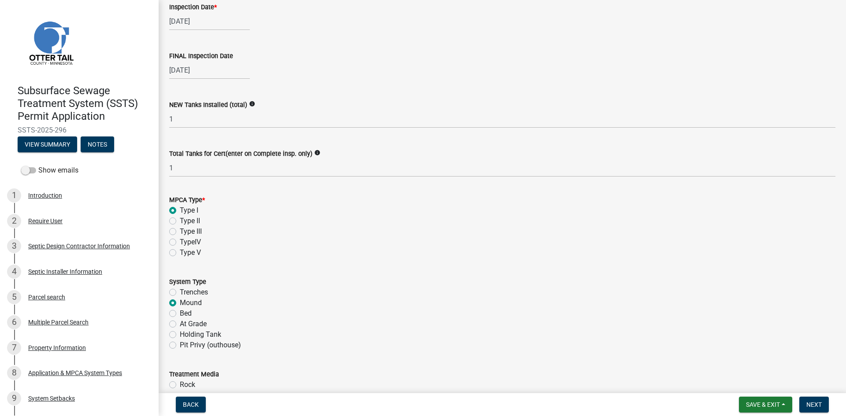
radio input "true"
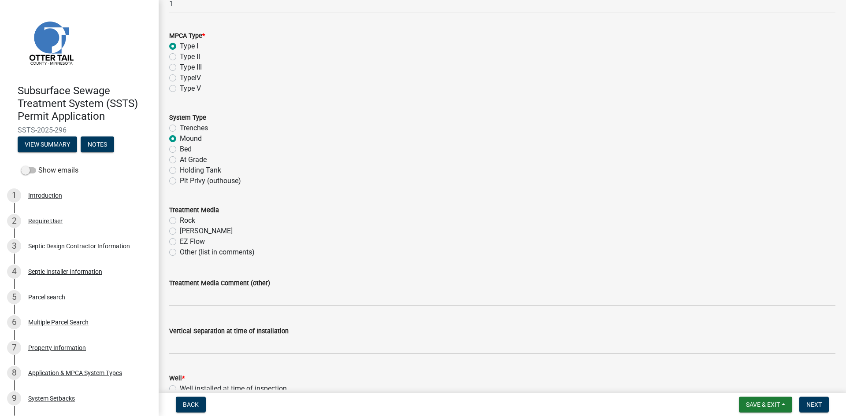
scroll to position [275, 0]
click at [181, 221] on label "Rock" at bounding box center [187, 219] width 15 height 11
click at [181, 220] on input "Rock" at bounding box center [183, 217] width 6 height 6
radio input "true"
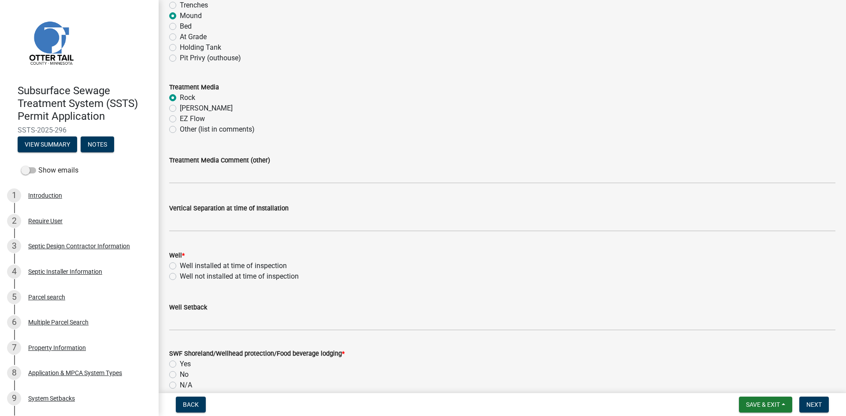
scroll to position [407, 0]
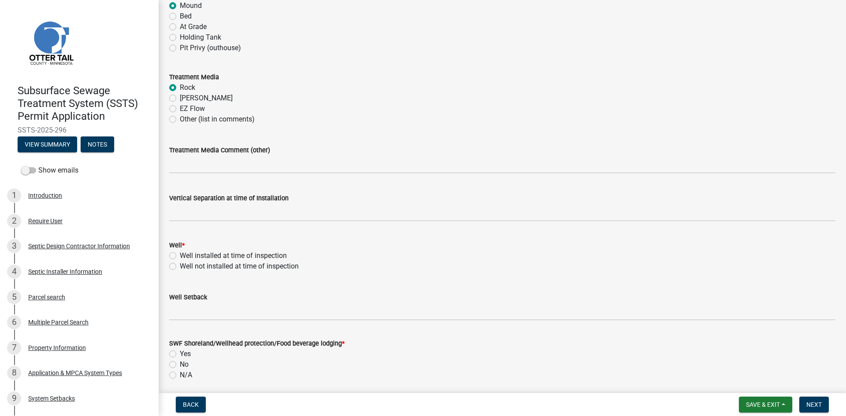
click at [189, 226] on wm-data-entity-input "Vertical Separation at time of Installation" at bounding box center [502, 205] width 666 height 49
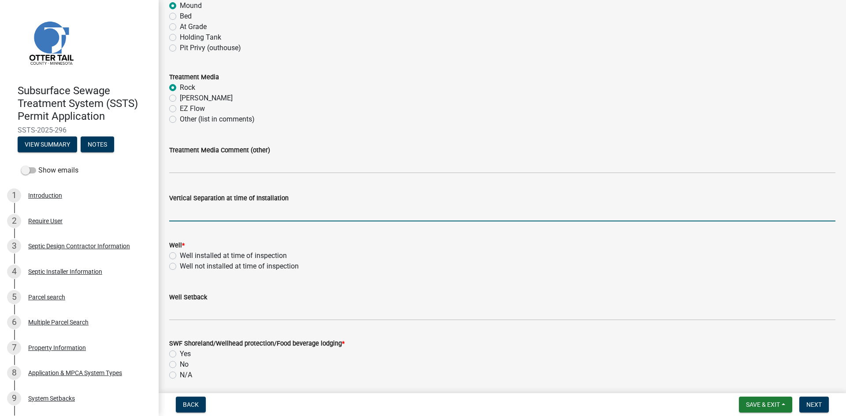
click at [193, 219] on input "text" at bounding box center [502, 212] width 666 height 18
type input "40"
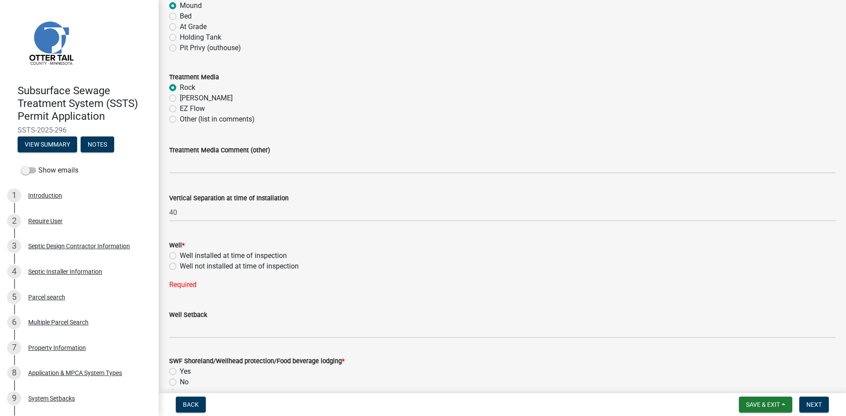
click at [211, 267] on label "Well not installed at time of inspection" at bounding box center [239, 266] width 119 height 11
click at [185, 267] on input "Well not installed at time of inspection" at bounding box center [183, 264] width 6 height 6
radio input "true"
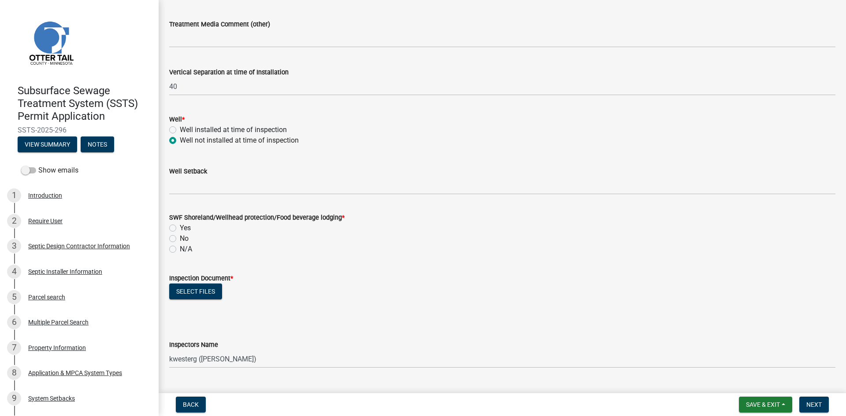
scroll to position [573, 0]
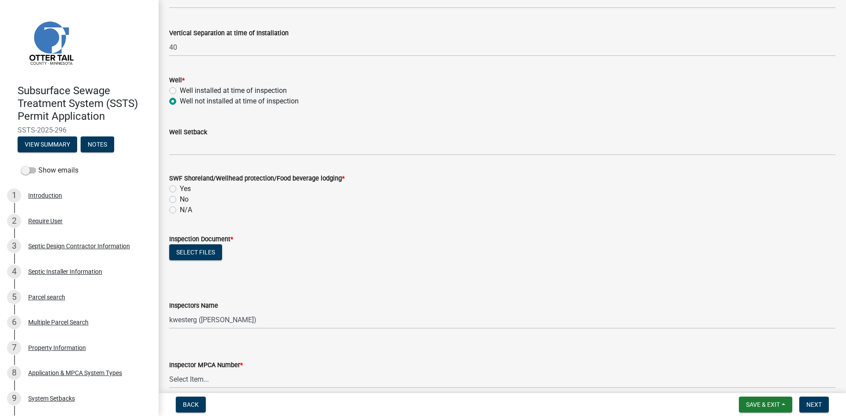
click at [184, 199] on label "No" at bounding box center [184, 199] width 9 height 11
click at [184, 199] on input "No" at bounding box center [183, 197] width 6 height 6
radio input "true"
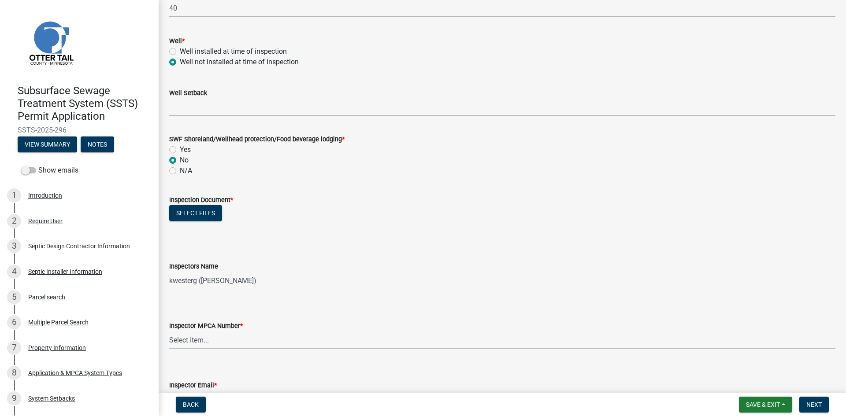
scroll to position [683, 0]
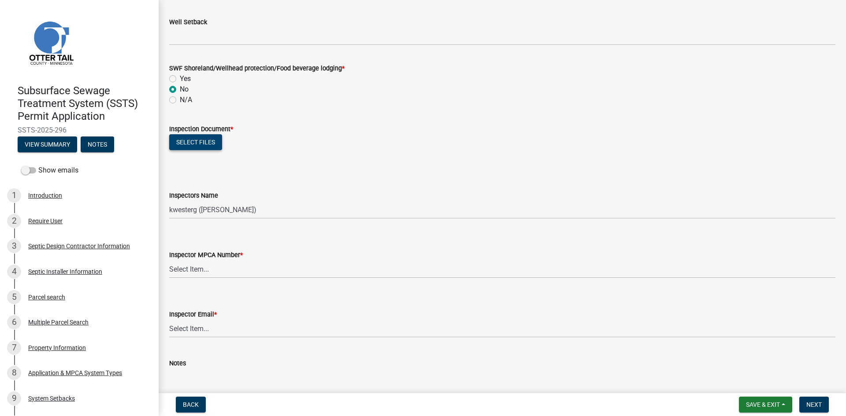
click at [180, 148] on button "Select files" at bounding box center [195, 142] width 53 height 16
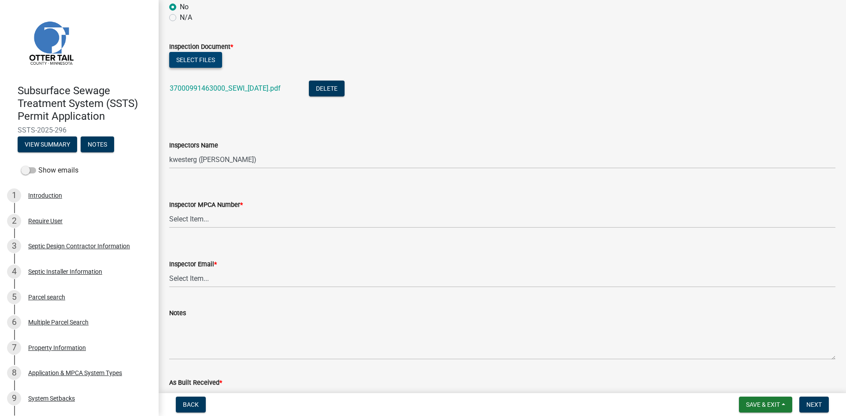
scroll to position [782, 0]
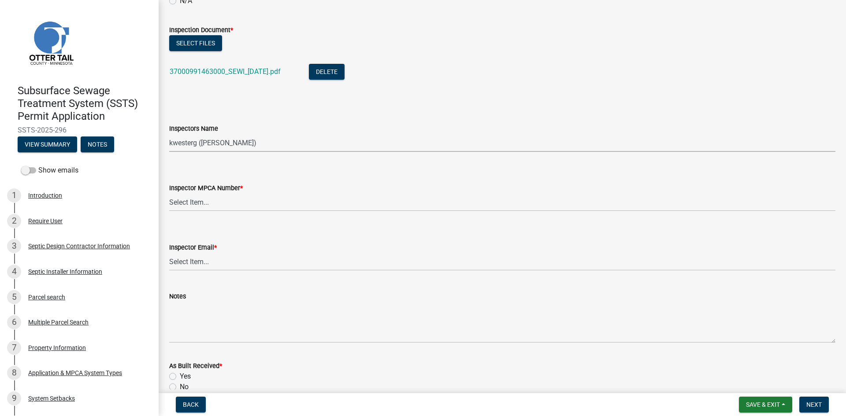
click at [201, 141] on select "Select Item... btollefson (Brittany Tollefson) alexisnewark (Alexis Newark) epl…" at bounding box center [502, 143] width 666 height 18
select select "540cdff0-8667-4a16-ad1f-2fbf1edb8379"
click at [169, 134] on select "Select Item... btollefson (Brittany Tollefson) alexisnewark (Alexis Newark) epl…" at bounding box center [502, 143] width 666 height 18
click at [210, 197] on select "Select Item... Alexis Newark (10415) Andrea Perales (924) Brittany Tollefson (1…" at bounding box center [502, 202] width 666 height 18
click at [169, 193] on select "Select Item... Alexis Newark (10415) Andrea Perales (924) Brittany Tollefson (1…" at bounding box center [502, 202] width 666 height 18
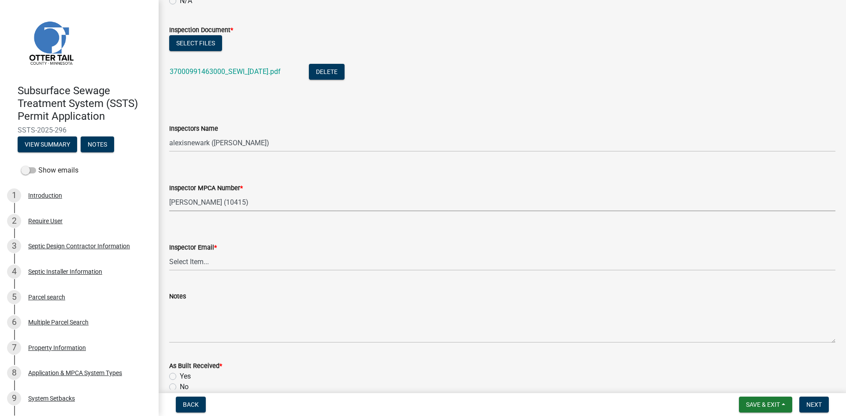
select select "d127207f-e6b2-42e2-ba4c-6918cdf94176"
click at [209, 260] on select "Select Item... Alexis Newark (anewark@ottertailcounty.gov) Amy Busko (abusko@ot…" at bounding box center [502, 262] width 666 height 18
click at [169, 253] on select "Select Item... Alexis Newark (anewark@ottertailcounty.gov) Amy Busko (abusko@ot…" at bounding box center [502, 262] width 666 height 18
select select "46a67eee-2c7d-4579-9973-15a8b9f9d8c4"
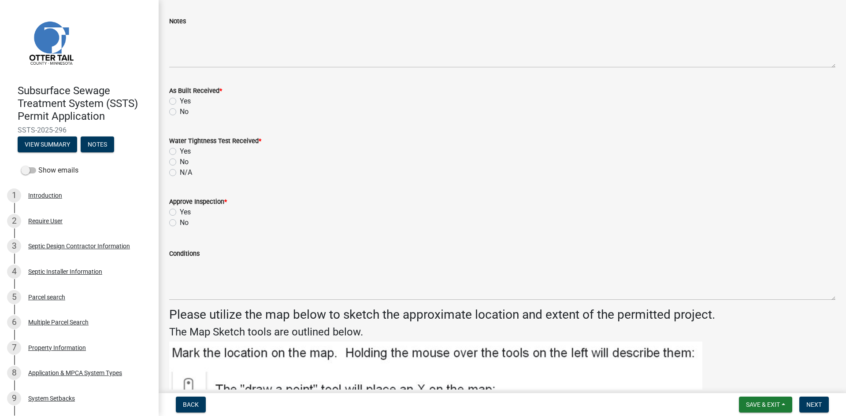
click at [180, 113] on label "No" at bounding box center [184, 112] width 9 height 11
click at [180, 112] on input "No" at bounding box center [183, 110] width 6 height 6
radio input "true"
click at [182, 170] on label "N/A" at bounding box center [186, 172] width 12 height 11
click at [182, 170] on input "N/A" at bounding box center [183, 170] width 6 height 6
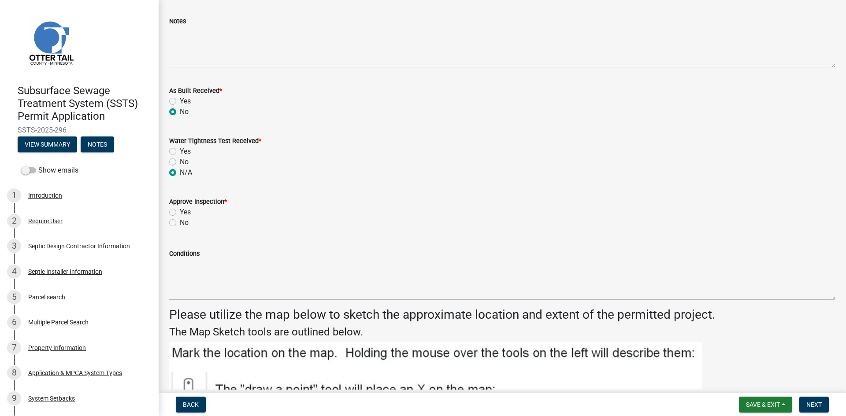
radio input "true"
click at [180, 209] on label "Yes" at bounding box center [185, 212] width 11 height 11
click at [180, 209] on input "Yes" at bounding box center [183, 210] width 6 height 6
radio input "true"
click at [812, 401] on span "Next" at bounding box center [813, 404] width 15 height 7
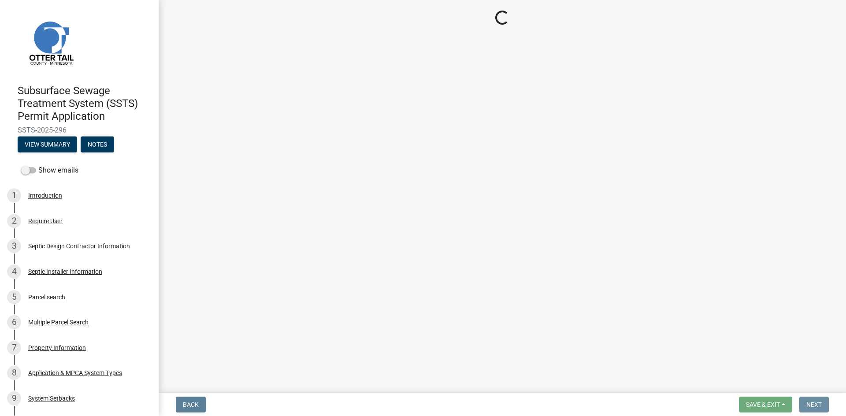
scroll to position [0, 0]
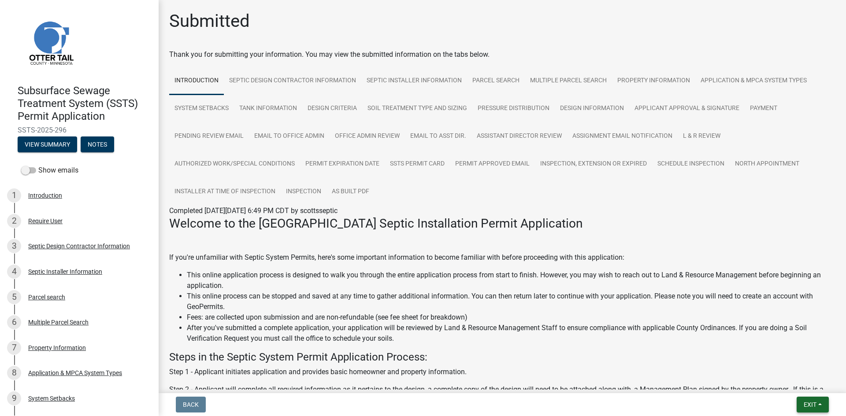
click at [812, 406] on span "Exit" at bounding box center [809, 404] width 13 height 7
click at [809, 383] on button "Save & Exit" at bounding box center [793, 381] width 70 height 21
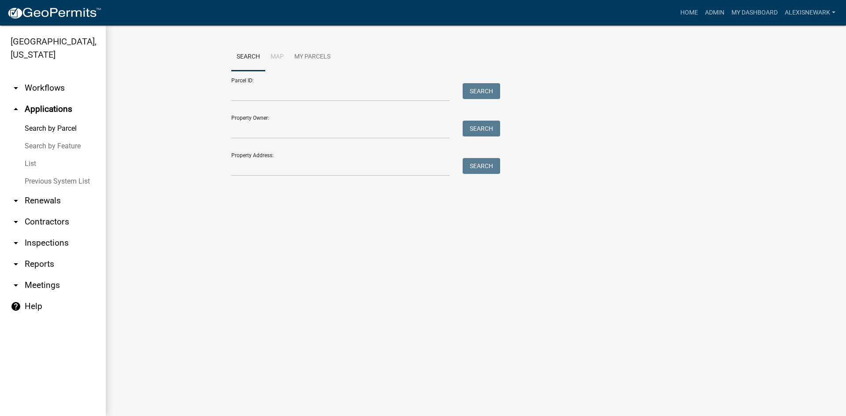
click at [64, 237] on link "arrow_drop_down Inspections" at bounding box center [53, 243] width 106 height 21
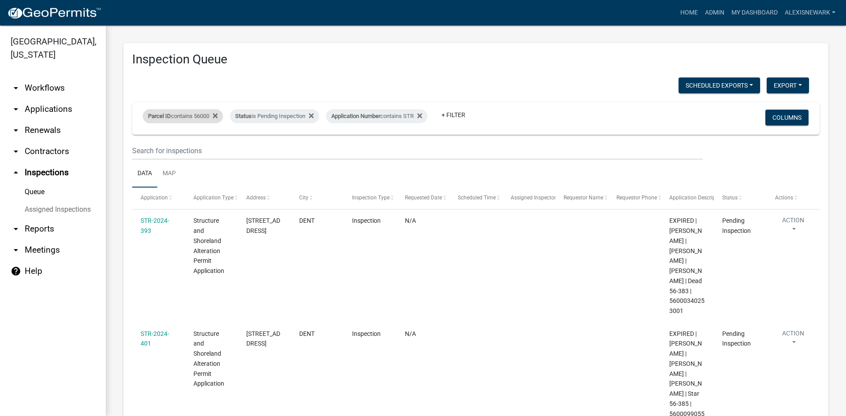
click at [199, 119] on div "Parcel ID contains 56000" at bounding box center [183, 116] width 80 height 14
click at [152, 147] on input "56000" at bounding box center [185, 149] width 81 height 18
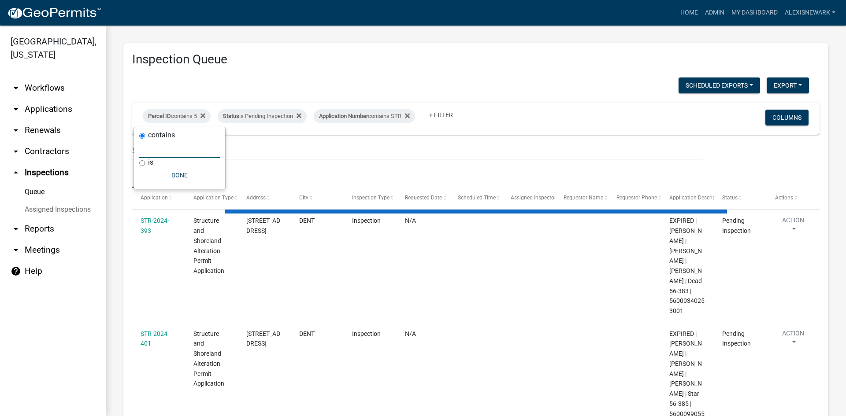
type input "5"
select select "3: 100"
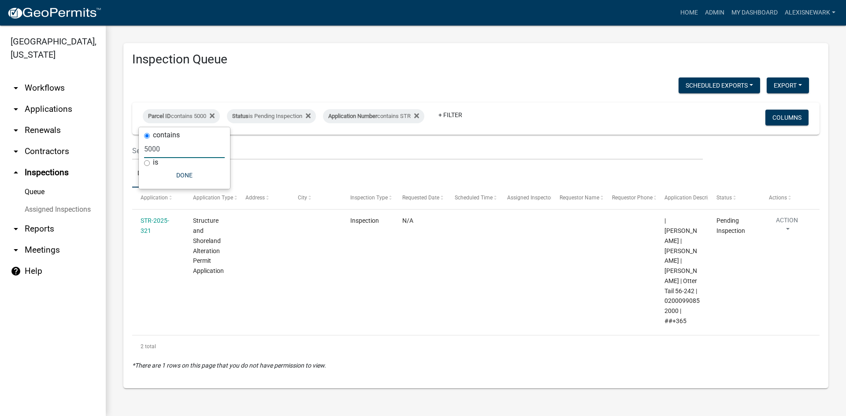
type input "000"
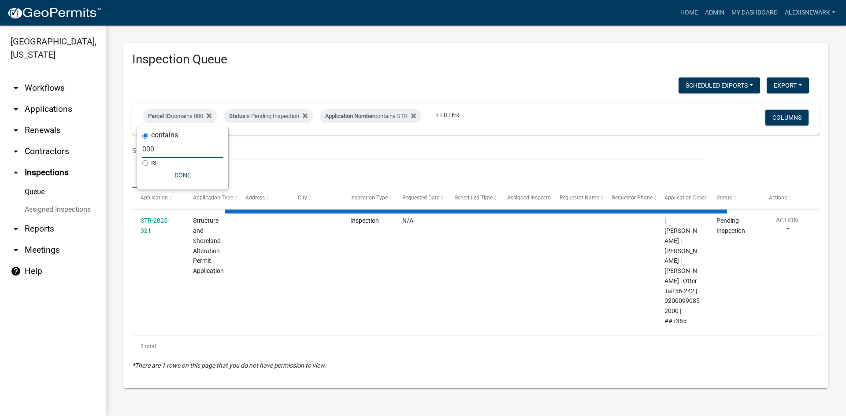
select select "3: 100"
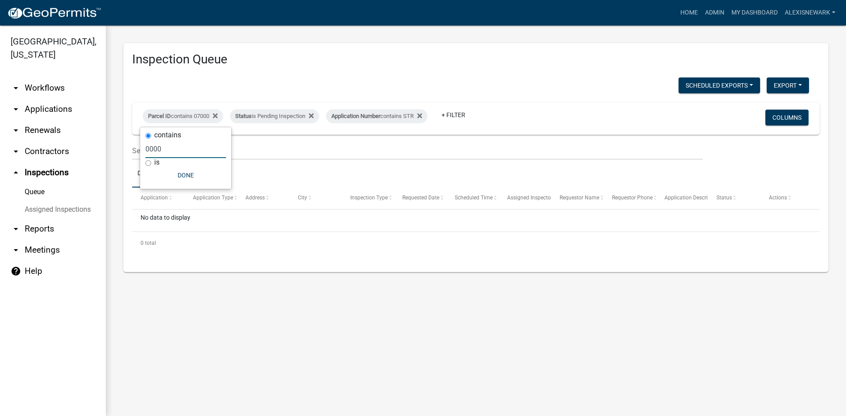
type input "000"
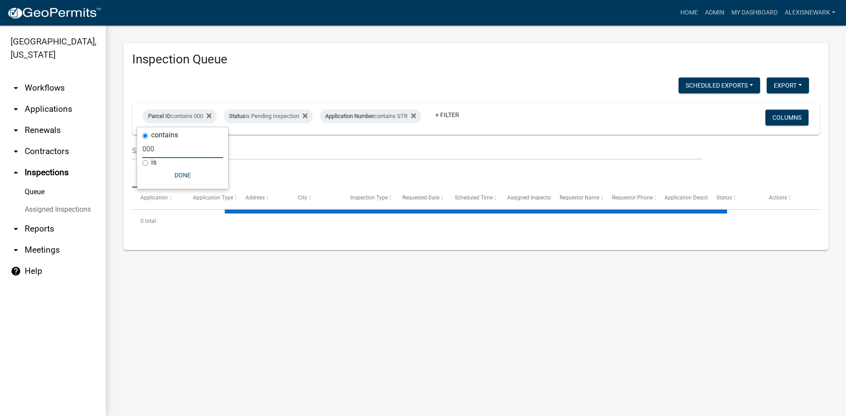
select select "3: 100"
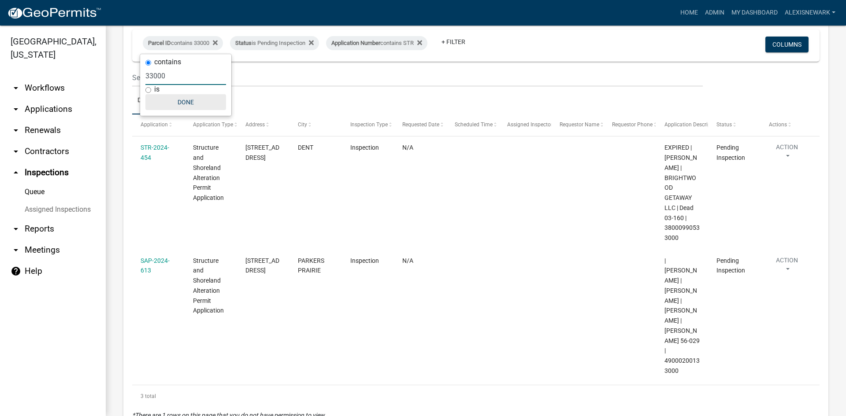
scroll to position [72, 0]
type input "000"
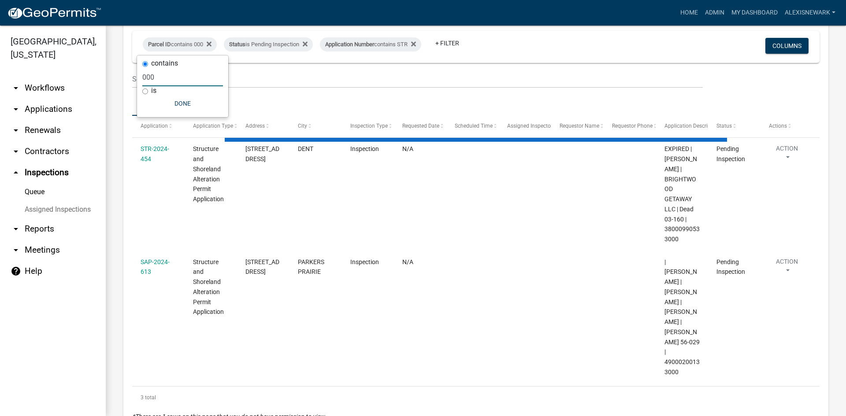
select select "3: 100"
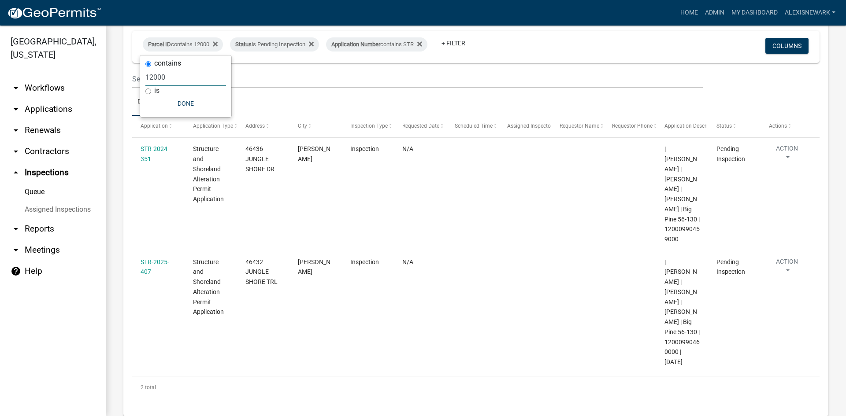
click at [153, 78] on input "12000" at bounding box center [185, 77] width 81 height 18
type input "000"
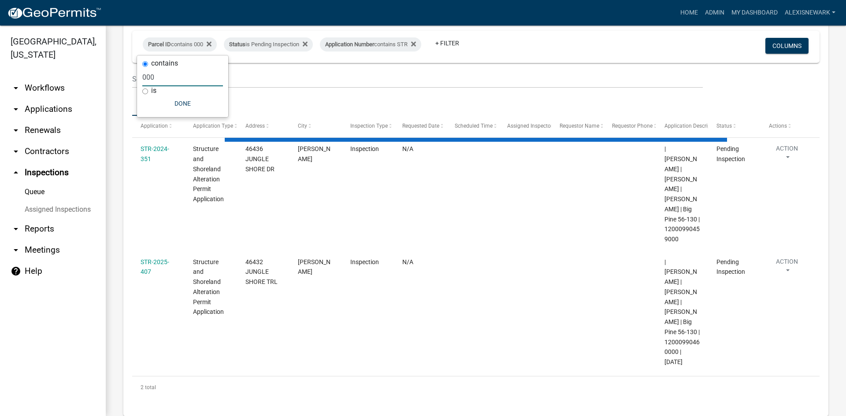
select select "3: 100"
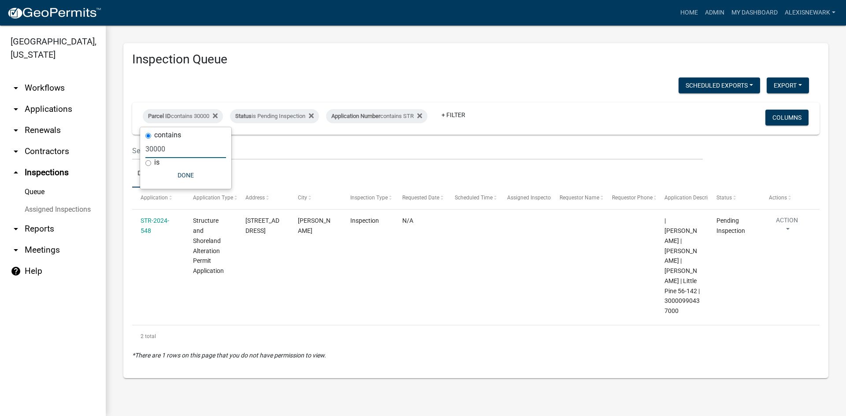
scroll to position [0, 0]
click at [153, 148] on input "30000" at bounding box center [185, 149] width 81 height 18
type input "000"
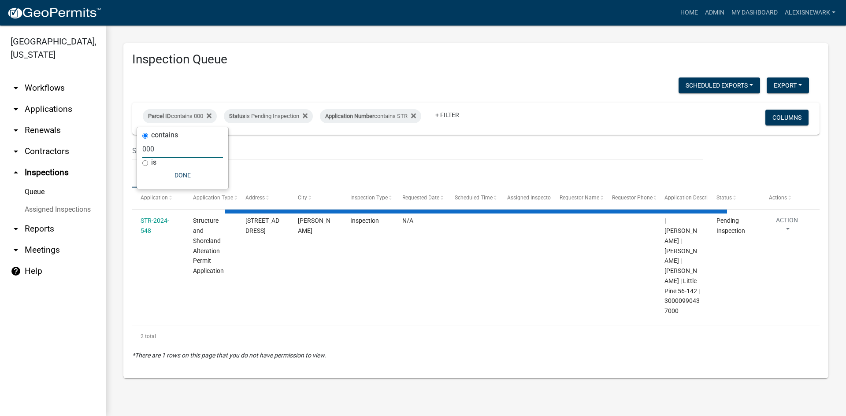
select select "3: 100"
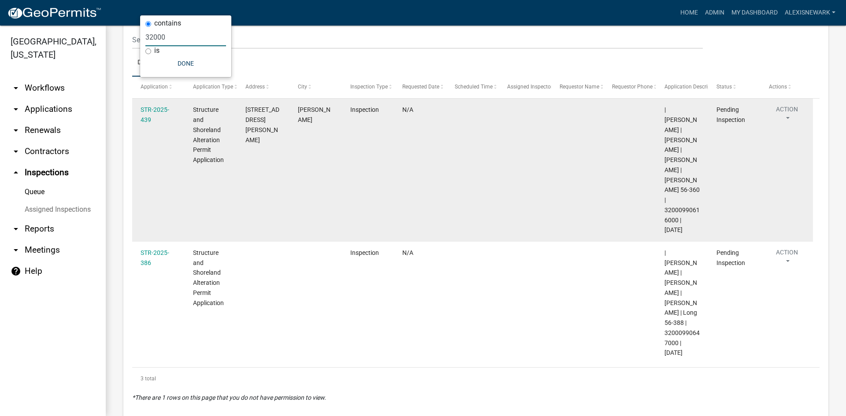
scroll to position [113, 0]
type input "32000"
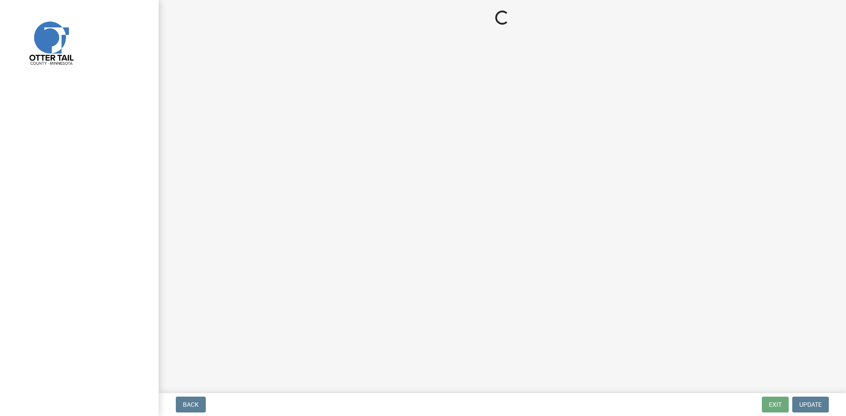
select select "710d5f49-2663-4e73-9718-d0c4e189f5ed"
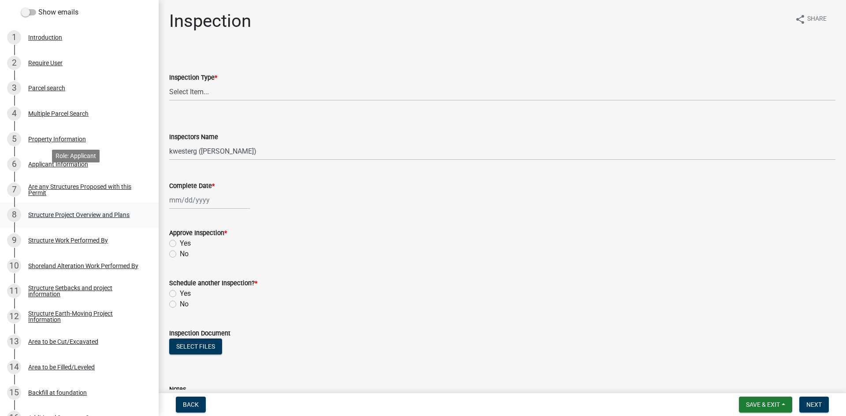
scroll to position [165, 0]
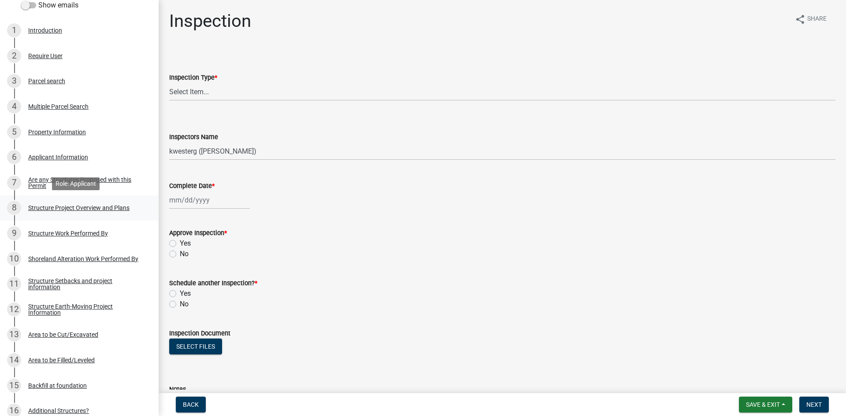
click at [101, 211] on div "Structure Project Overview and Plans" at bounding box center [78, 208] width 101 height 6
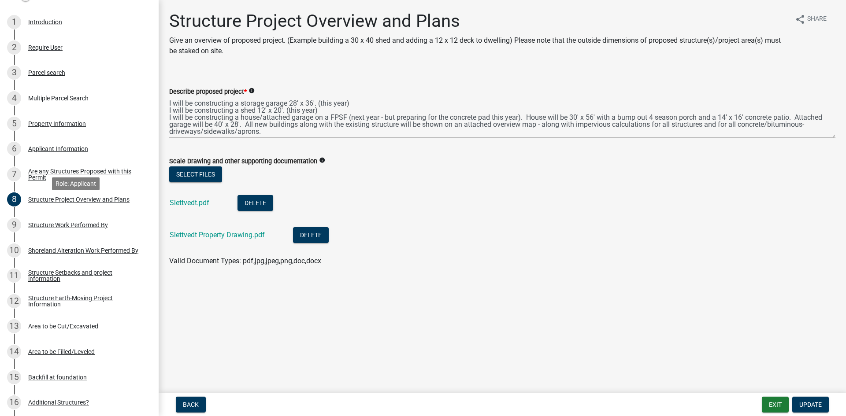
scroll to position [176, 0]
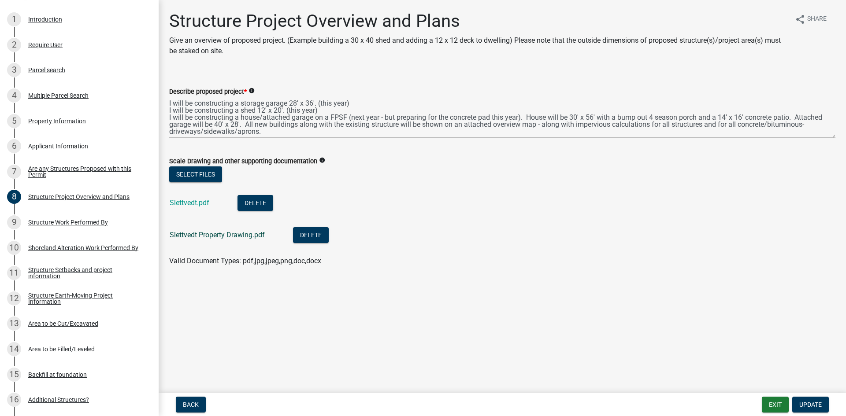
click at [211, 237] on link "Slettvedt Property Drawing.pdf" at bounding box center [217, 235] width 95 height 8
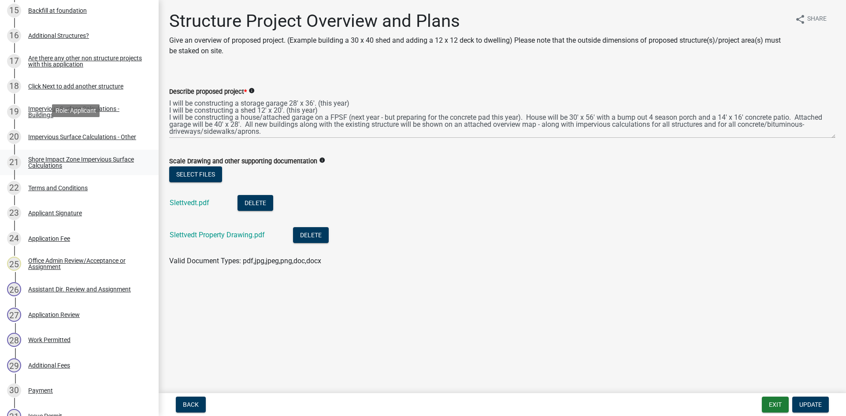
scroll to position [573, 0]
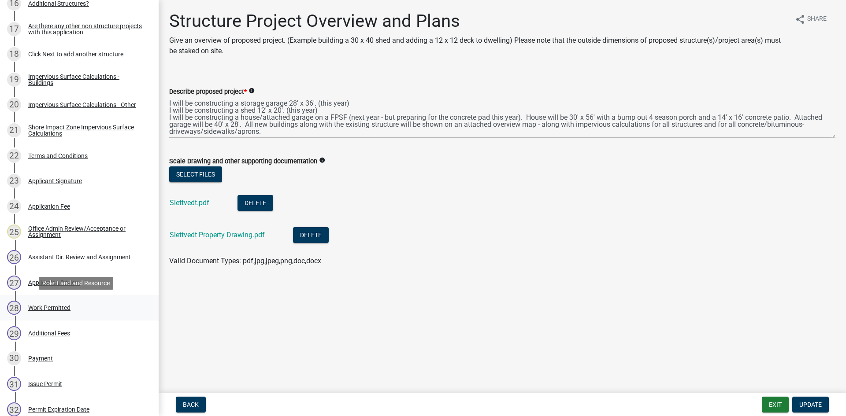
click at [75, 304] on div "28 Work Permitted" at bounding box center [75, 308] width 137 height 14
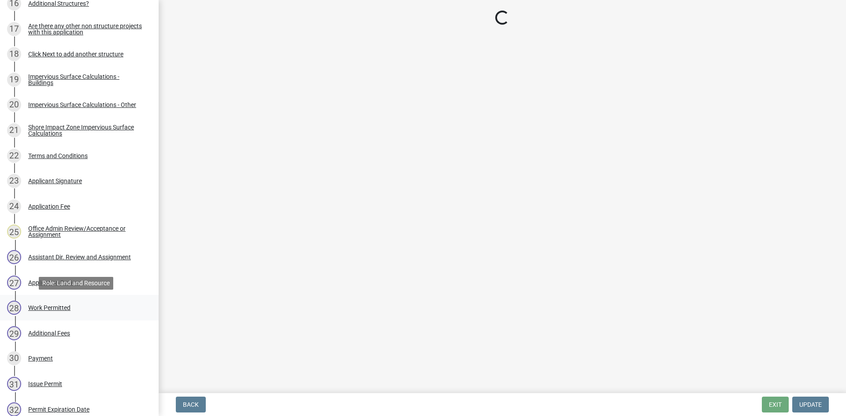
select select "b1ab52ec-9759-48a2-a5bb-a8b7da6cd639"
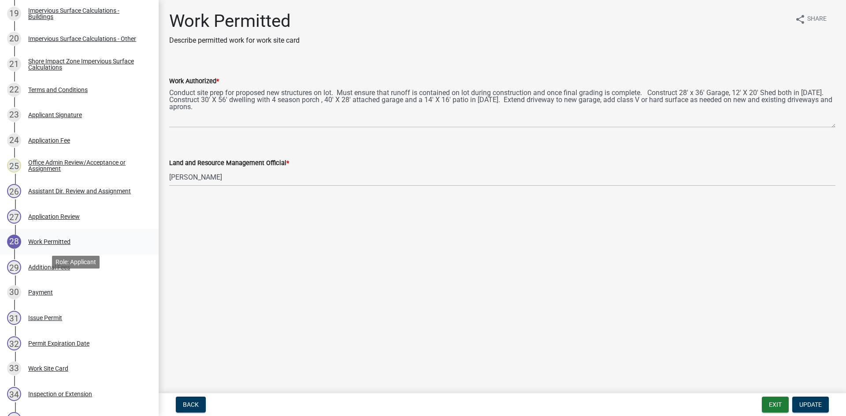
scroll to position [650, 0]
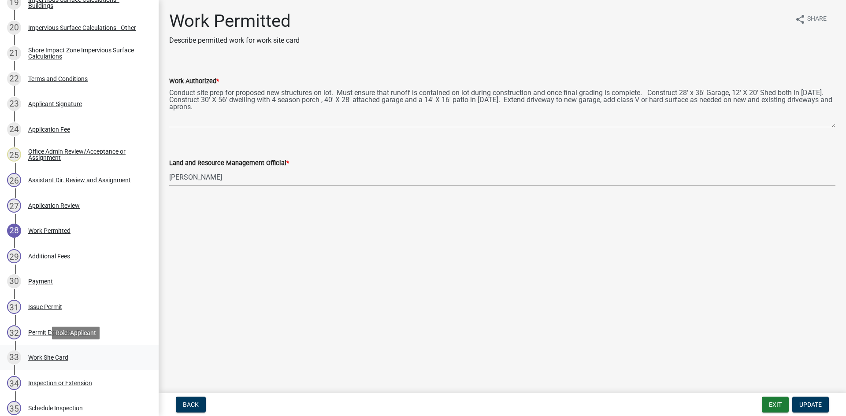
click at [61, 355] on div "Work Site Card" at bounding box center [48, 358] width 40 height 6
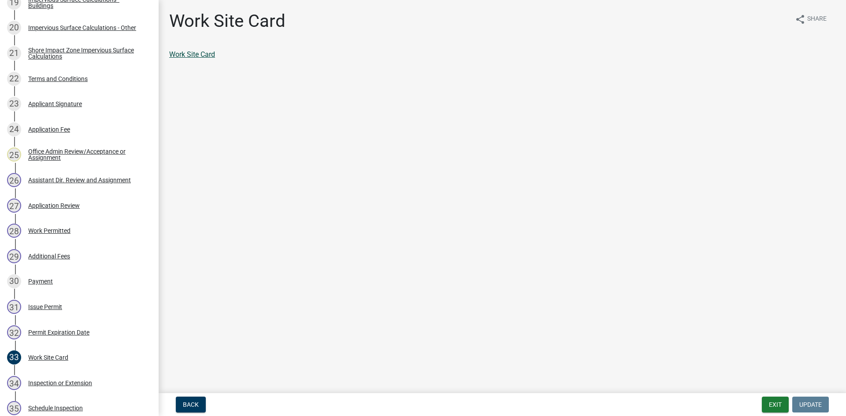
click at [199, 57] on link "Work Site Card" at bounding box center [192, 54] width 46 height 8
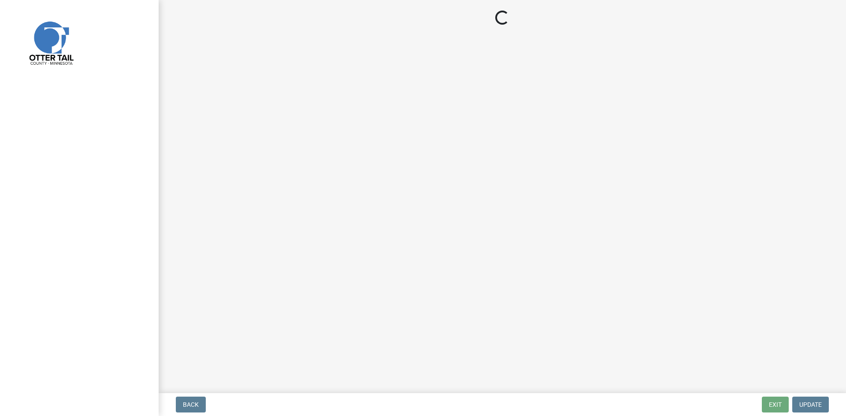
select select "710d5f49-2663-4e73-9718-d0c4e189f5ed"
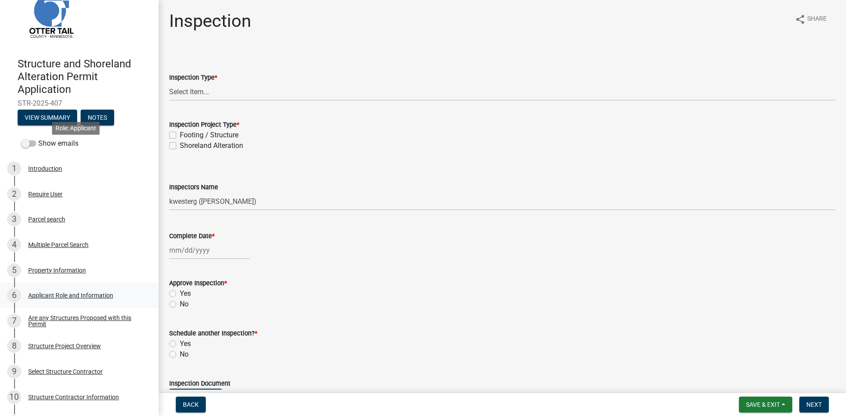
scroll to position [121, 0]
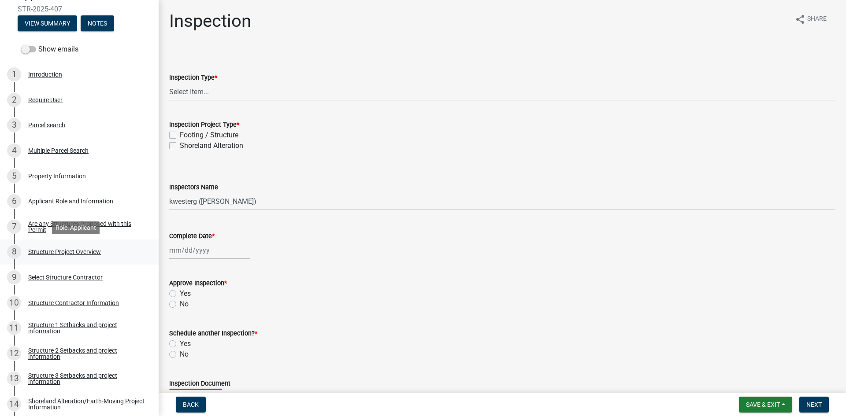
click at [124, 250] on div "8 Structure Project Overview" at bounding box center [75, 252] width 137 height 14
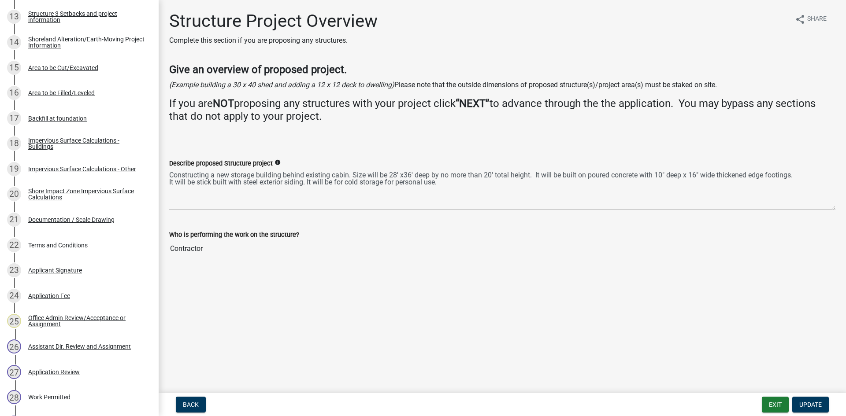
scroll to position [484, 0]
click at [81, 213] on div "21 Documentation / Scale Drawing" at bounding box center [75, 218] width 137 height 14
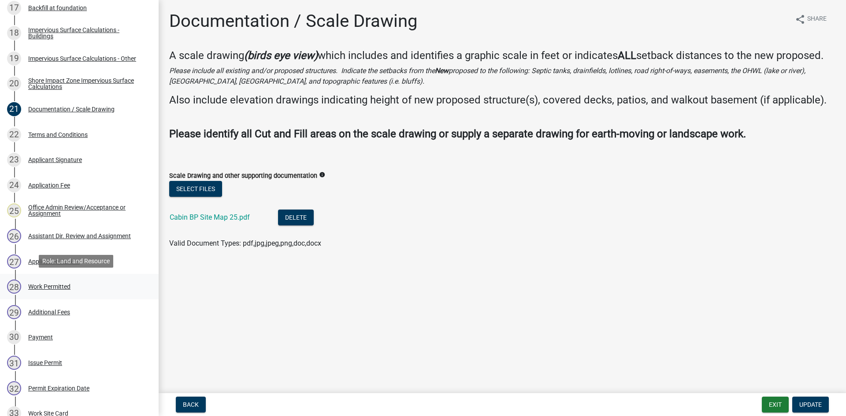
scroll to position [595, 0]
click at [89, 291] on div "28 Work Permitted" at bounding box center [75, 286] width 137 height 14
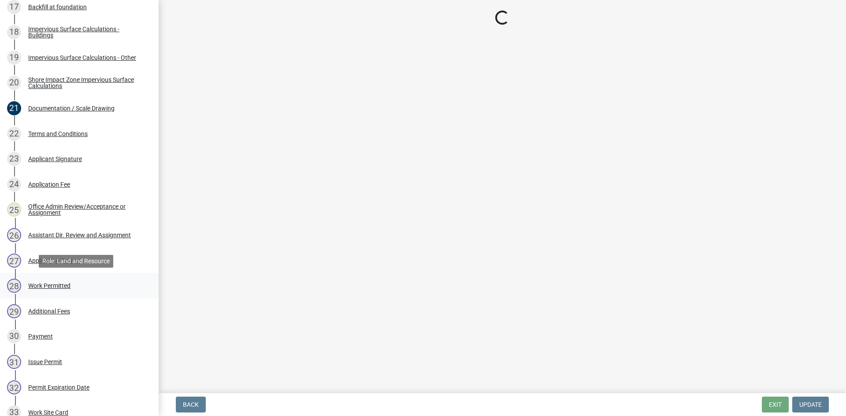
select select "4ffc802c-a91c-4807-8d38-a10afb9862f8"
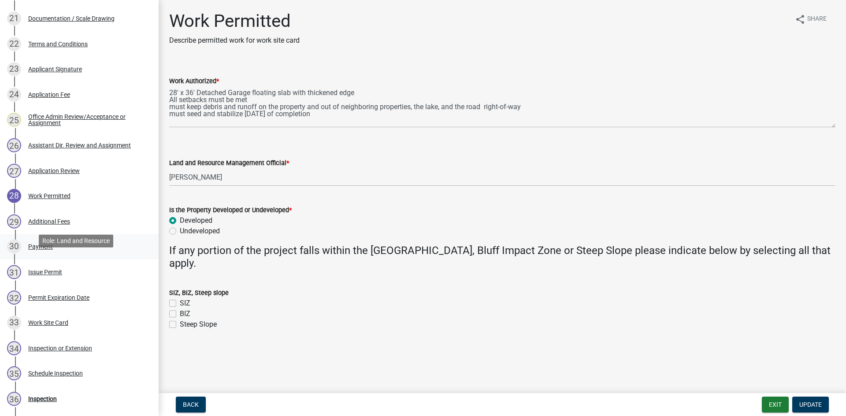
scroll to position [694, 0]
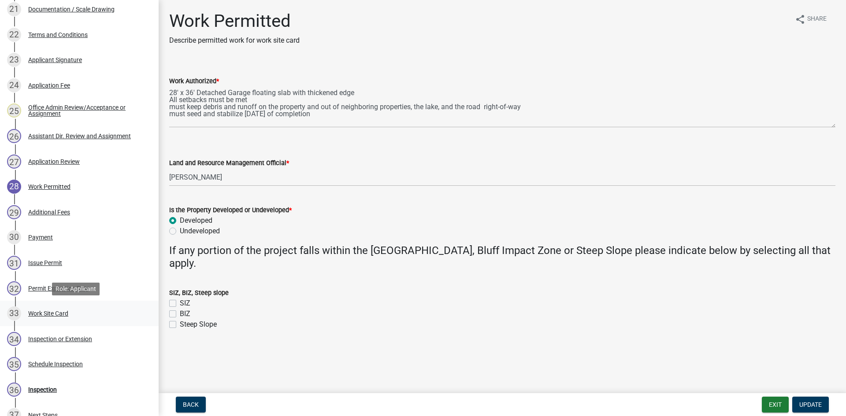
click at [89, 318] on div "33 Work Site Card" at bounding box center [75, 314] width 137 height 14
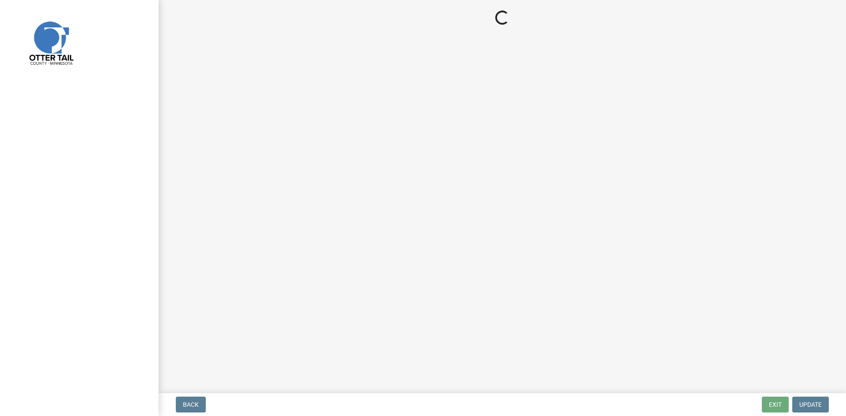
select select "29b027fa-a62f-4639-a4c1-67ac8b0bd2a2"
select select "facec742-7e79-4c33-8241-13e023664843"
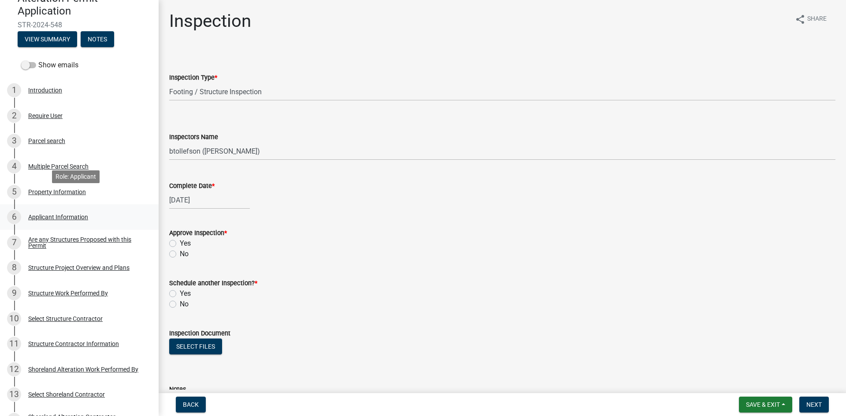
scroll to position [121, 0]
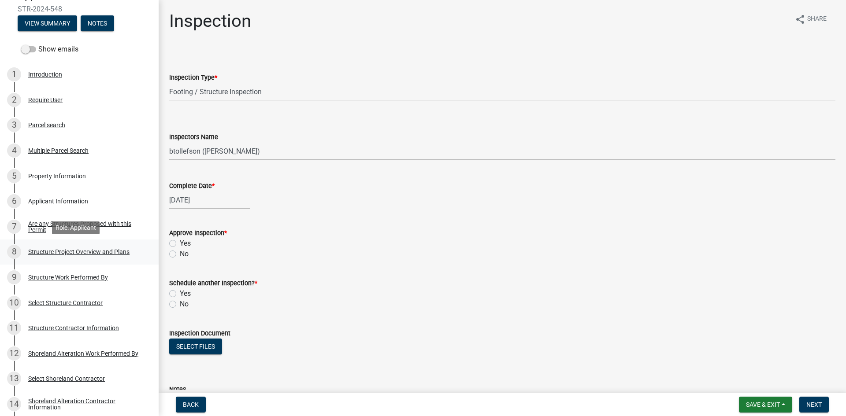
click at [125, 253] on div "Structure Project Overview and Plans" at bounding box center [78, 252] width 101 height 6
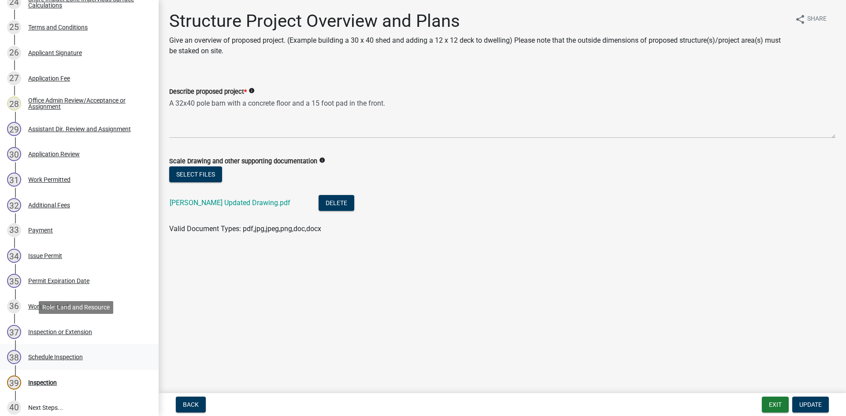
scroll to position [793, 0]
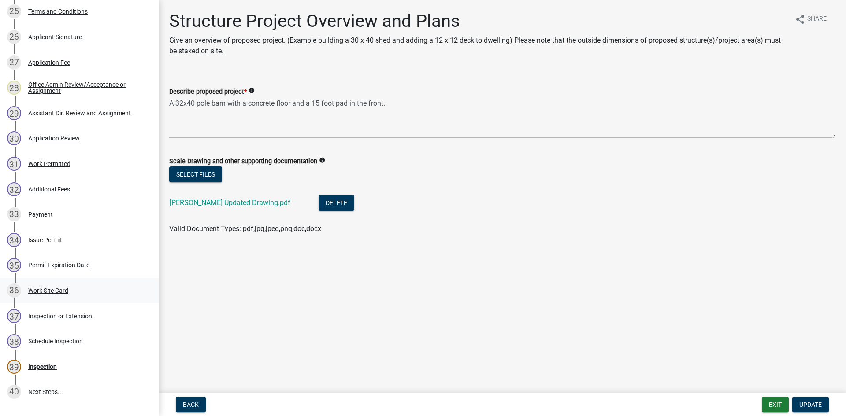
click at [62, 290] on div "Work Site Card" at bounding box center [48, 291] width 40 height 6
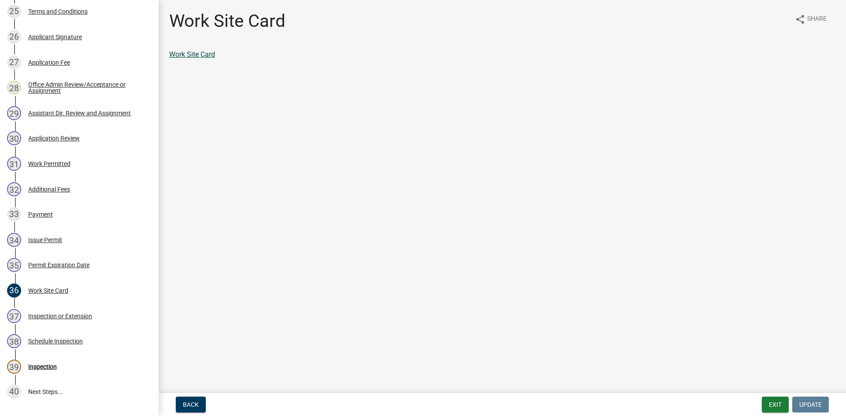
click at [198, 52] on link "Work Site Card" at bounding box center [192, 54] width 46 height 8
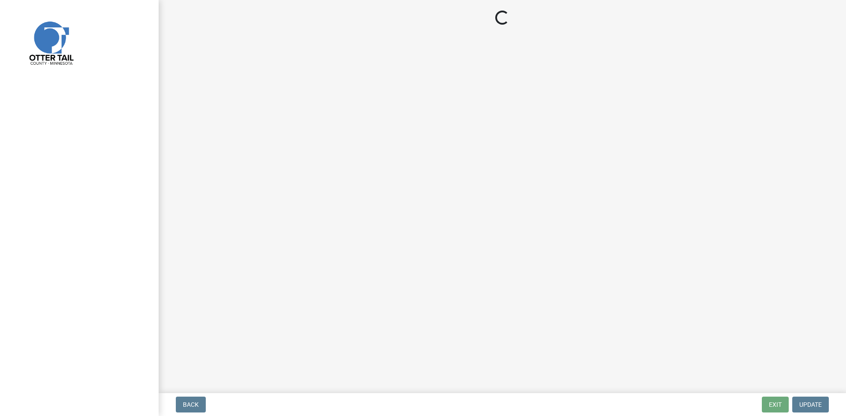
select select "710d5f49-2663-4e73-9718-d0c4e189f5ed"
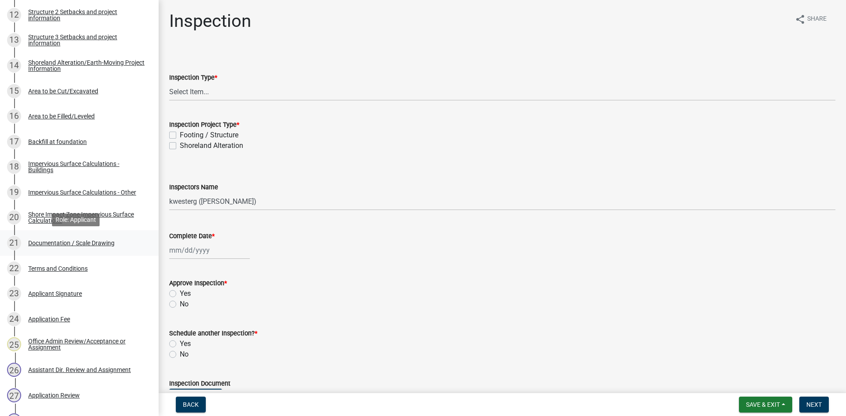
scroll to position [462, 0]
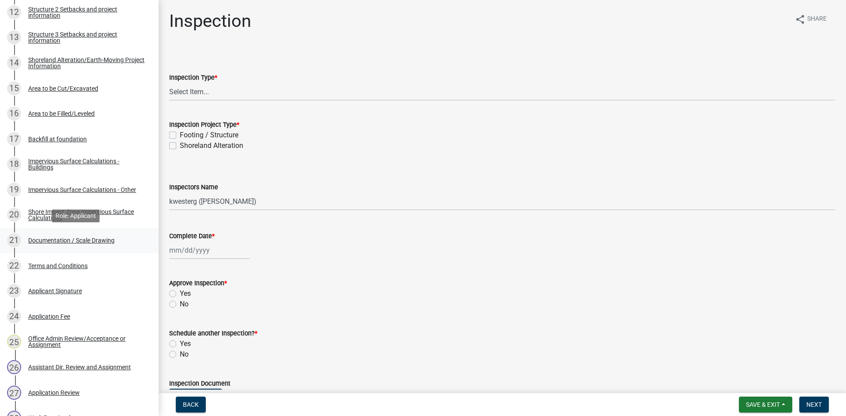
click at [110, 243] on div "Documentation / Scale Drawing" at bounding box center [71, 240] width 86 height 6
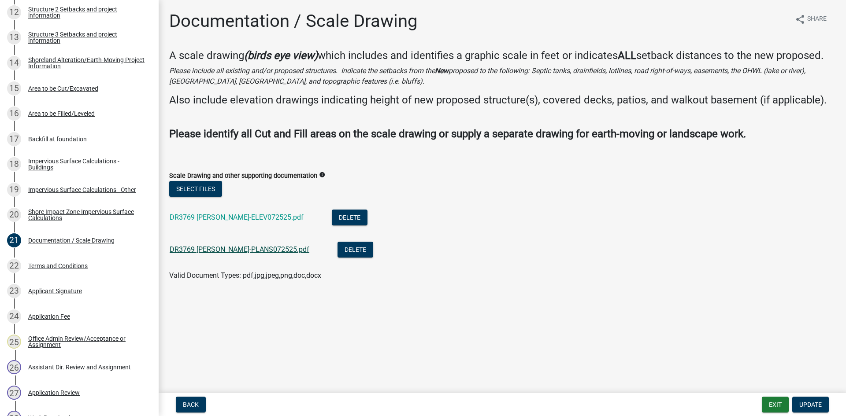
click at [271, 251] on link "DR3769 [PERSON_NAME]-PLANS072525.pdf" at bounding box center [240, 249] width 140 height 8
click at [270, 220] on link "DR3769 [PERSON_NAME]-ELEV072525.pdf" at bounding box center [237, 217] width 134 height 8
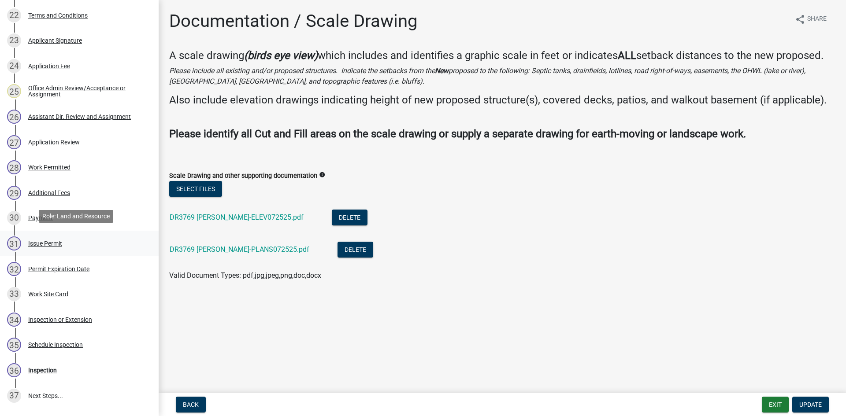
scroll to position [716, 0]
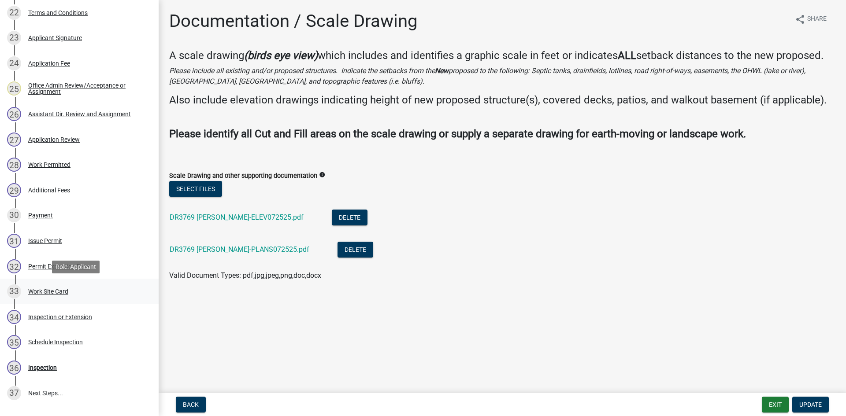
click at [86, 287] on div "33 Work Site Card" at bounding box center [75, 291] width 137 height 14
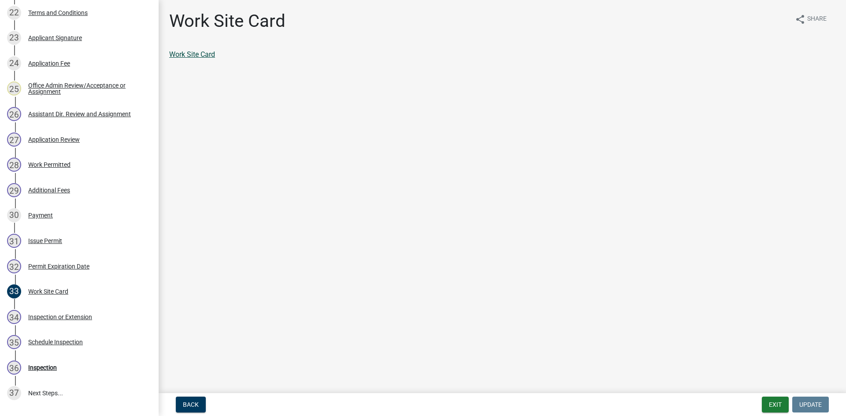
click at [194, 53] on link "Work Site Card" at bounding box center [192, 54] width 46 height 8
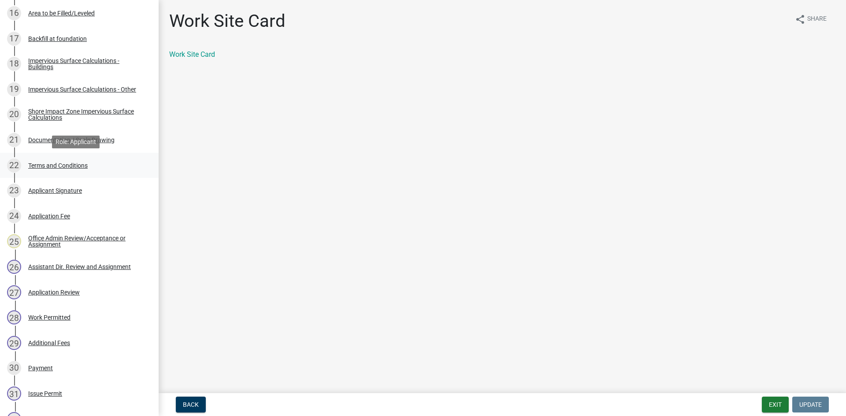
scroll to position [561, 0]
click at [111, 145] on div "21 Documentation / Scale Drawing" at bounding box center [75, 141] width 137 height 14
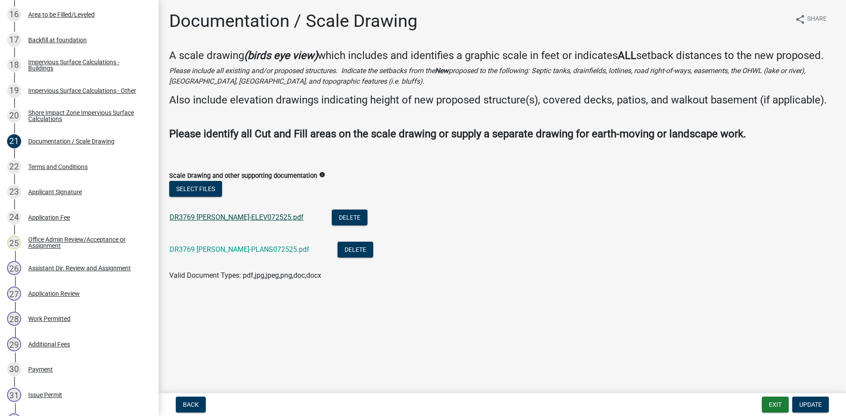
click at [236, 218] on link "DR3769 Steve Zweber Stallman-ELEV072525.pdf" at bounding box center [237, 217] width 134 height 8
click at [301, 256] on div "DR3769 Steve Zweber Stallman-PLANS072525.pdf" at bounding box center [247, 251] width 154 height 18
click at [301, 253] on link "DR3769 Steve Zweber Stallman-PLANS072525.pdf" at bounding box center [240, 249] width 140 height 8
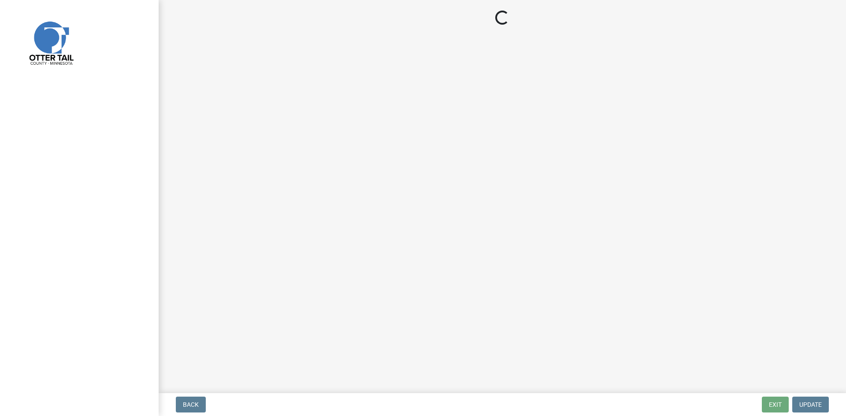
select select "710d5f49-2663-4e73-9718-d0c4e189f5ed"
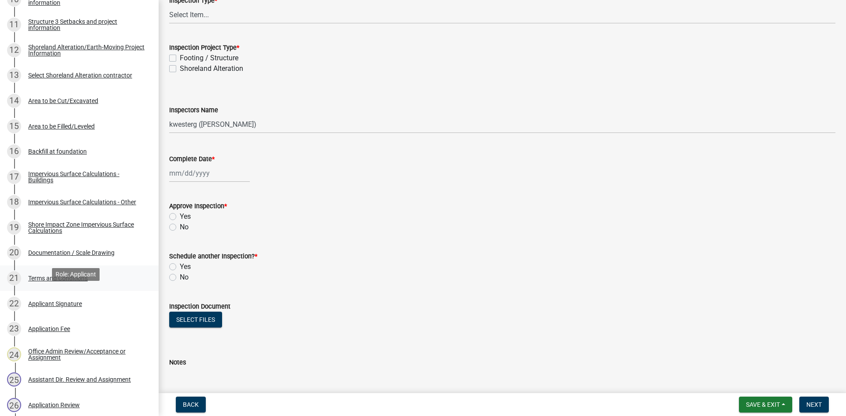
scroll to position [429, 0]
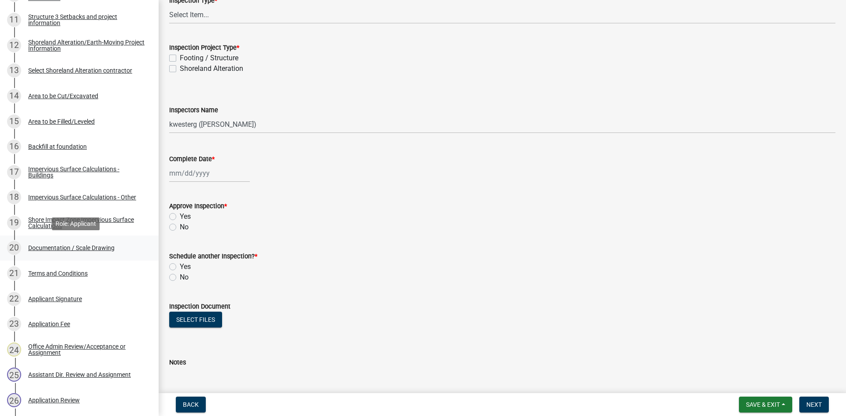
click at [105, 251] on div "Documentation / Scale Drawing" at bounding box center [71, 248] width 86 height 6
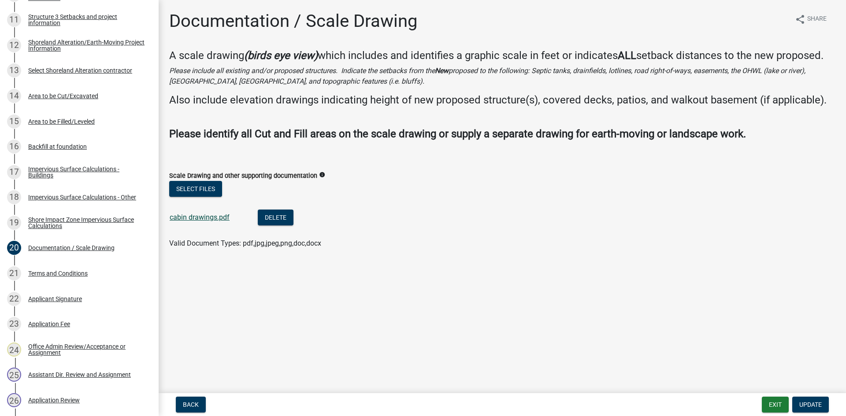
click at [185, 215] on link "cabin drawings.pdf" at bounding box center [200, 217] width 60 height 8
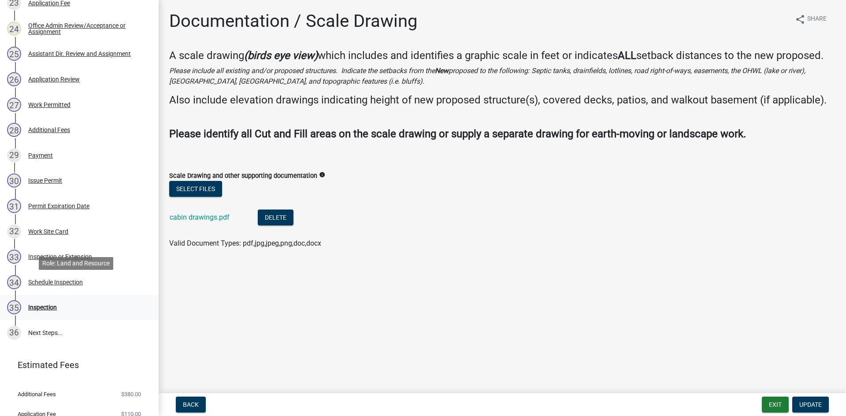
scroll to position [771, 0]
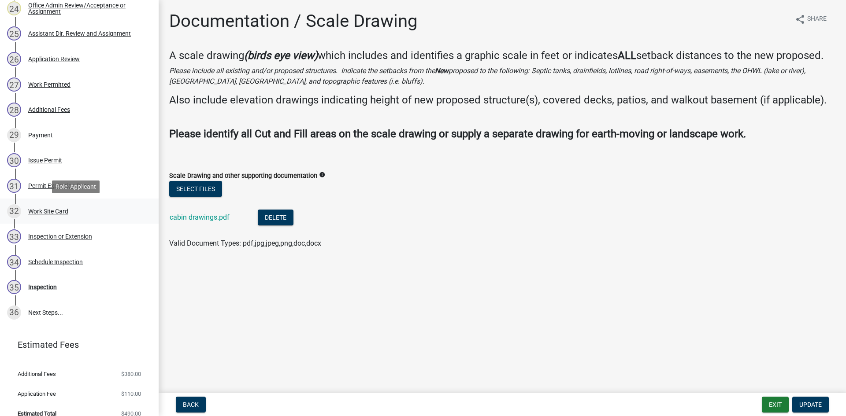
click at [100, 207] on div "32 Work Site Card" at bounding box center [75, 211] width 137 height 14
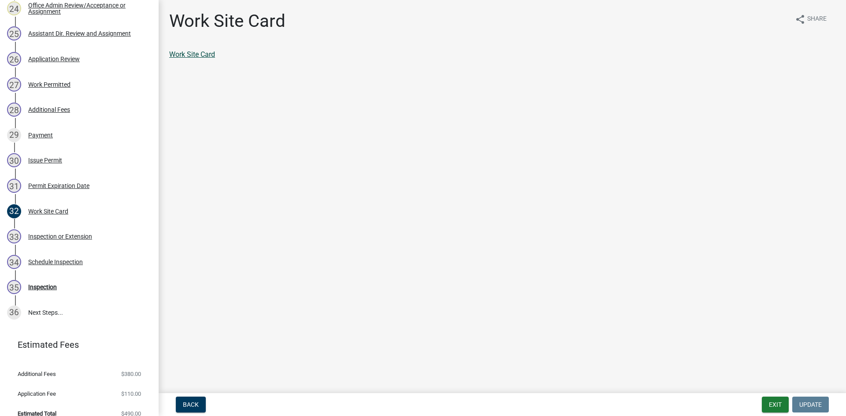
click at [213, 54] on link "Work Site Card" at bounding box center [192, 54] width 46 height 8
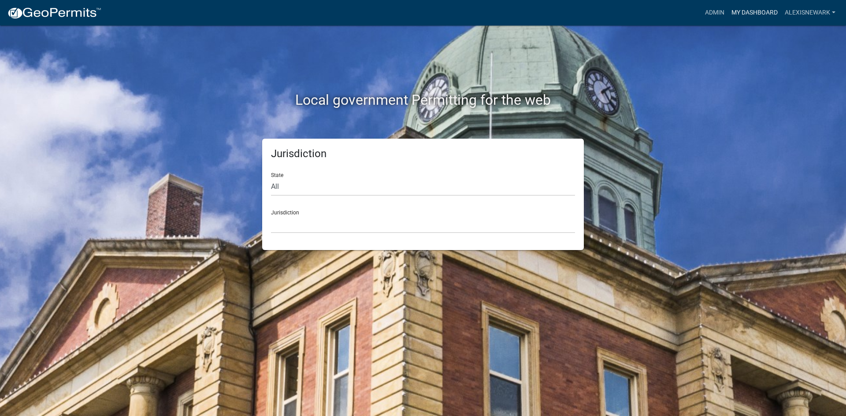
click at [764, 7] on link "My Dashboard" at bounding box center [754, 12] width 53 height 17
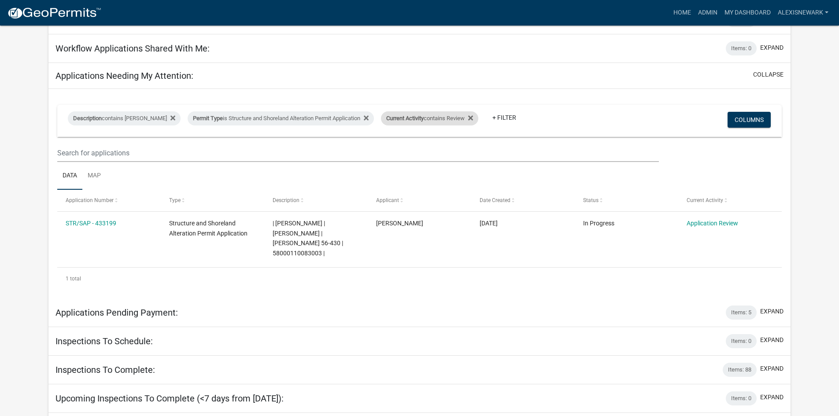
scroll to position [99, 0]
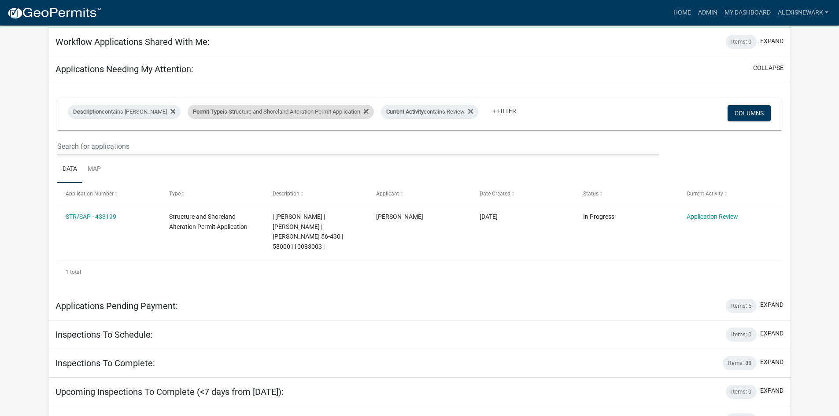
click at [351, 113] on div "Permit Type is Structure and Shoreland Alteration Permit Application" at bounding box center [281, 112] width 186 height 14
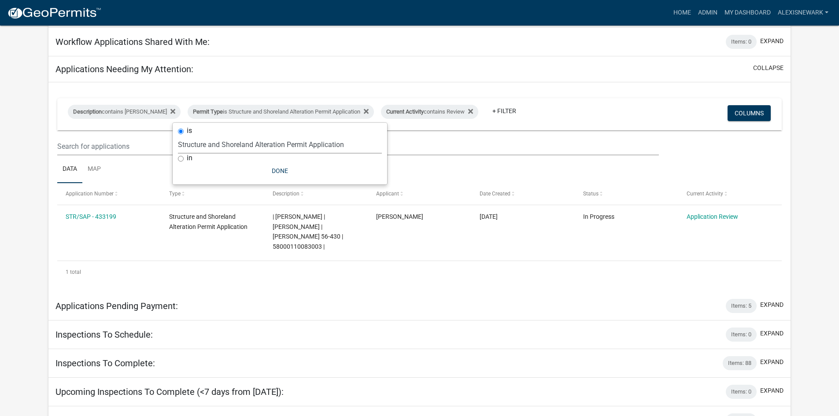
click at [323, 148] on select "Select an option Building Contractor / Excavators (Registration) Building Contr…" at bounding box center [280, 145] width 204 height 18
select select "68d28c81-f724-4f90-9ad3-bed34bf6fb80"
click at [193, 136] on select "Select an option Building Contractor / Excavators (Registration) Building Contr…" at bounding box center [280, 145] width 204 height 18
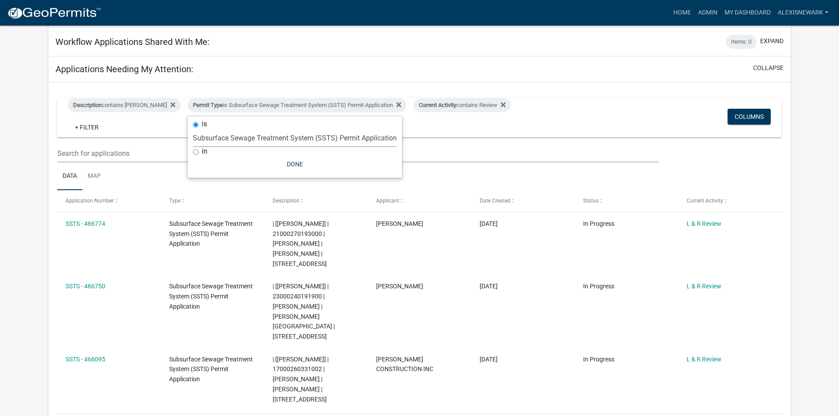
click at [24, 105] on app-user-applications "more_horiz Home Admin My Dashboard alexisnewark Admin Account Logout My Dashboa…" at bounding box center [419, 285] width 839 height 718
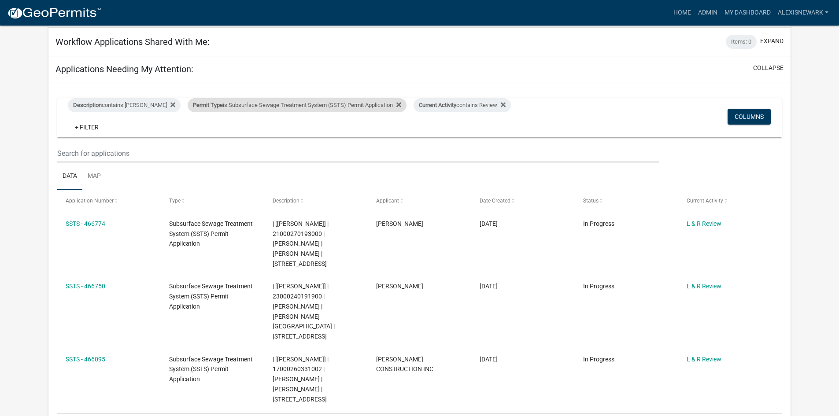
click at [333, 110] on div "Permit Type is Subsurface Sewage Treatment System (SSTS) Permit Application" at bounding box center [297, 105] width 219 height 14
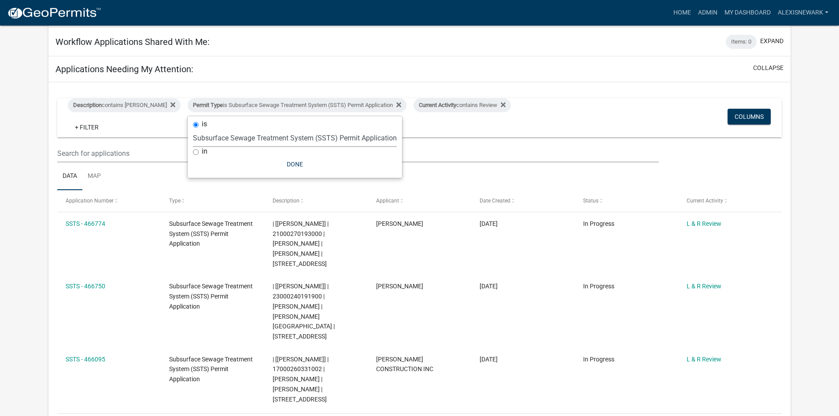
click at [340, 137] on select "Select an option Building Contractor / Excavators (Registration) Building Contr…" at bounding box center [295, 138] width 204 height 18
select select "79d4bf26-a84c-4898-8d16-9ebea2345fb4"
click at [193, 136] on select "Select an option Building Contractor / Excavators (Registration) Building Contr…" at bounding box center [295, 138] width 204 height 18
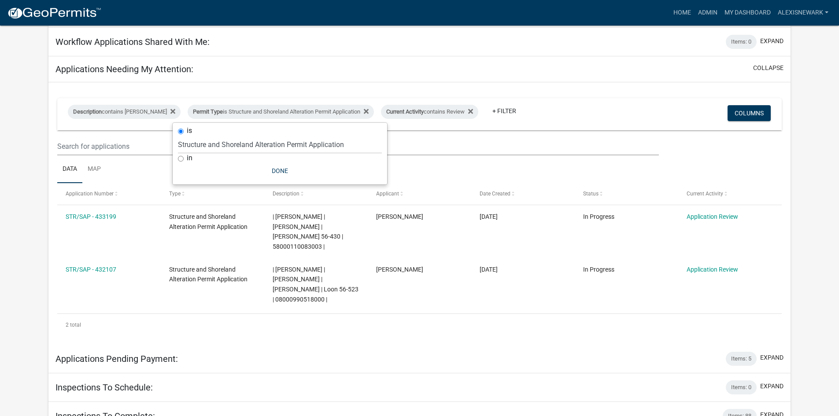
drag, startPoint x: 33, startPoint y: 136, endPoint x: 53, endPoint y: 176, distance: 44.5
click at [32, 136] on app-user-applications "more_horiz Home Admin My Dashboard alexisnewark Admin Account Logout My Dashboa…" at bounding box center [419, 235] width 839 height 619
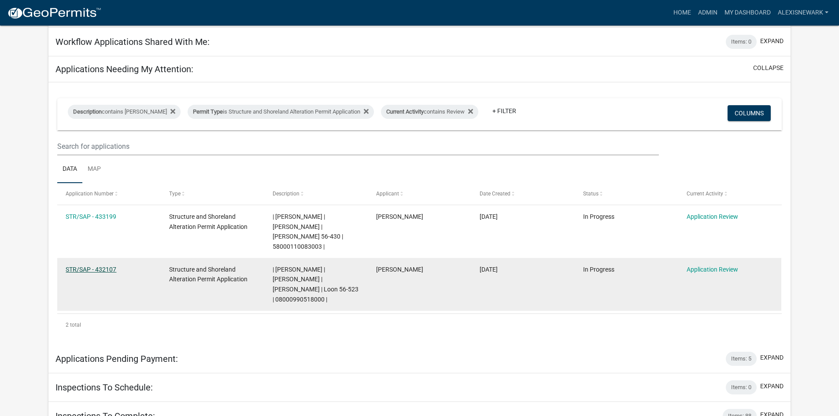
click at [112, 266] on link "STR/SAP - 432107" at bounding box center [91, 269] width 51 height 7
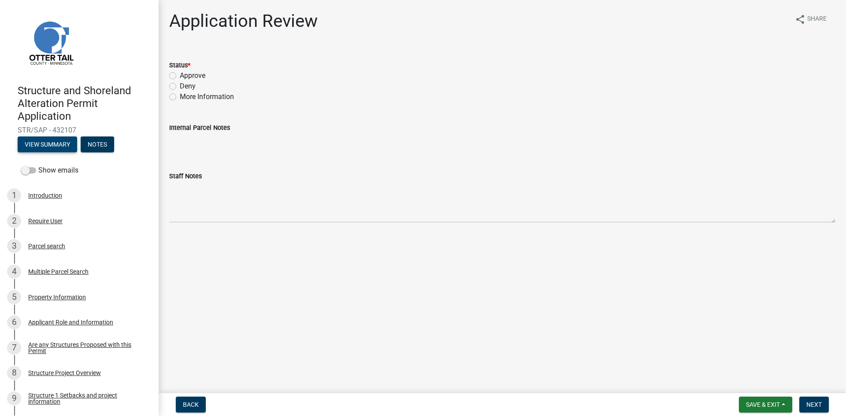
click at [62, 140] on button "View Summary" at bounding box center [47, 145] width 59 height 16
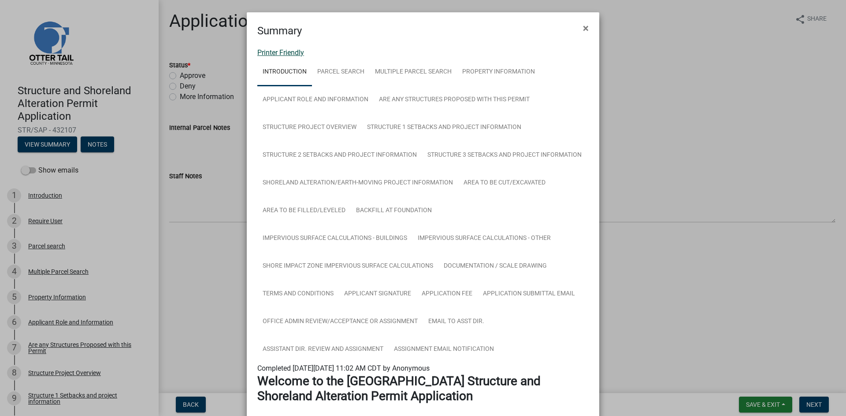
click at [297, 53] on link "Printer Friendly" at bounding box center [280, 52] width 47 height 8
click at [584, 27] on span "×" at bounding box center [586, 28] width 6 height 12
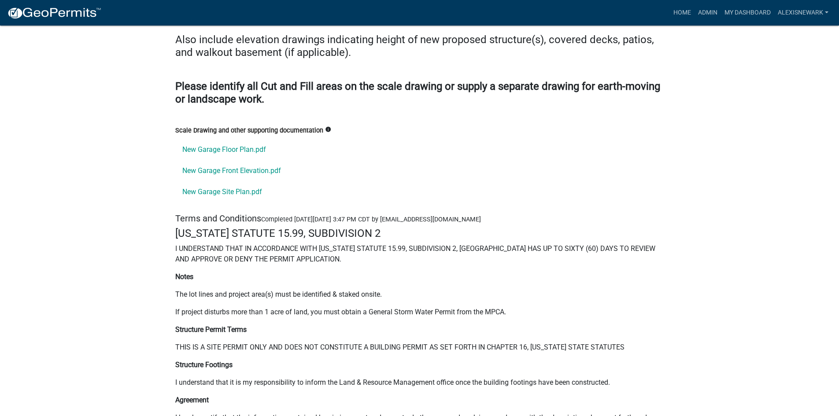
scroll to position [11538, 0]
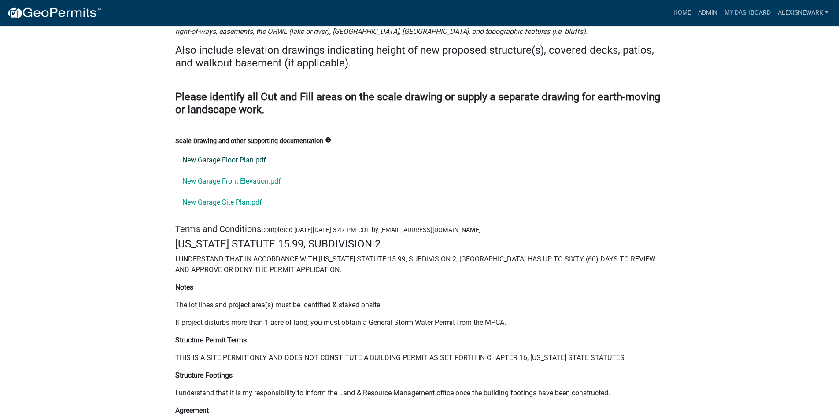
click at [231, 151] on link "New Garage Floor Plan.pdf" at bounding box center [419, 160] width 489 height 21
click at [255, 181] on link "New Garage Front Elevation.pdf" at bounding box center [419, 181] width 489 height 21
click at [242, 192] on link "New Garage Site Plan.pdf" at bounding box center [419, 202] width 489 height 21
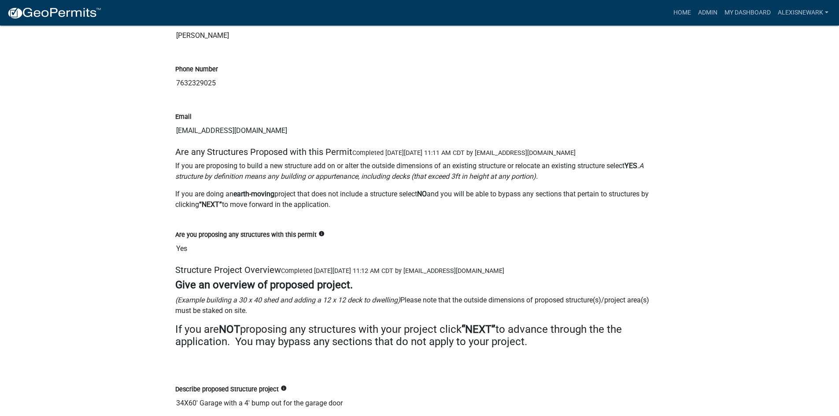
scroll to position [2026, 0]
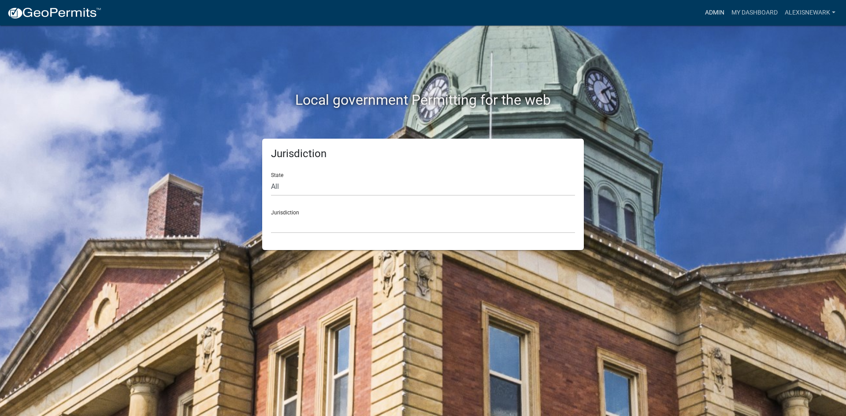
click at [713, 11] on link "Admin" at bounding box center [714, 12] width 26 height 17
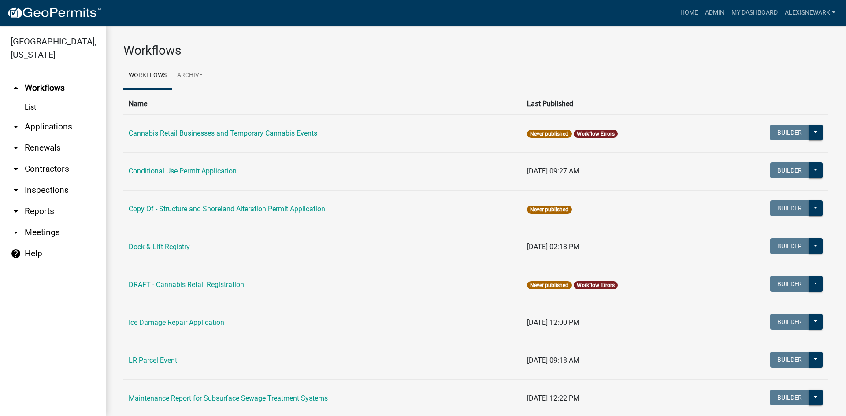
click at [47, 123] on link "arrow_drop_down Applications" at bounding box center [53, 126] width 106 height 21
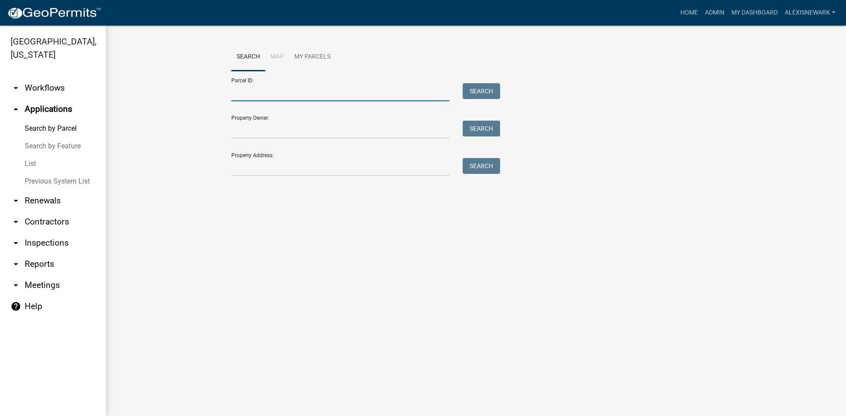
click at [424, 99] on input "Parcel ID:" at bounding box center [340, 92] width 218 height 18
paste input "08000990518000"
type input "08000990518000"
click at [492, 86] on button "Search" at bounding box center [480, 91] width 37 height 16
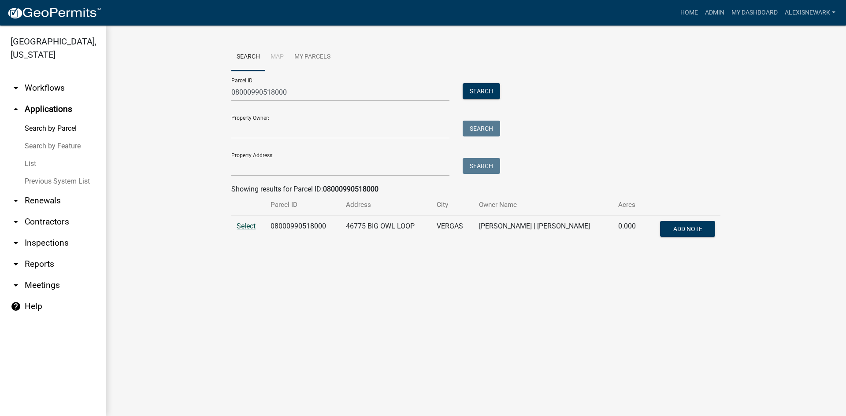
click at [244, 223] on span "Select" at bounding box center [245, 226] width 19 height 8
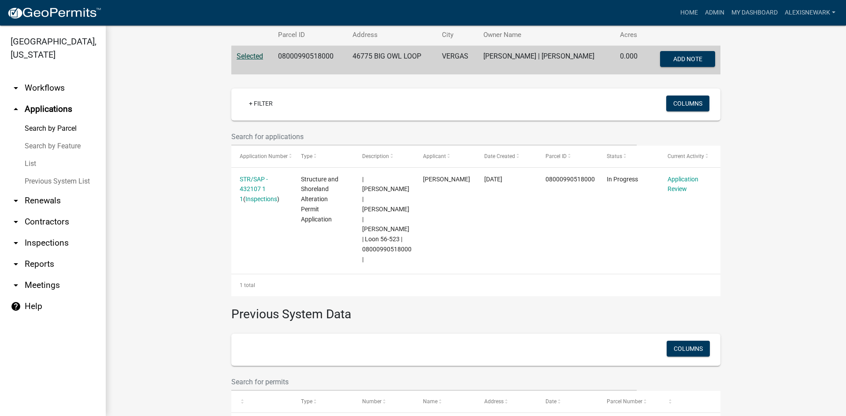
scroll to position [219, 0]
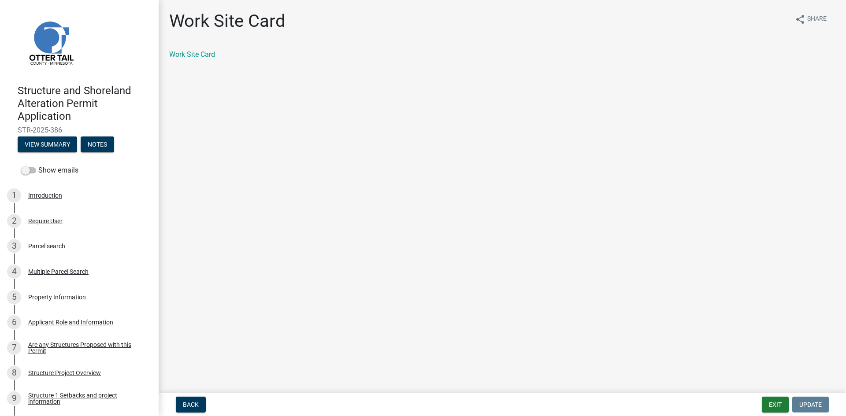
scroll to position [771, 0]
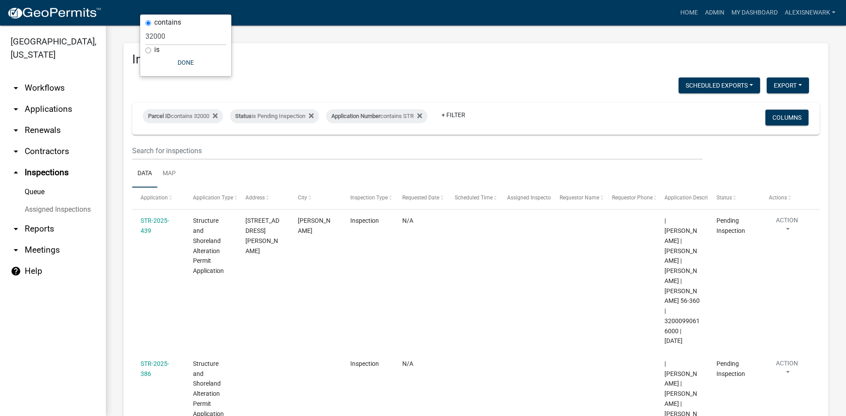
scroll to position [113, 0]
